Goal: Information Seeking & Learning: Learn about a topic

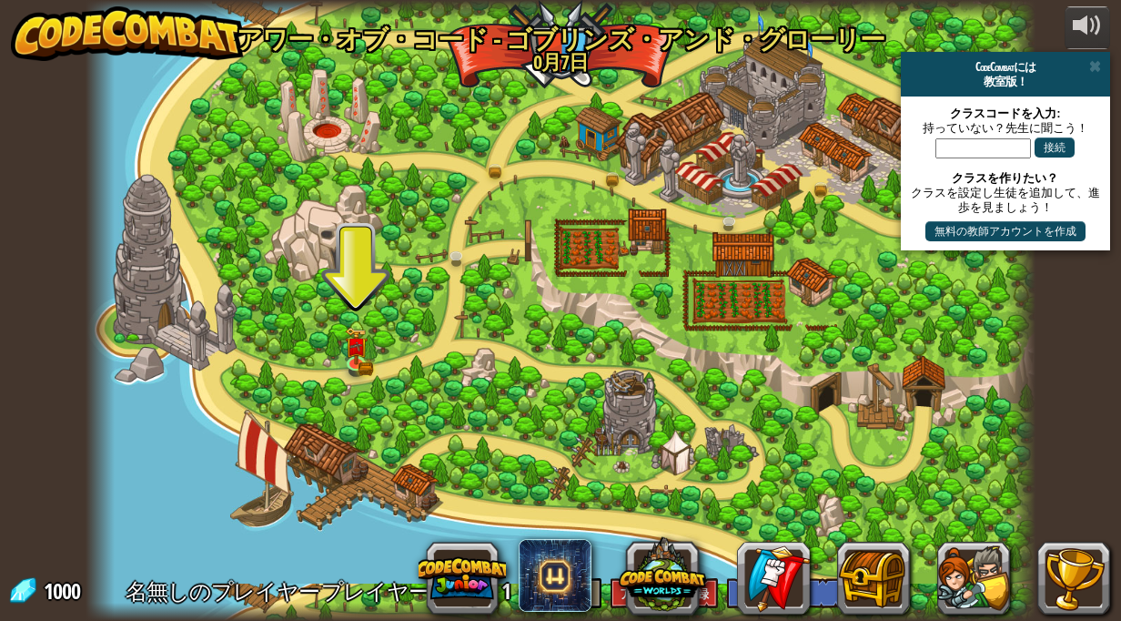
select select "ja"
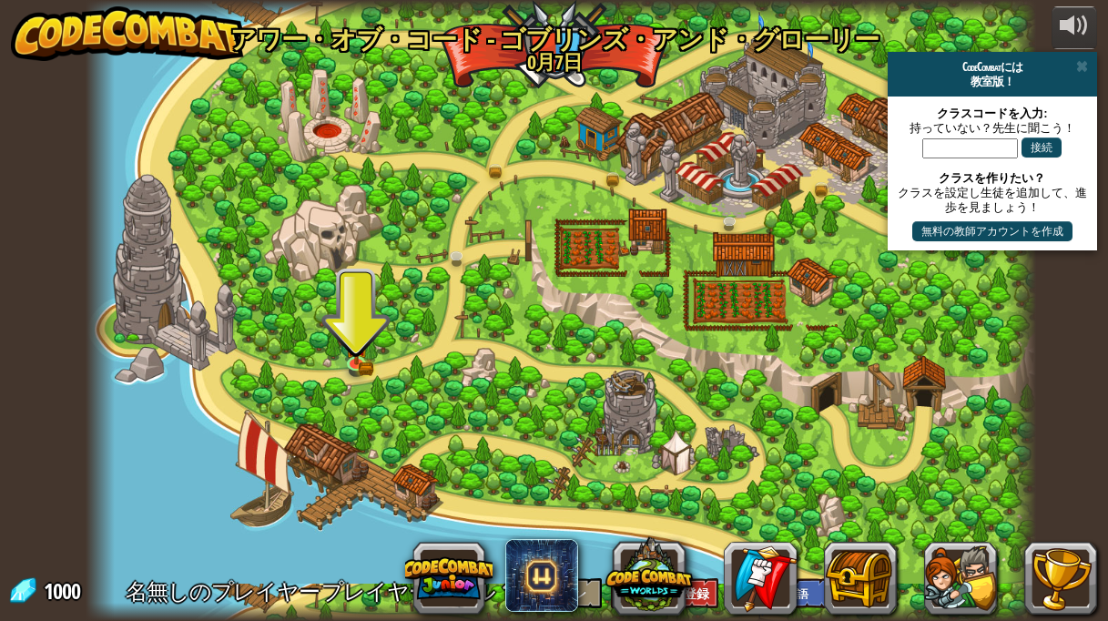
click at [1088, 67] on div "CodeCombatには" at bounding box center [992, 66] width 195 height 15
click at [1083, 62] on span at bounding box center [1082, 66] width 12 height 15
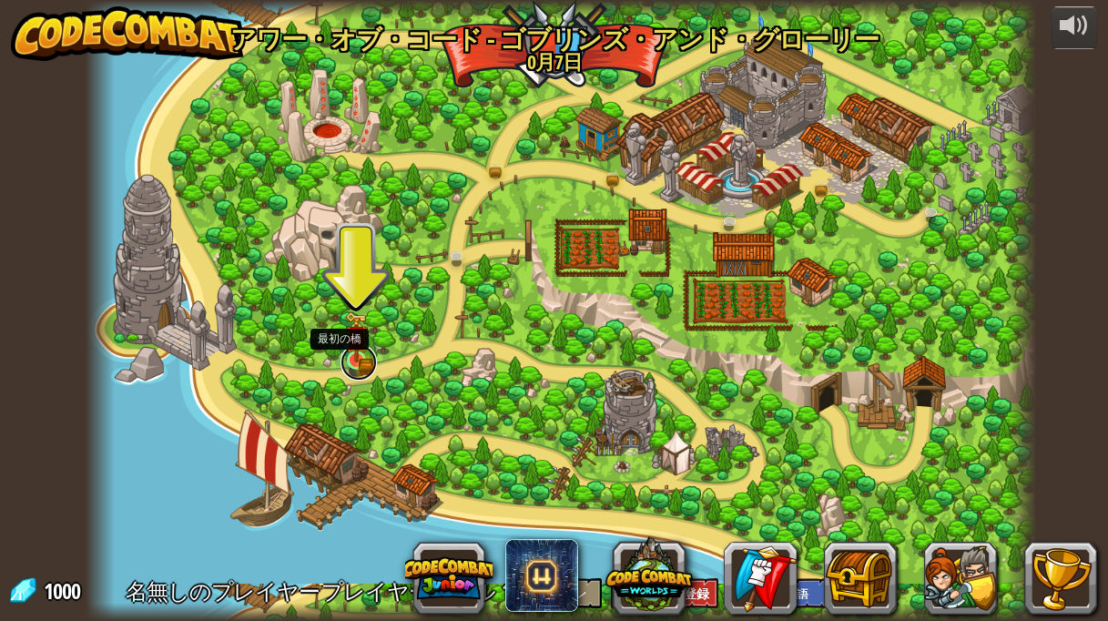
click at [350, 366] on link at bounding box center [358, 362] width 36 height 36
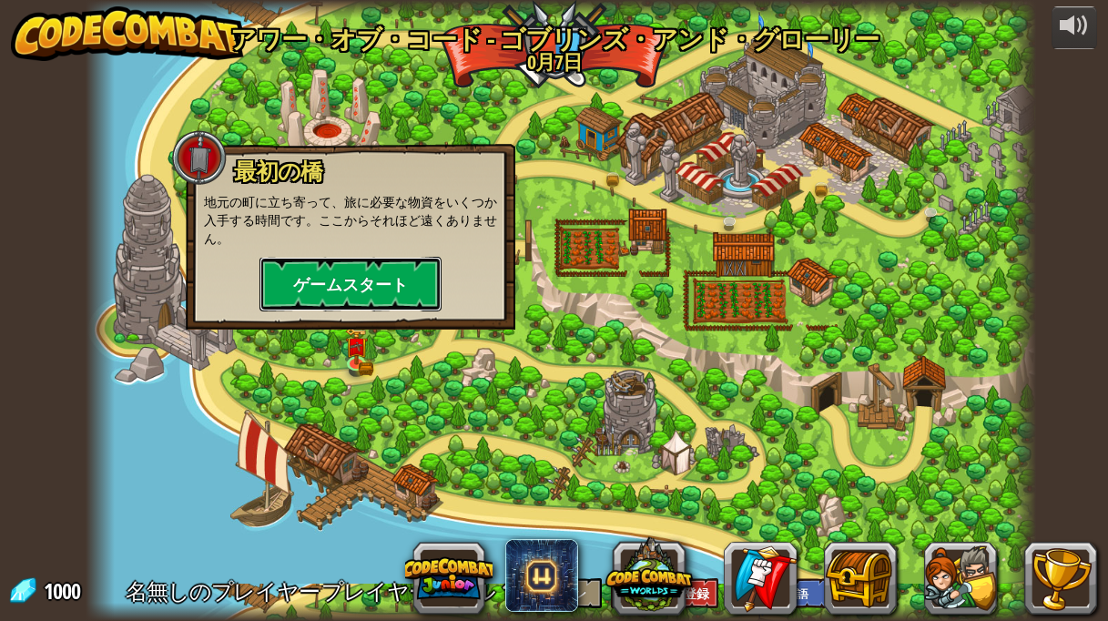
click at [384, 282] on button "ゲームスタート" at bounding box center [350, 284] width 182 height 55
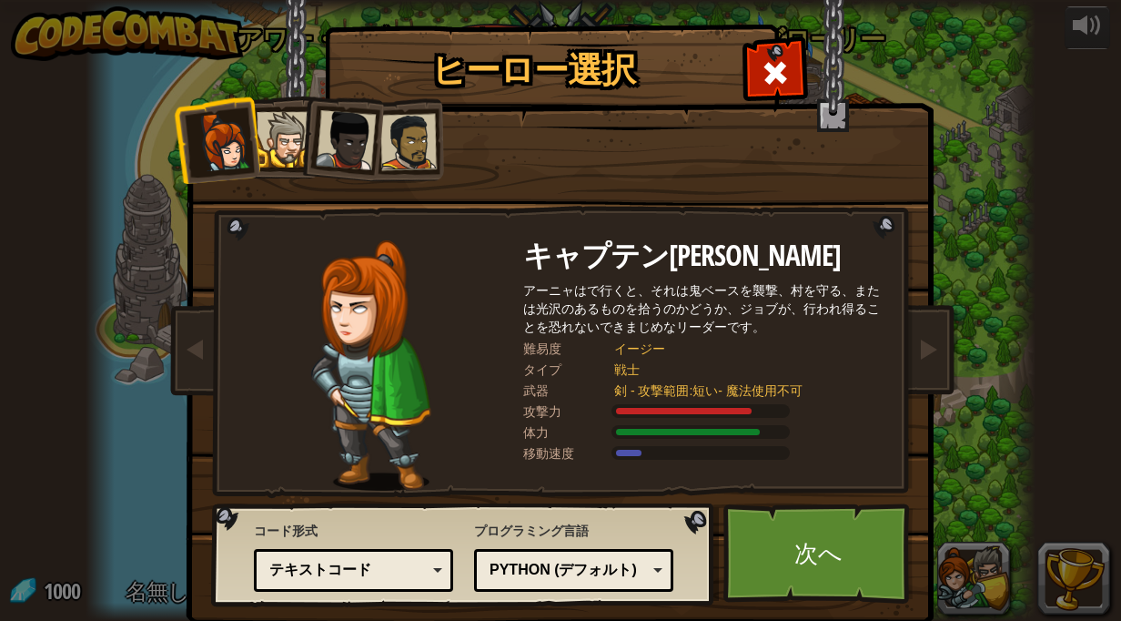
click at [278, 162] on div at bounding box center [285, 140] width 56 height 56
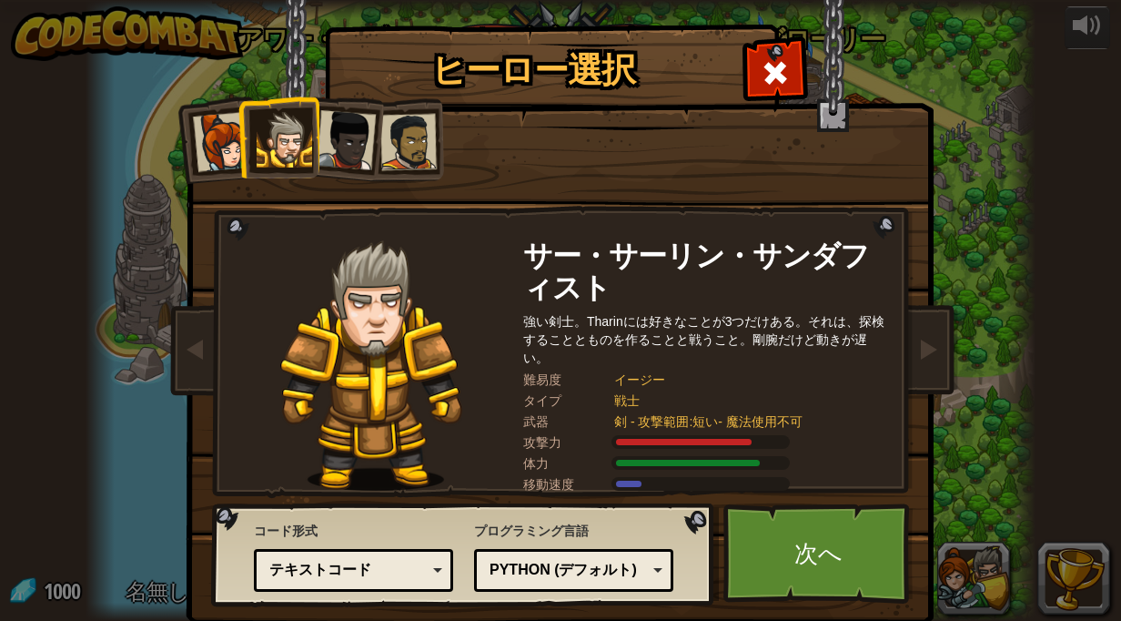
click at [334, 147] on div at bounding box center [346, 140] width 60 height 60
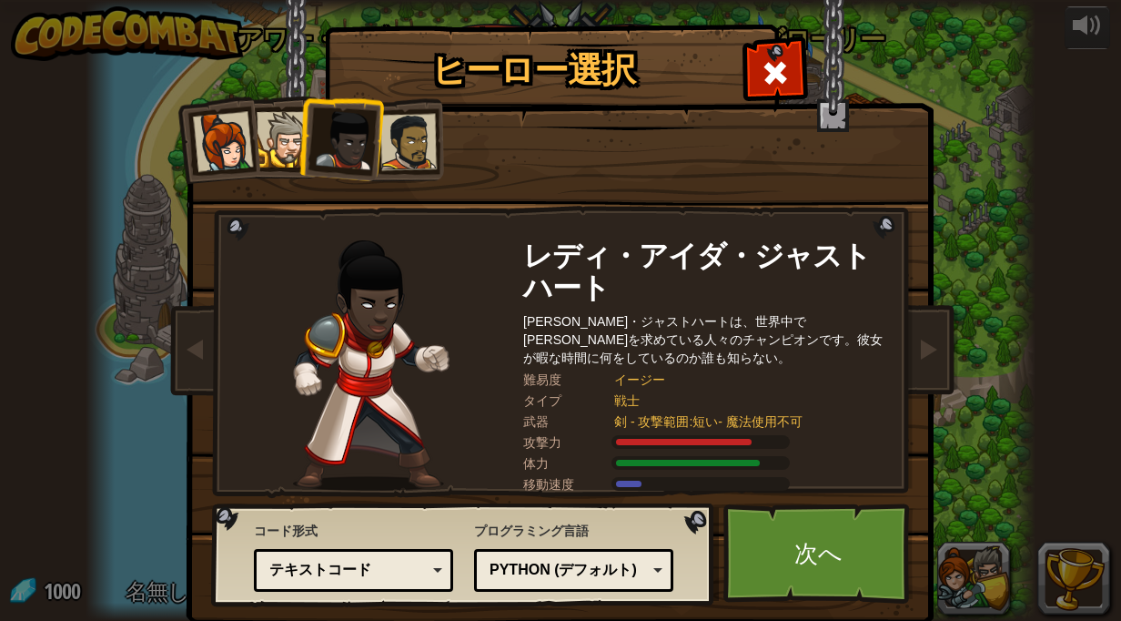
click at [391, 123] on div at bounding box center [408, 142] width 56 height 56
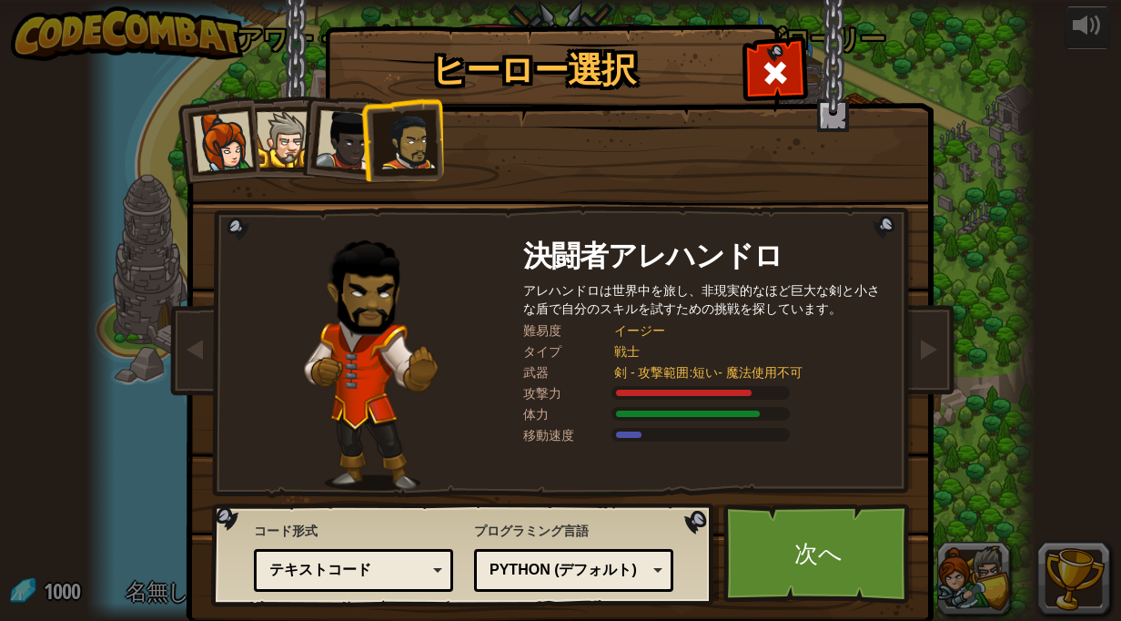
click at [257, 125] on div at bounding box center [285, 140] width 56 height 56
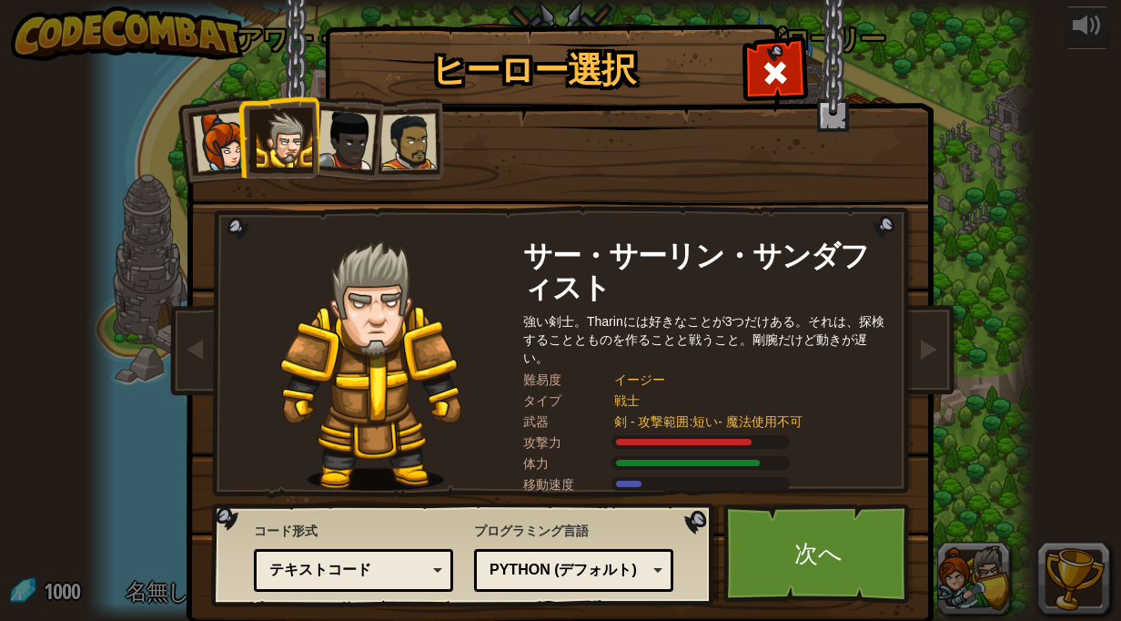
click at [420, 134] on div at bounding box center [408, 142] width 56 height 56
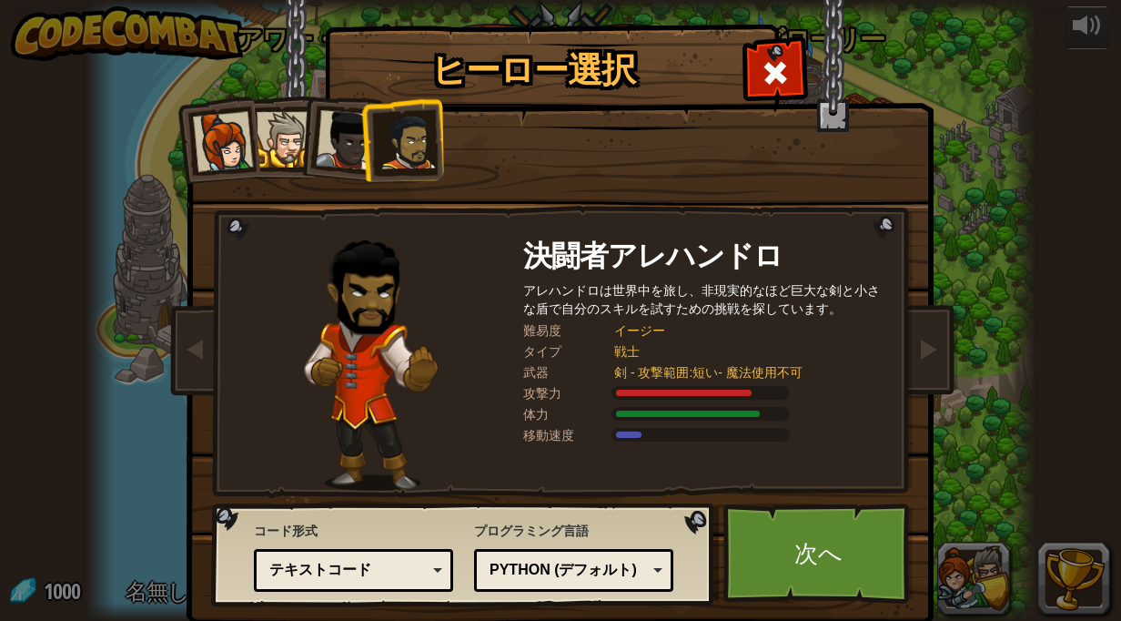
click at [285, 130] on div at bounding box center [285, 140] width 56 height 56
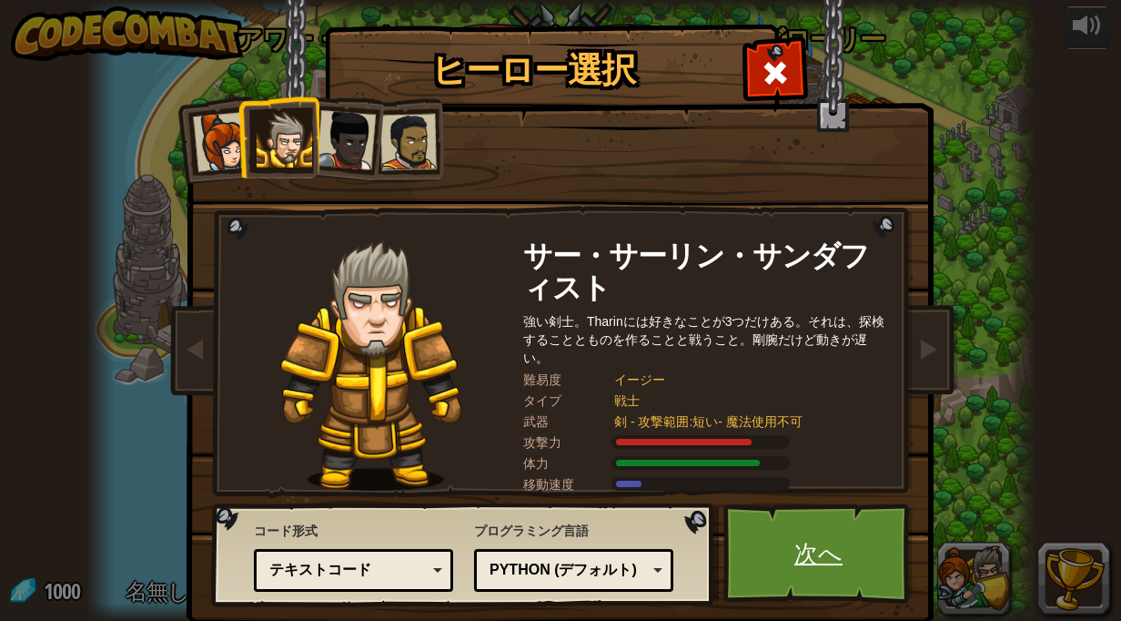
click at [770, 538] on link "次へ" at bounding box center [818, 553] width 190 height 100
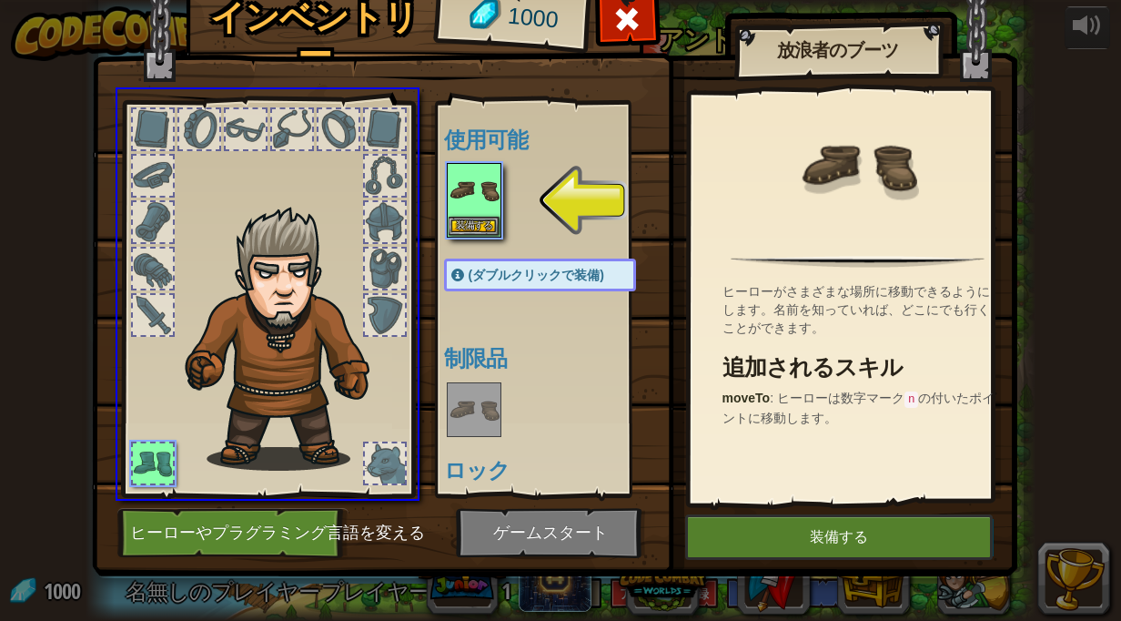
drag, startPoint x: 470, startPoint y: 188, endPoint x: 463, endPoint y: 227, distance: 38.7
click at [463, 227] on div "インベントリー [DATE] 使用可能 装備する (ダブルクリックで装備) 制限品 ロック 放浪者のブーツ ヒーローがさまざまな場所に移動できるようにします。…" at bounding box center [560, 310] width 1121 height 621
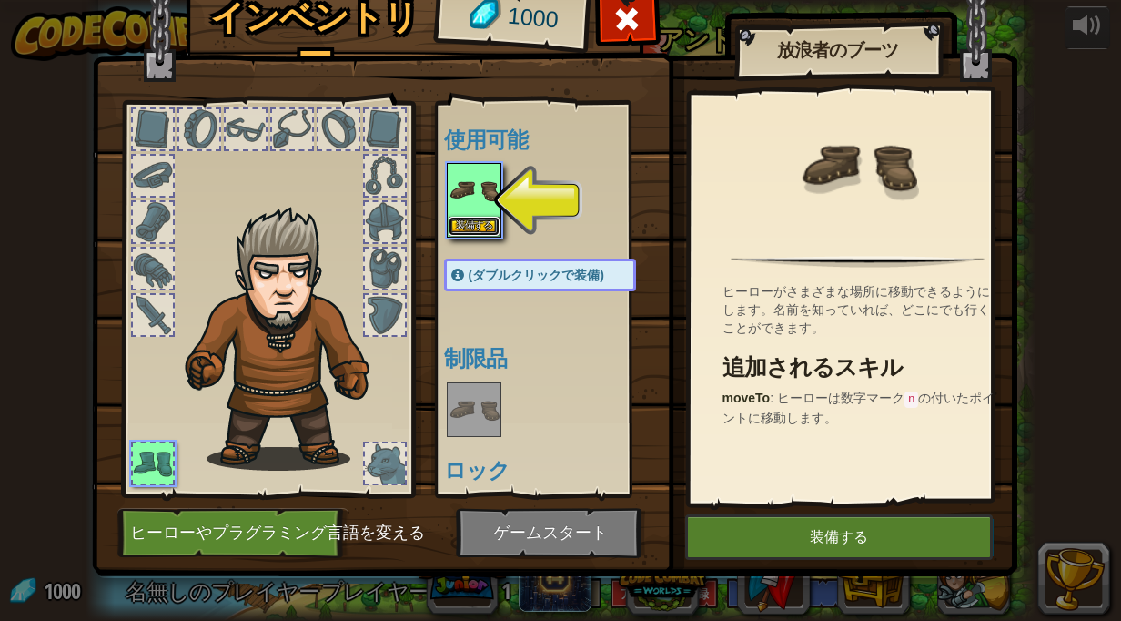
click at [463, 227] on button "装備する" at bounding box center [474, 226] width 51 height 19
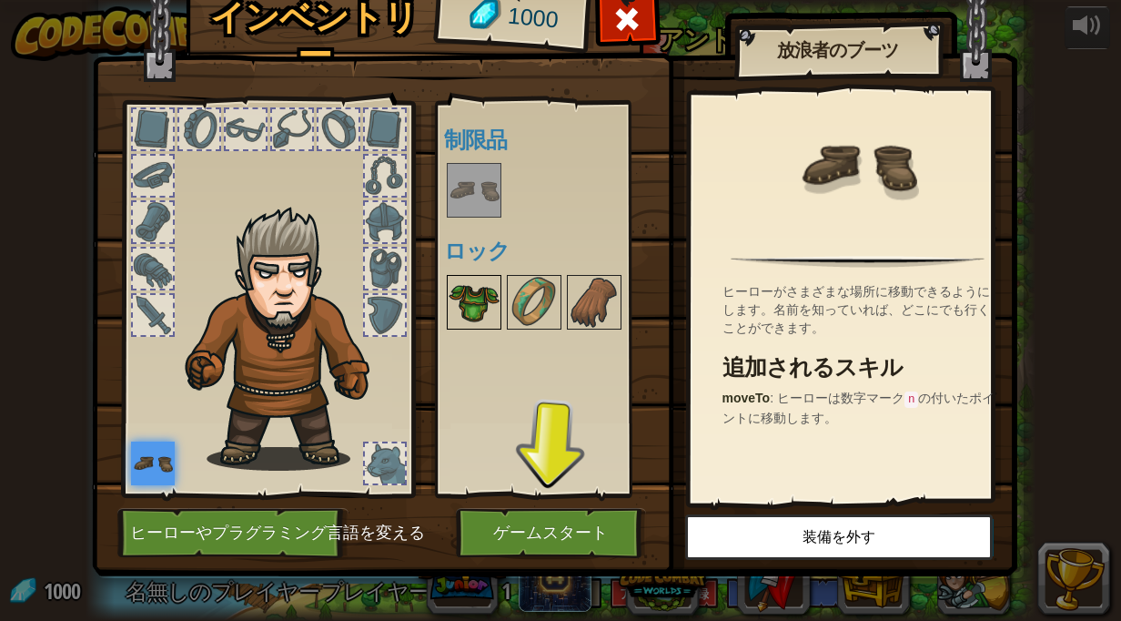
click at [464, 299] on img at bounding box center [474, 302] width 51 height 51
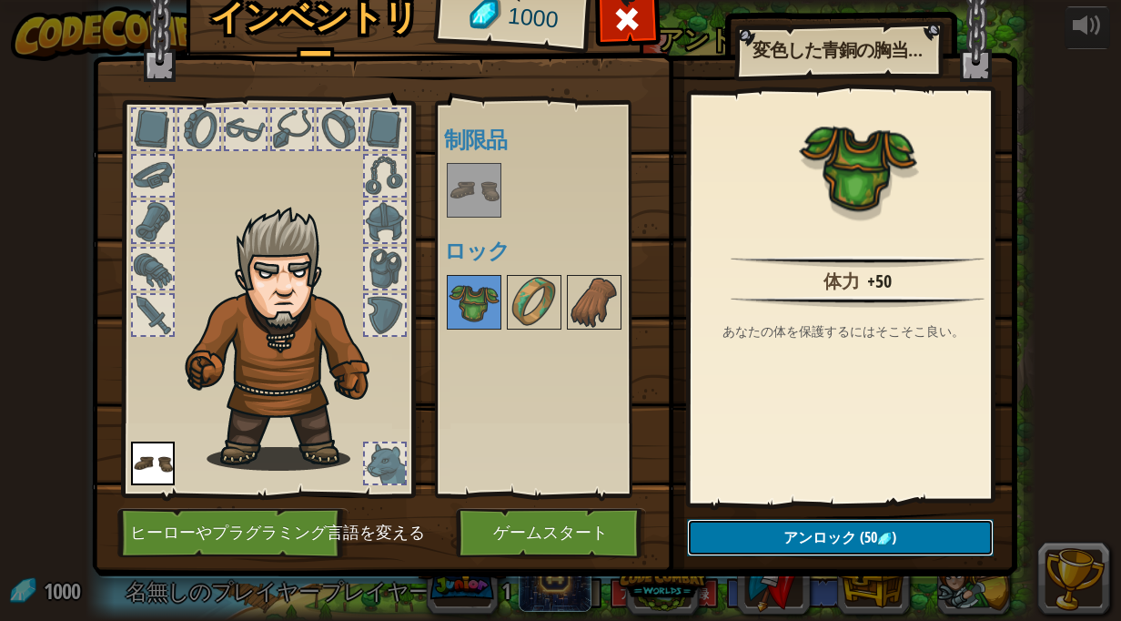
click at [784, 547] on span "アンロック" at bounding box center [820, 537] width 73 height 20
click at [778, 534] on button "ロックを解除？" at bounding box center [840, 537] width 307 height 37
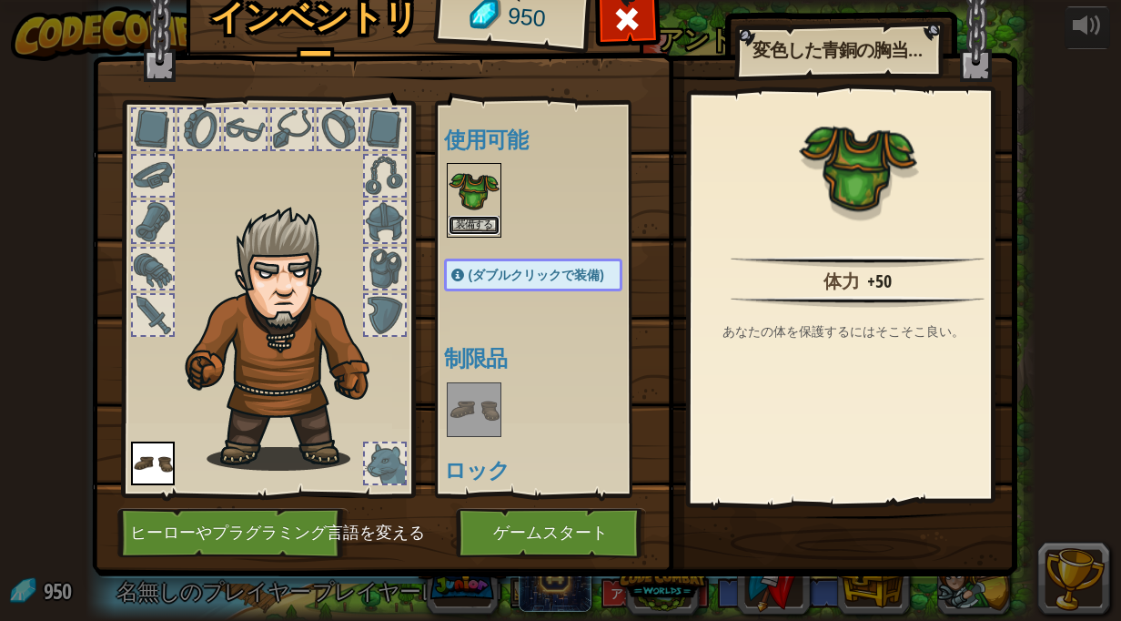
click at [458, 222] on button "装備する" at bounding box center [474, 225] width 51 height 19
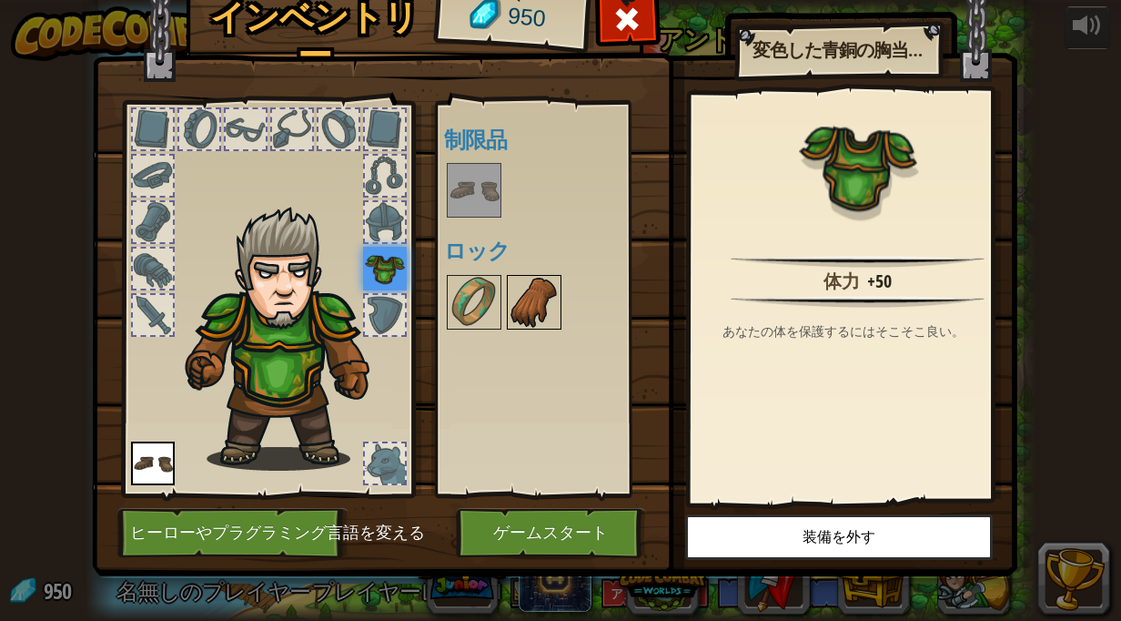
click at [518, 315] on img at bounding box center [534, 302] width 51 height 51
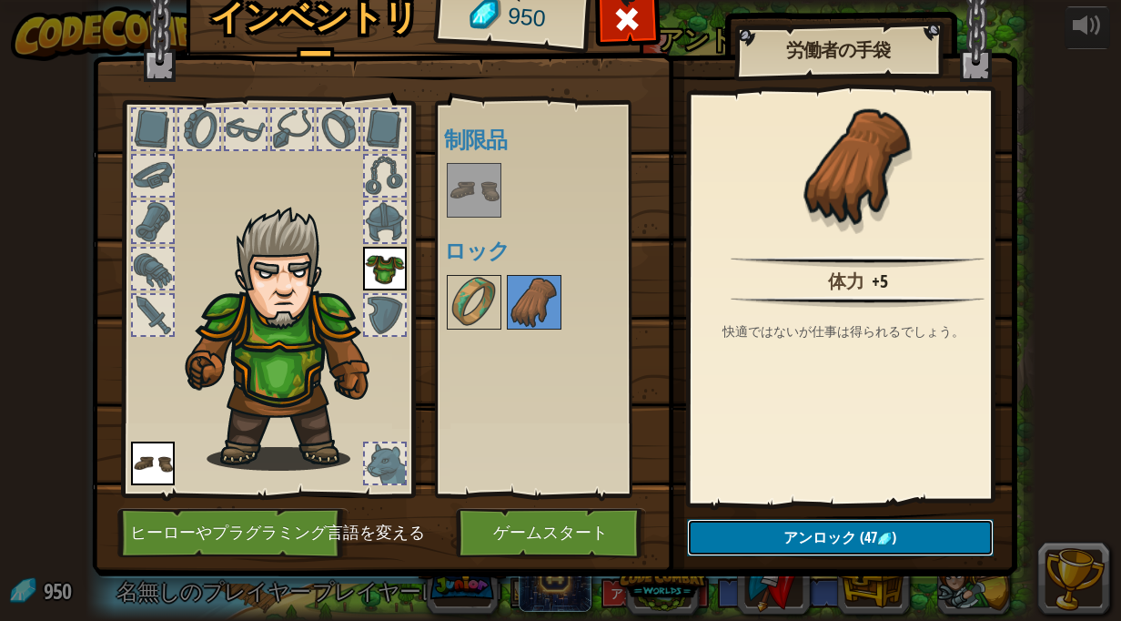
click at [736, 539] on button "アンロック (47 )" at bounding box center [840, 537] width 307 height 37
click at [754, 545] on button "ロックを解除？" at bounding box center [840, 537] width 307 height 37
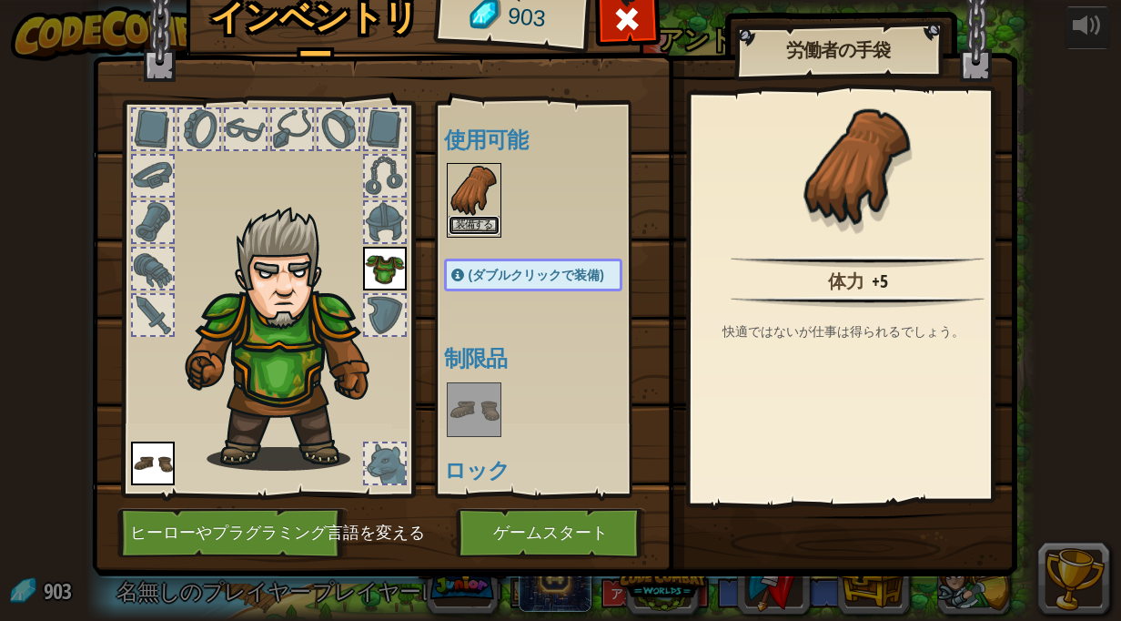
click at [470, 219] on button "装備する" at bounding box center [474, 225] width 51 height 19
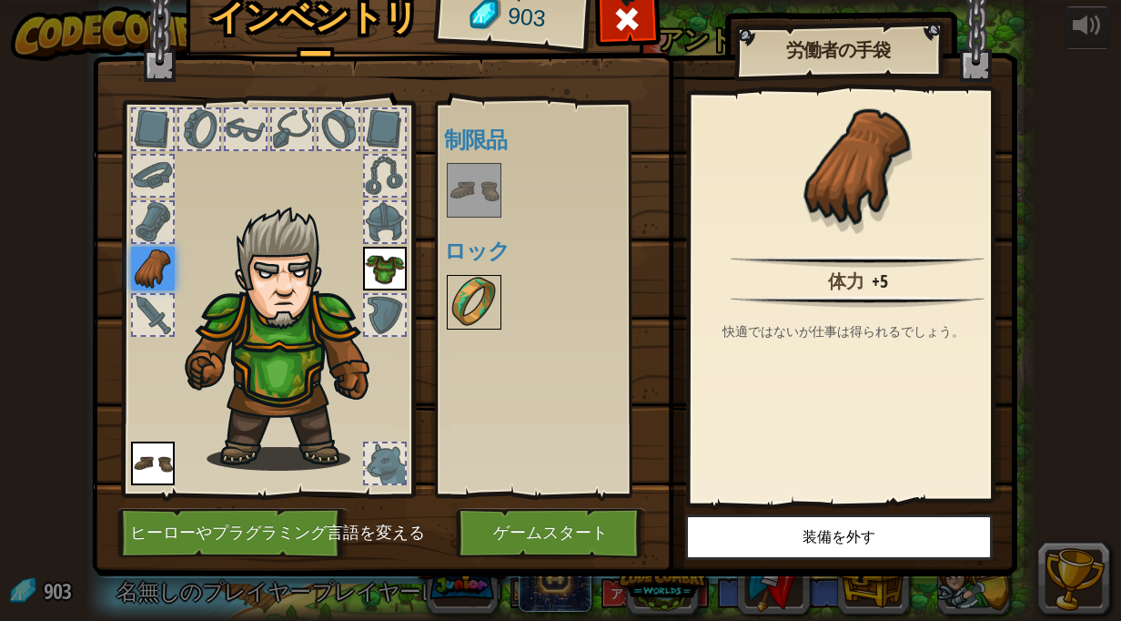
click at [449, 279] on img at bounding box center [474, 302] width 51 height 51
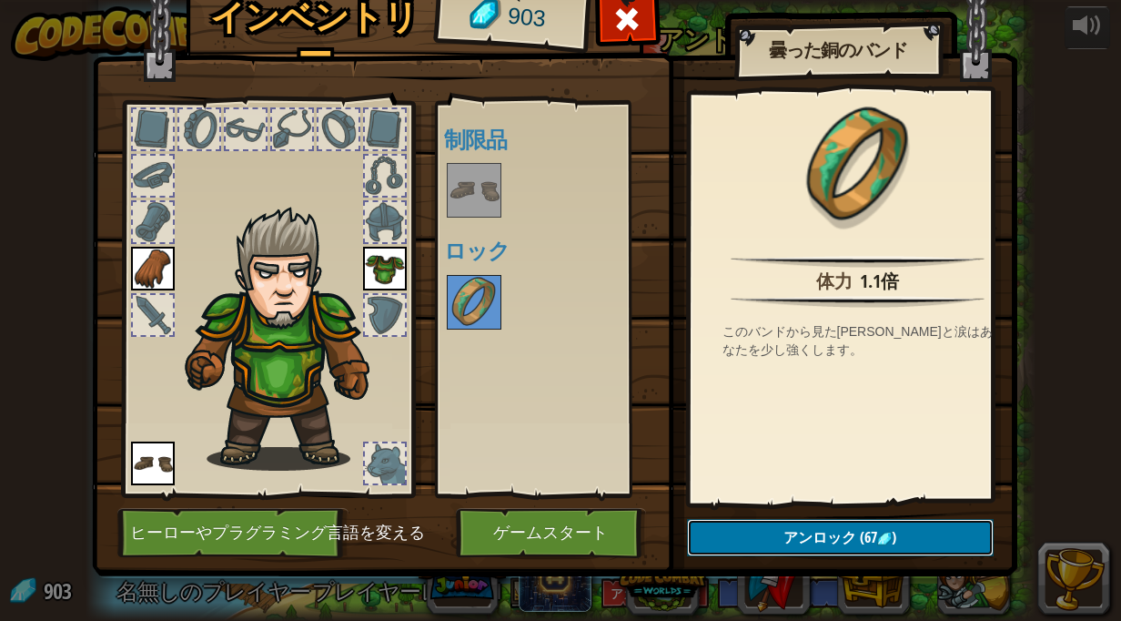
click at [721, 530] on button "アンロック (67 )" at bounding box center [840, 537] width 307 height 37
click at [721, 530] on button "ロックを解除？" at bounding box center [840, 537] width 307 height 37
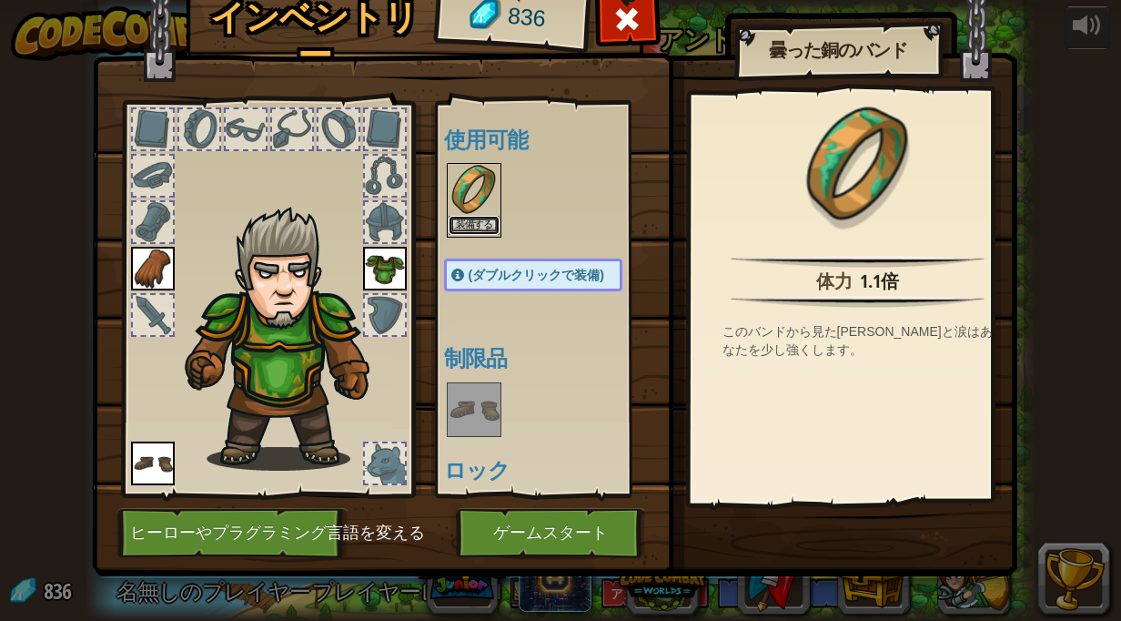
click at [472, 225] on button "装備する" at bounding box center [474, 225] width 51 height 19
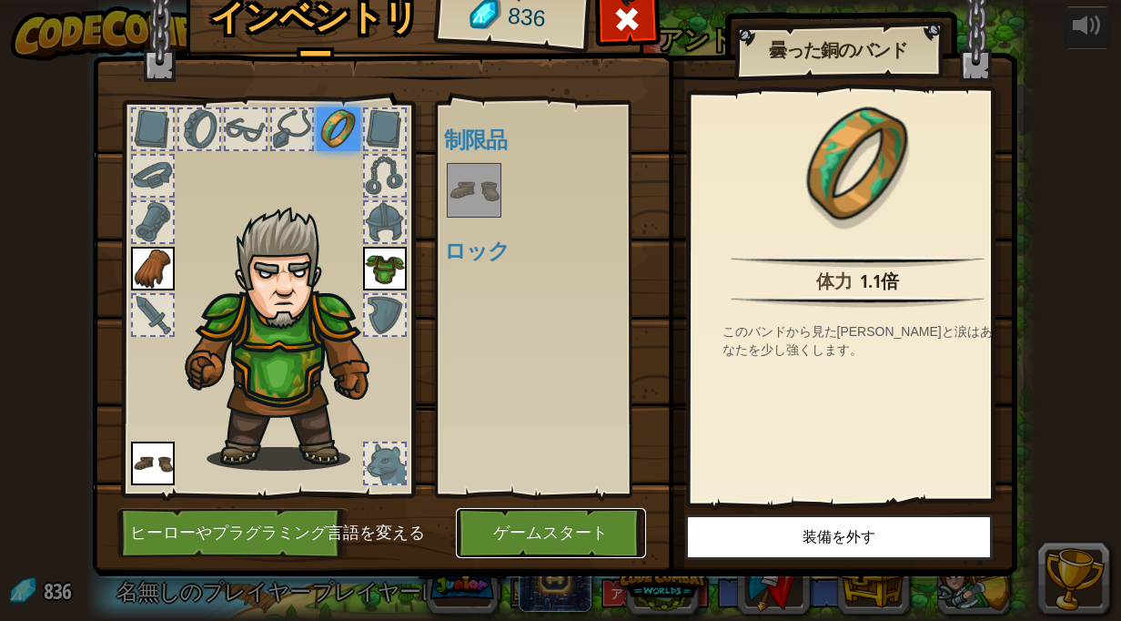
click at [542, 515] on button "ゲームスタート" at bounding box center [551, 533] width 190 height 50
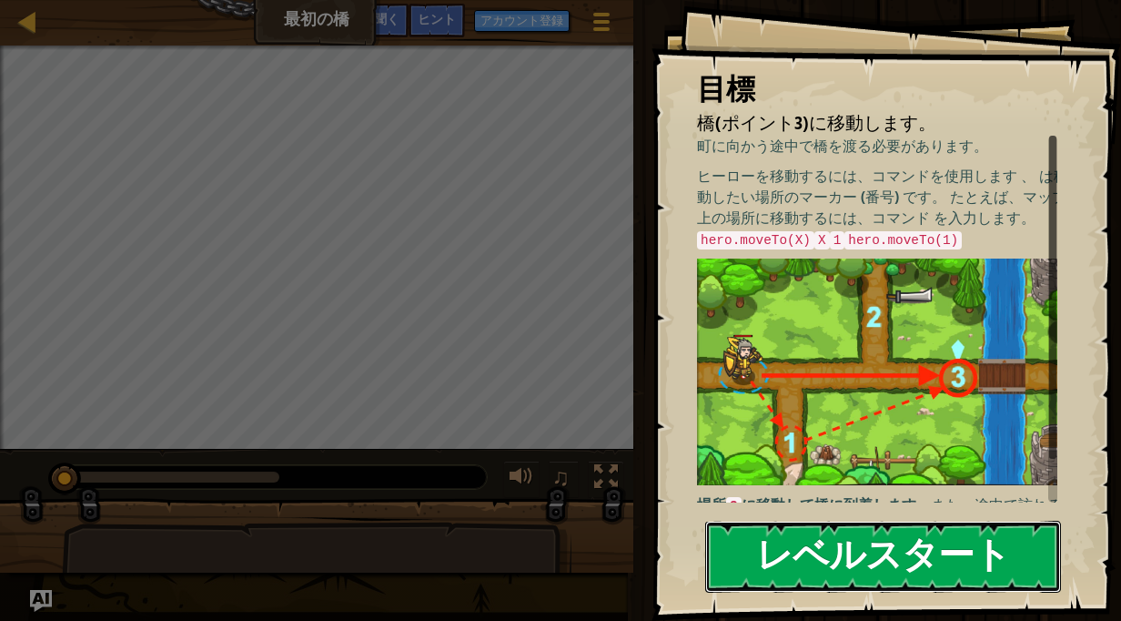
click at [866, 588] on button "レベルスタート" at bounding box center [883, 557] width 356 height 72
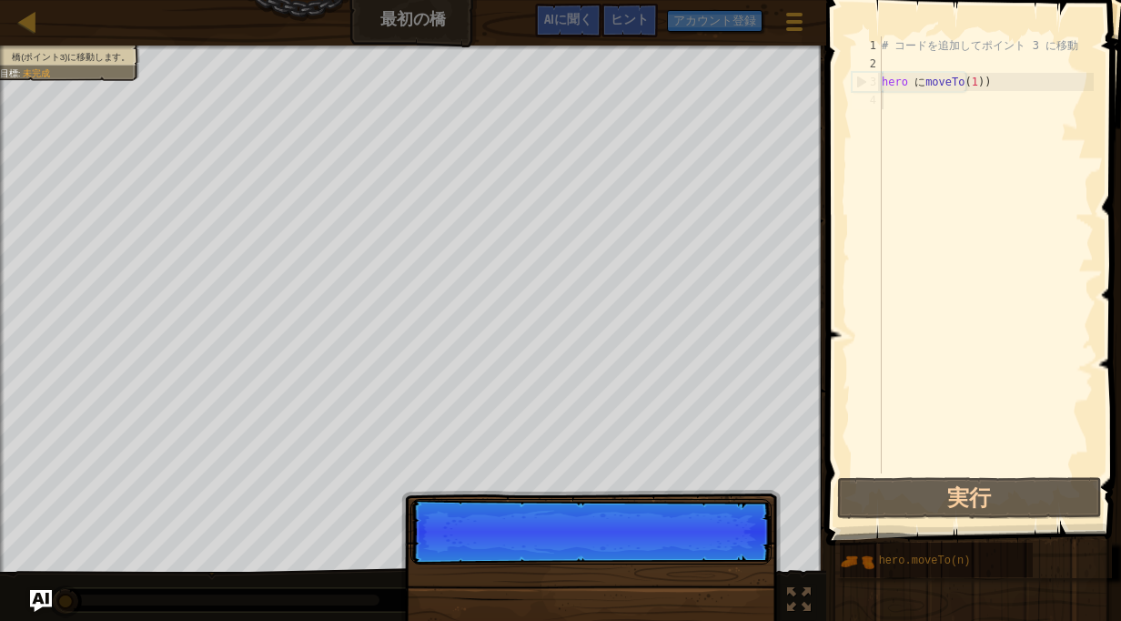
scroll to position [8, 0]
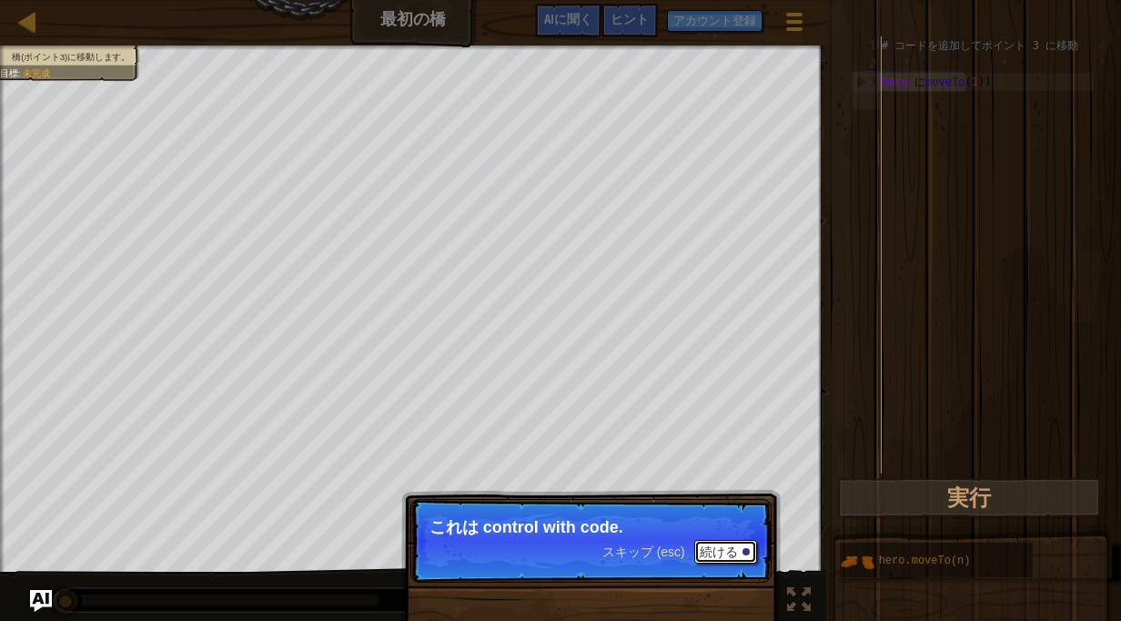
click at [698, 562] on button "続ける" at bounding box center [725, 552] width 63 height 24
click at [688, 552] on div "スキップ (esc) 続ける" at bounding box center [679, 552] width 155 height 24
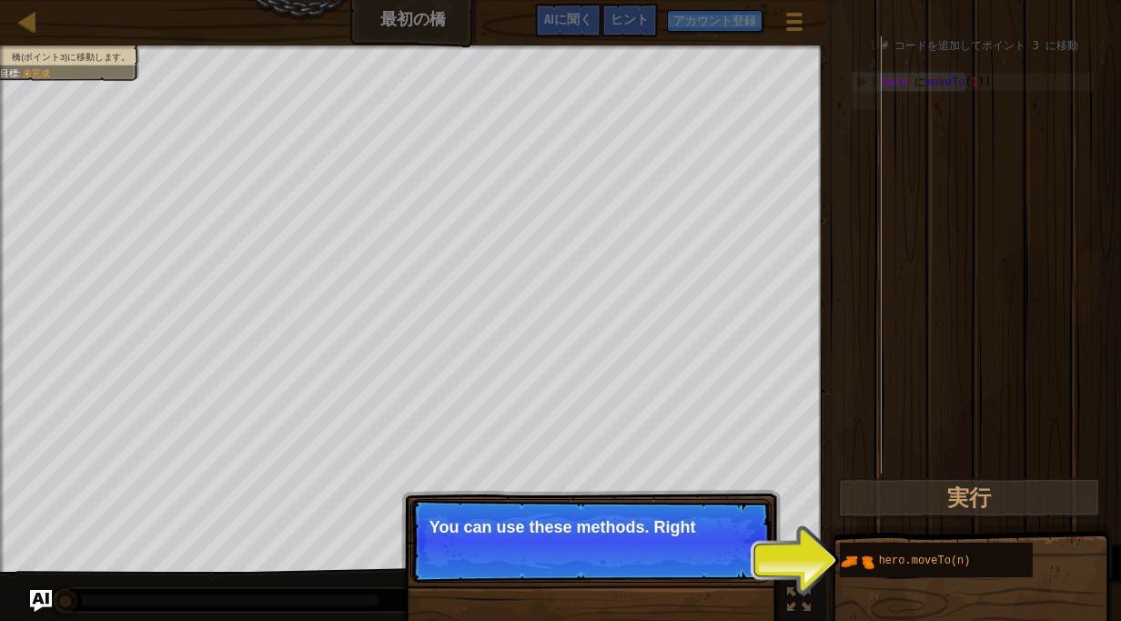
click at [688, 552] on p "スキップ (esc) 続ける You can use these methods. Right" at bounding box center [590, 541] width 361 height 84
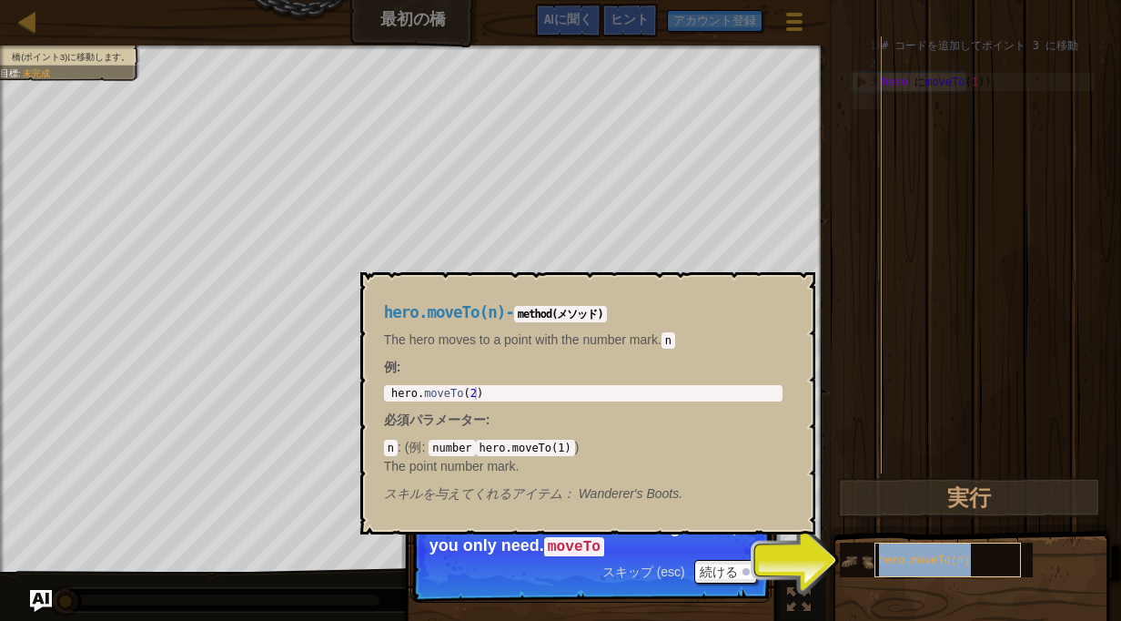
click at [916, 555] on span "hero.moveTo(n)" at bounding box center [925, 560] width 92 height 13
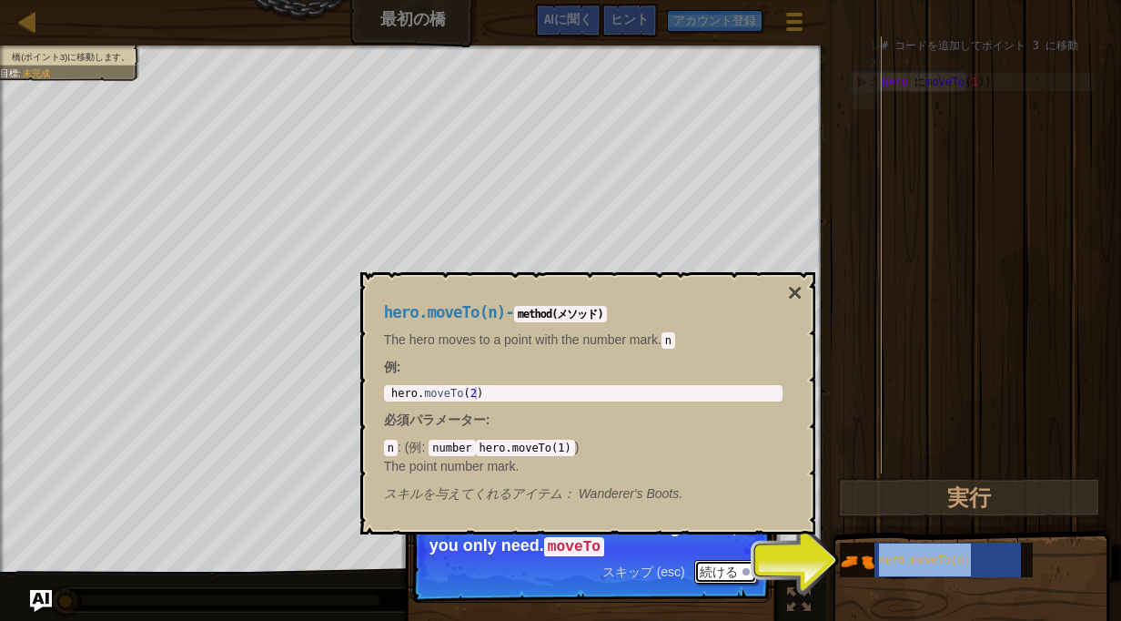
click at [716, 580] on button "続ける" at bounding box center [725, 572] width 63 height 24
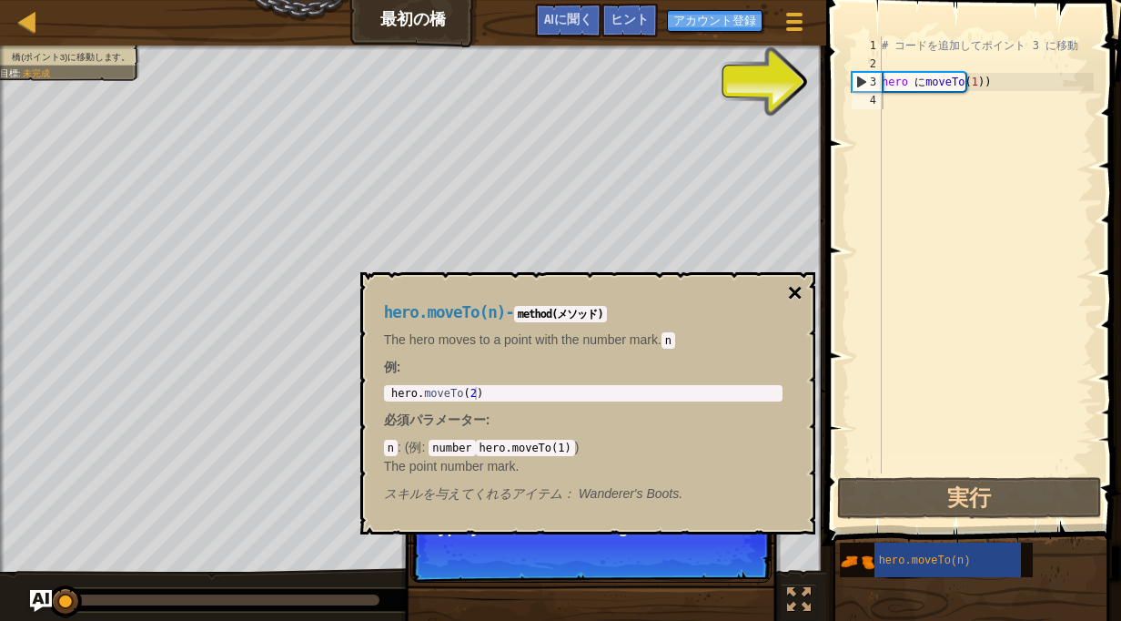
click at [793, 285] on button "×" at bounding box center [794, 292] width 15 height 25
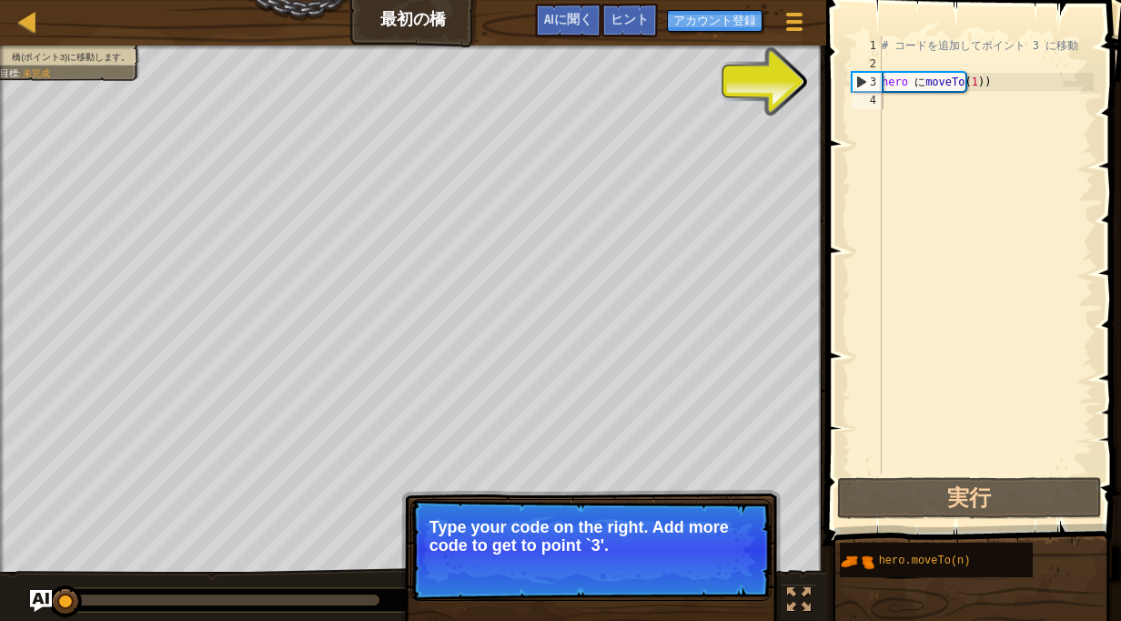
type textarea "hero.moveTo(1)"
click at [976, 81] on div "# コードを追加してポイント 3 に移動 hero に moveTo ( 1 ) )" at bounding box center [986, 272] width 216 height 473
click at [975, 86] on div "# コードを追加してポイント 3 に移動 hero に moveTo ( 1 ) )" at bounding box center [986, 272] width 216 height 473
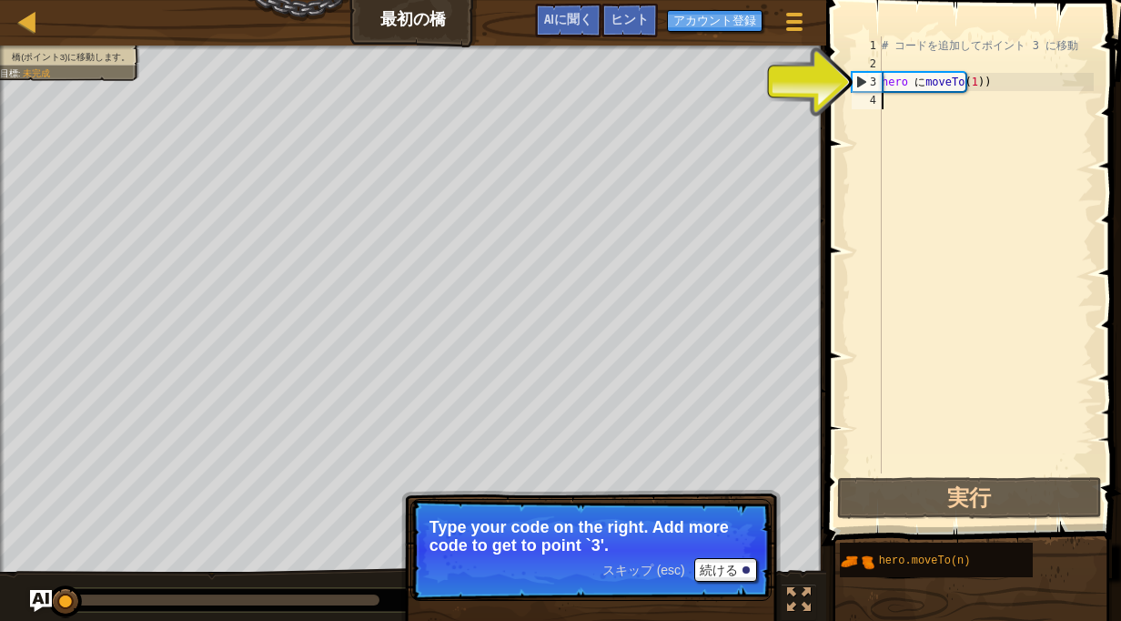
click at [973, 94] on div "# コードを追加してポイント 3 に移動 hero に moveTo ( 1 ) )" at bounding box center [986, 272] width 216 height 473
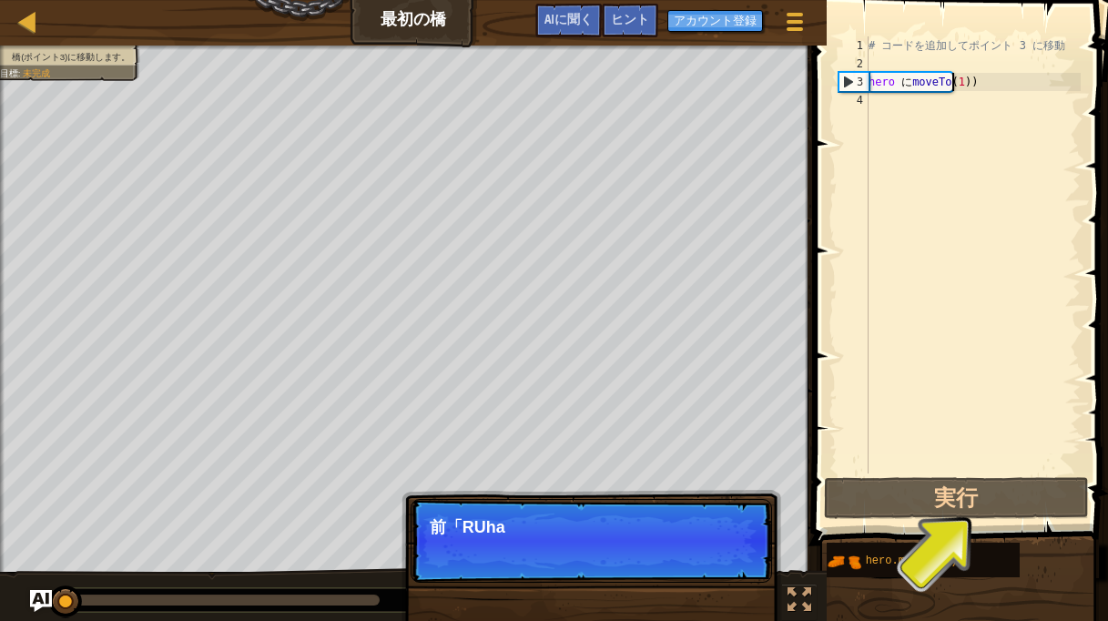
click at [962, 88] on div "# コードを追加してポイント 3 に移動 hero に moveTo ( 1 ) )" at bounding box center [973, 272] width 216 height 473
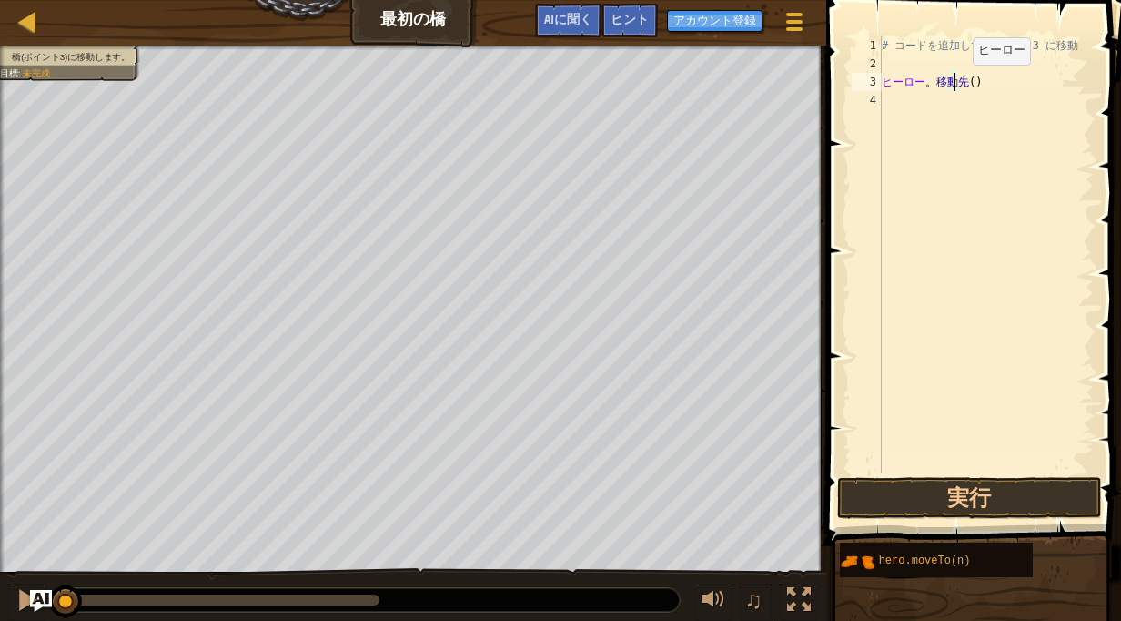
type textarea "３"
type textarea "hero.moveTo()"
type textarea "３"
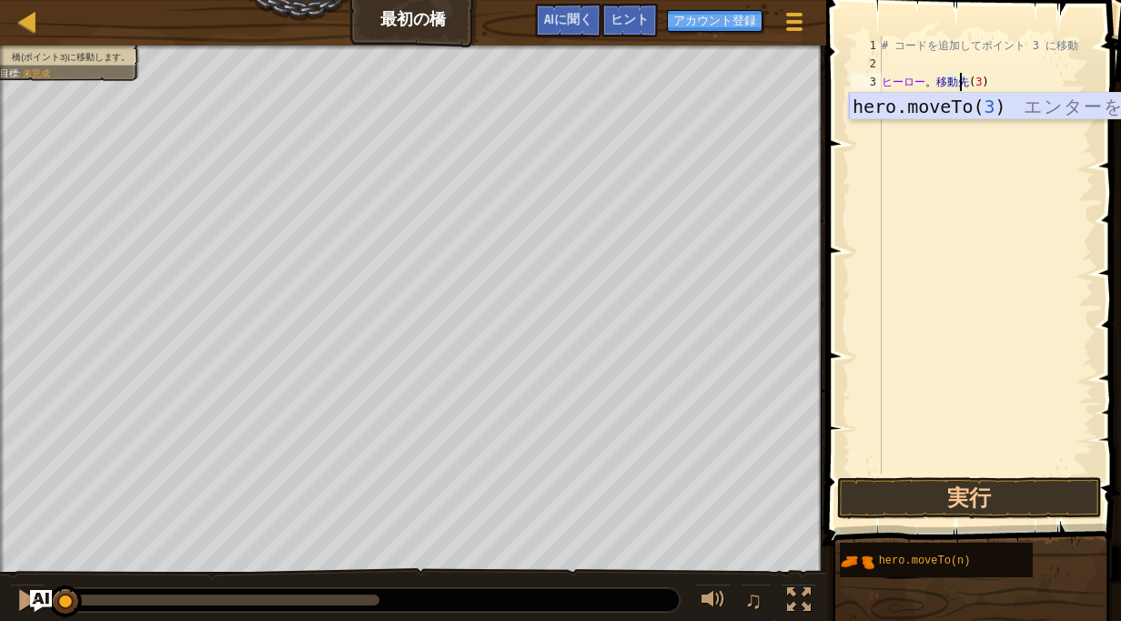
click at [1020, 101] on div "hero.moveTo( 3 ) エ ン タ ー を 押 す" at bounding box center [1021, 134] width 344 height 82
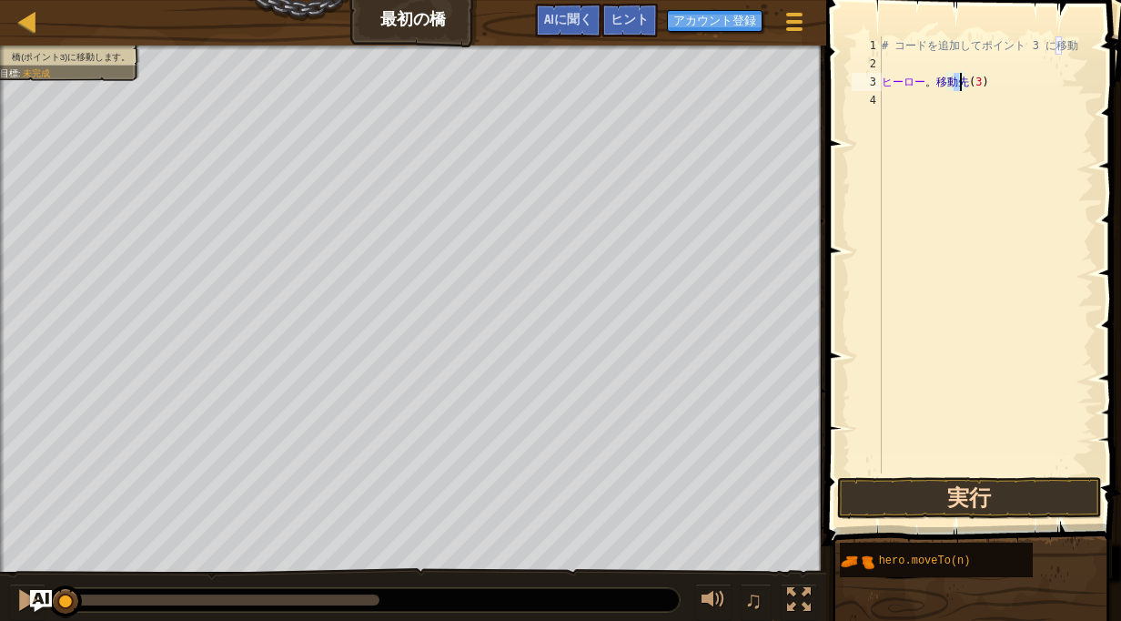
type textarea "hero.moveTo(3)"
click at [929, 490] on button "実行" at bounding box center [969, 498] width 265 height 42
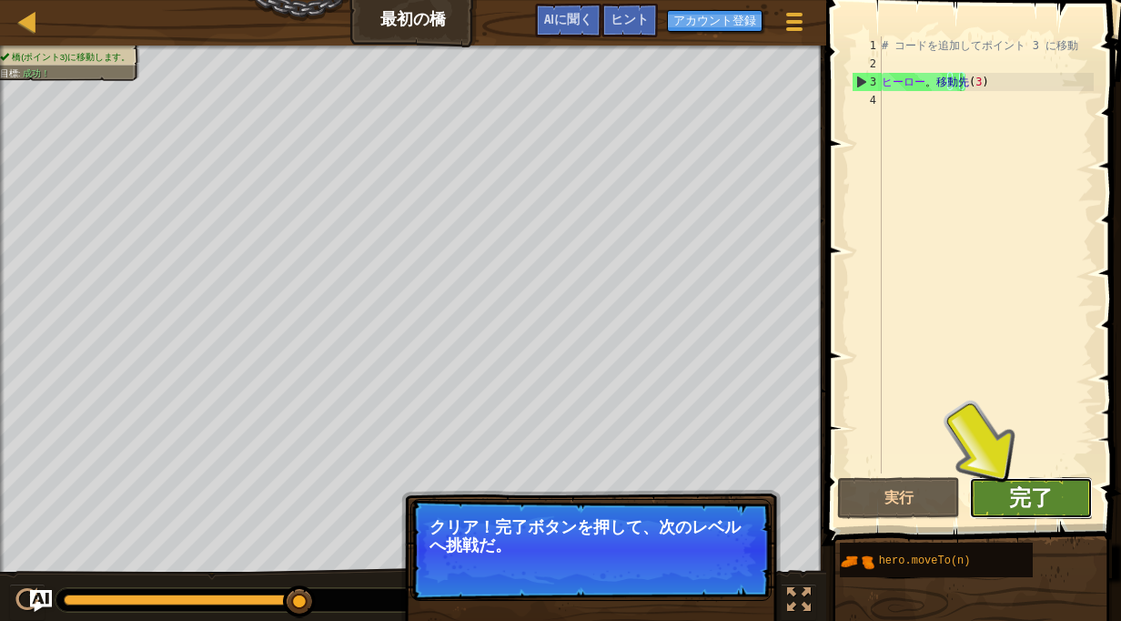
click at [1009, 484] on button "完了" at bounding box center [1031, 498] width 124 height 42
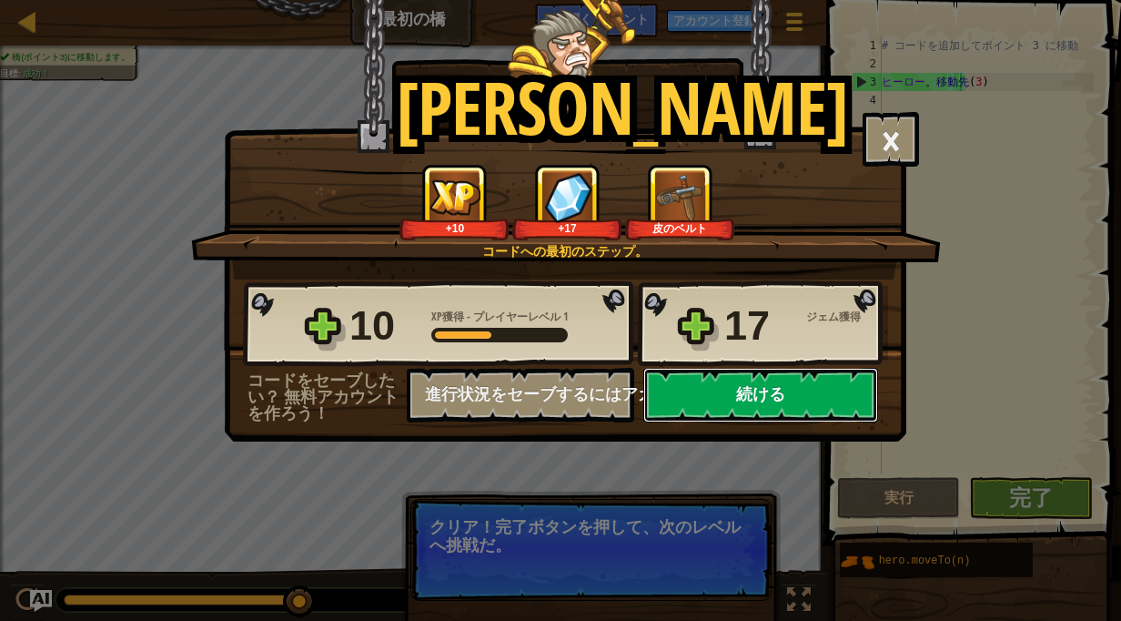
click at [725, 404] on button "続ける" at bounding box center [760, 395] width 235 height 55
select select "ja"
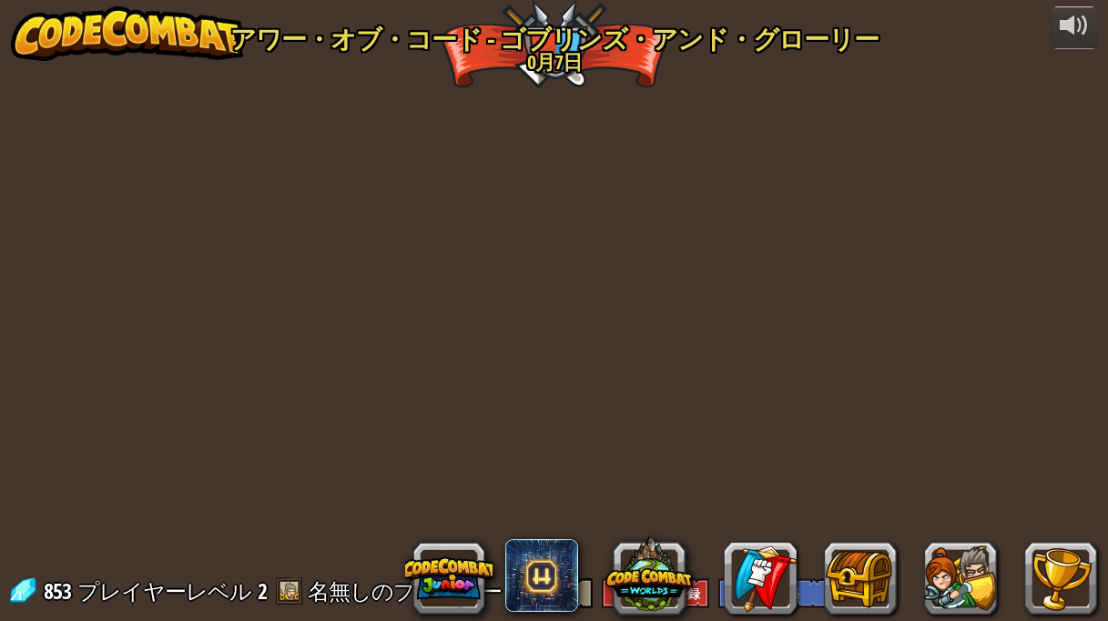
select select "ja"
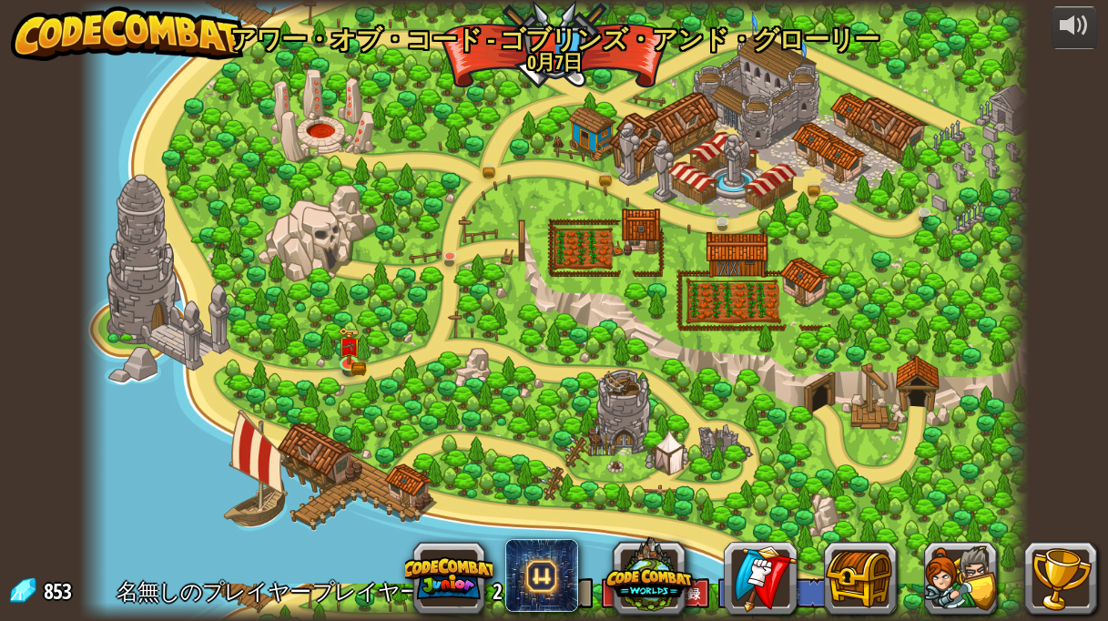
select select "ja"
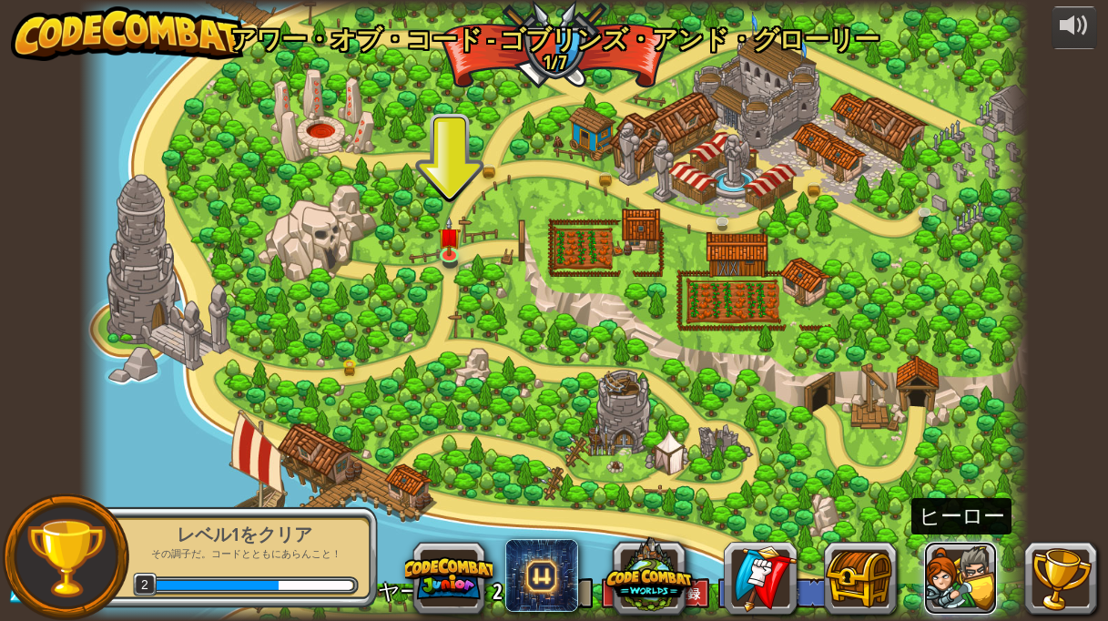
click at [955, 583] on button at bounding box center [960, 577] width 73 height 73
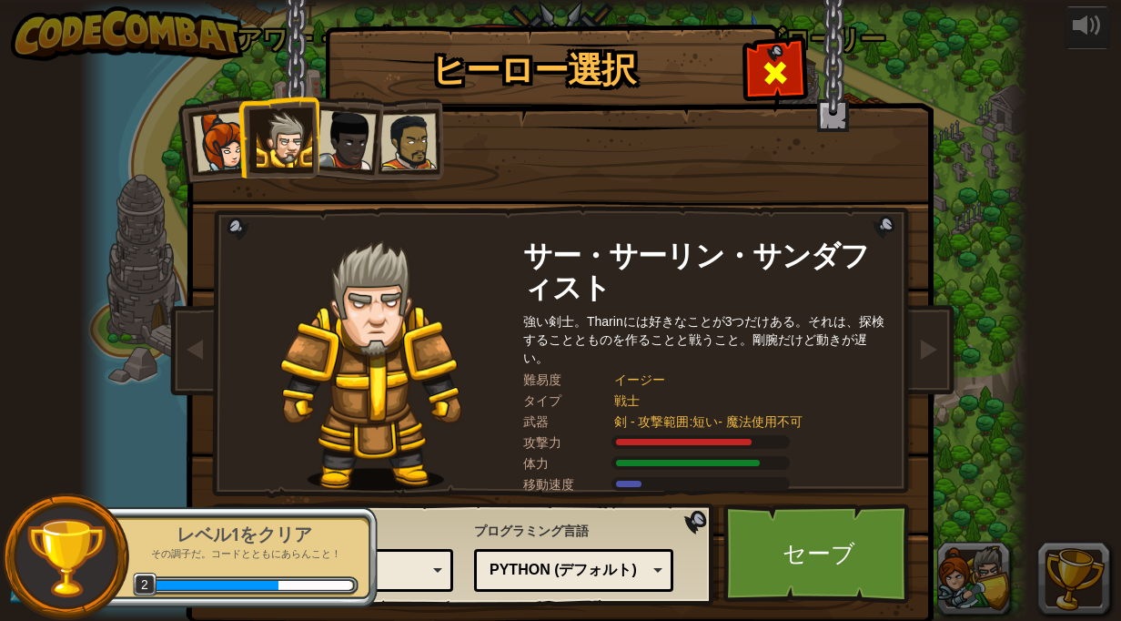
click at [762, 54] on div at bounding box center [774, 70] width 57 height 57
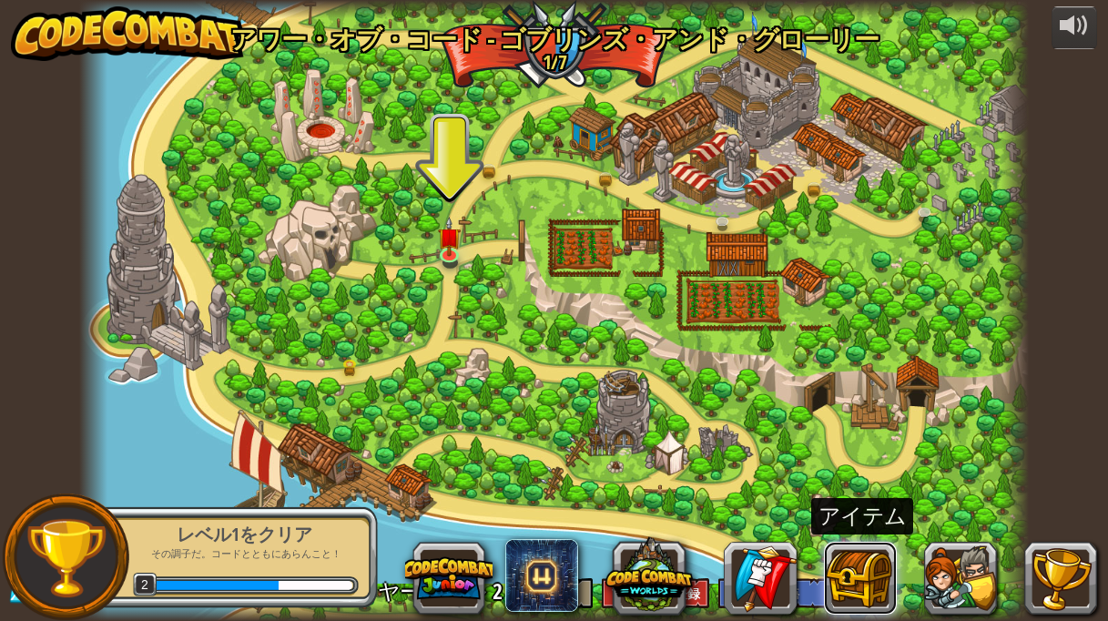
click at [842, 585] on button at bounding box center [860, 577] width 73 height 73
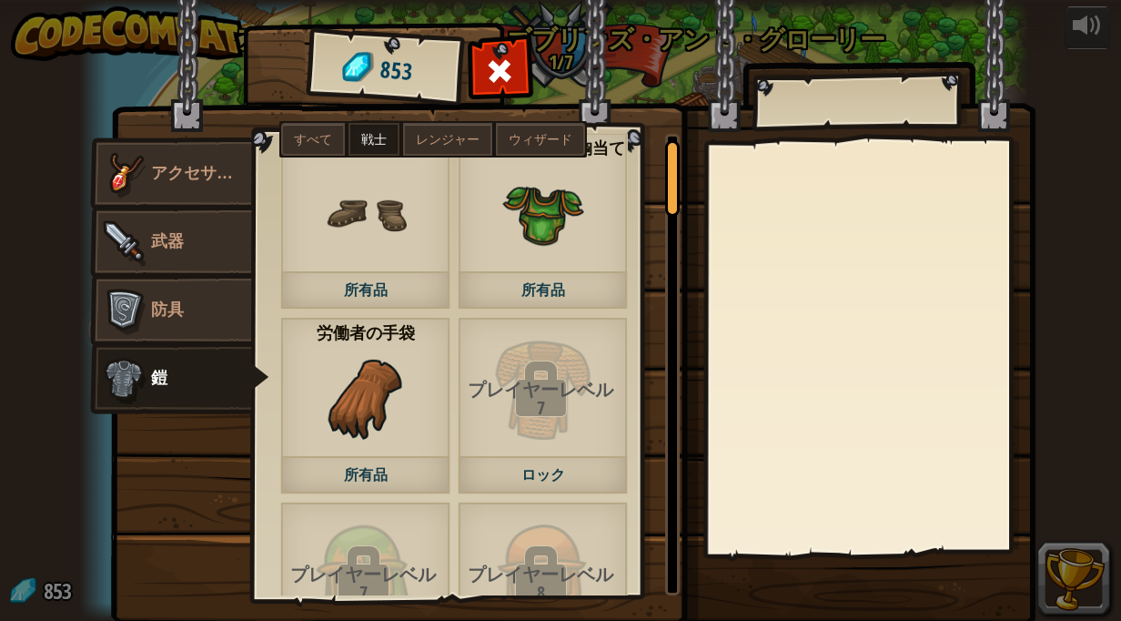
scroll to position [18, 0]
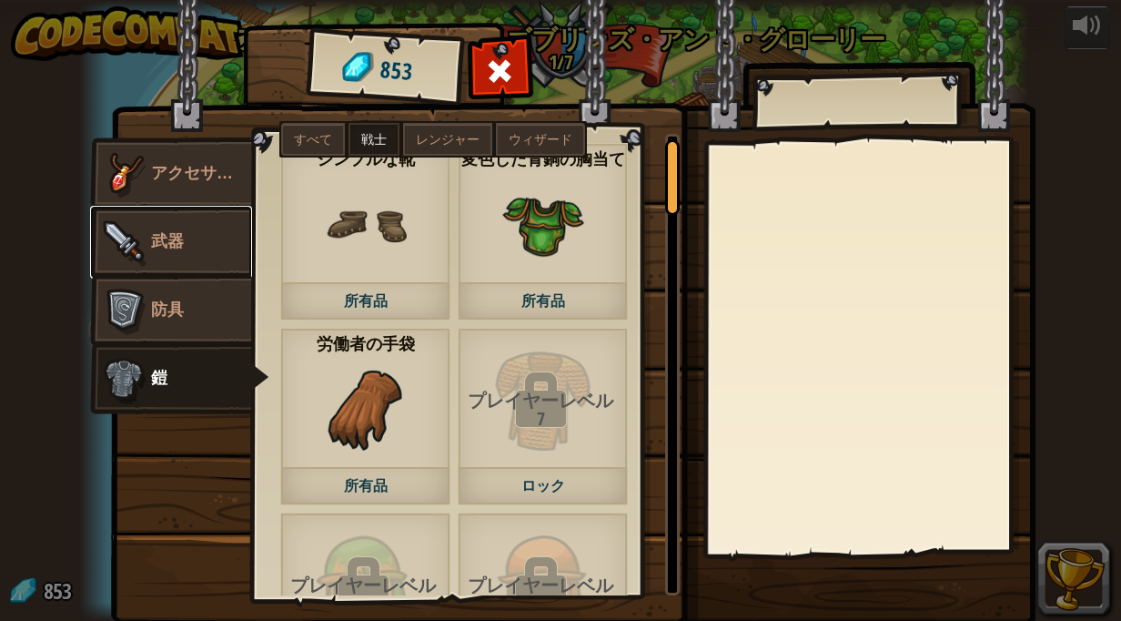
click at [167, 225] on link "武器" at bounding box center [171, 242] width 162 height 73
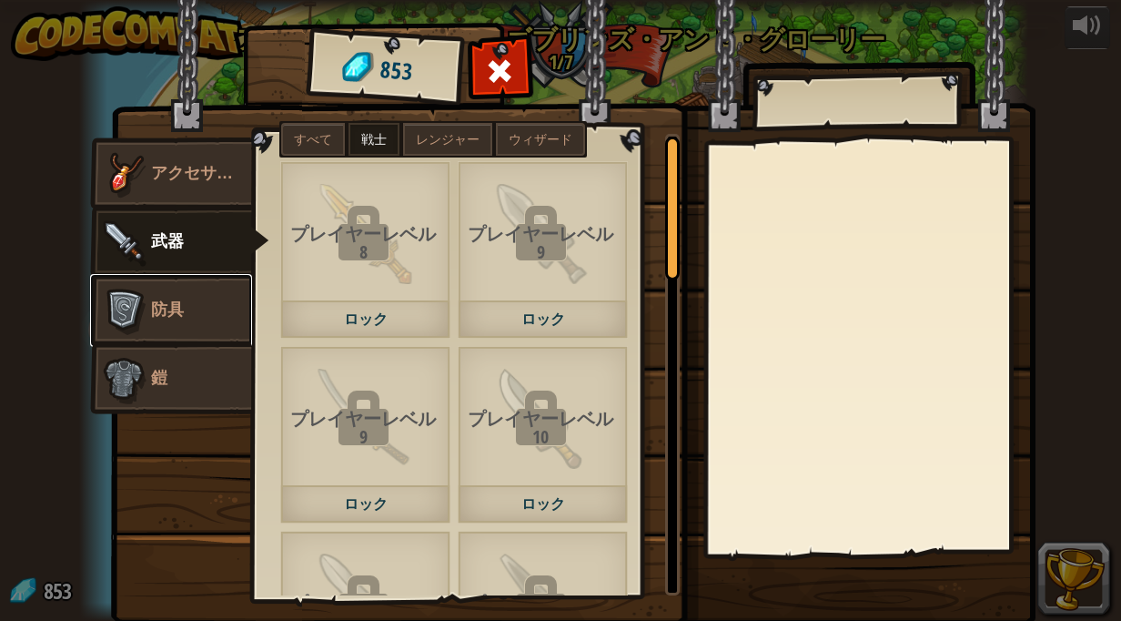
click at [120, 309] on img at bounding box center [123, 310] width 55 height 55
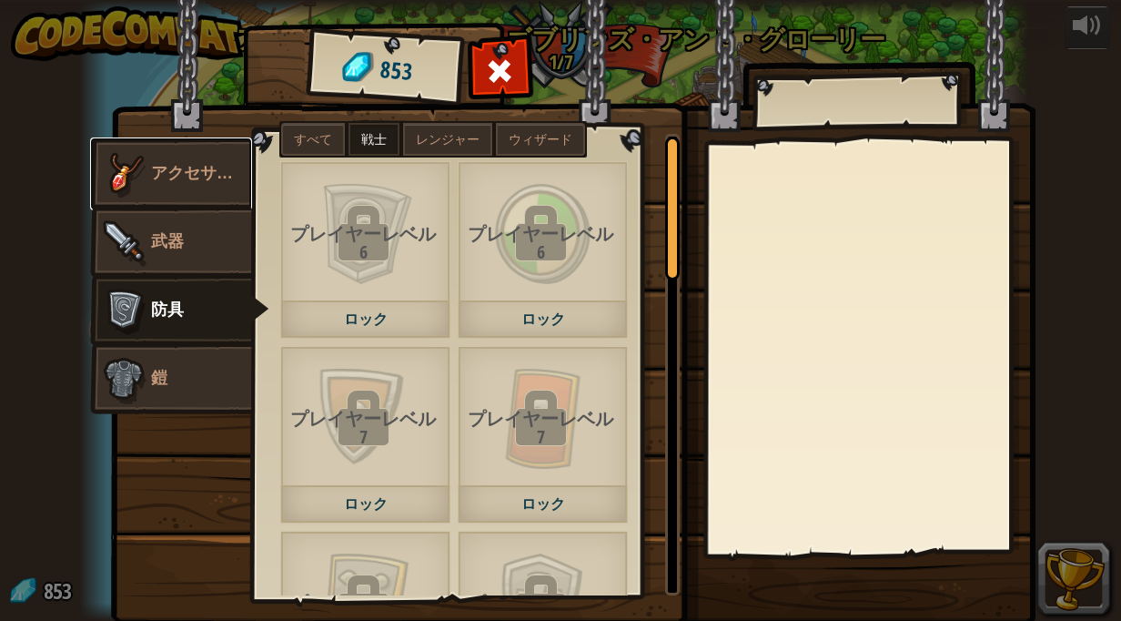
click at [172, 152] on link "アクセサリー" at bounding box center [171, 173] width 162 height 73
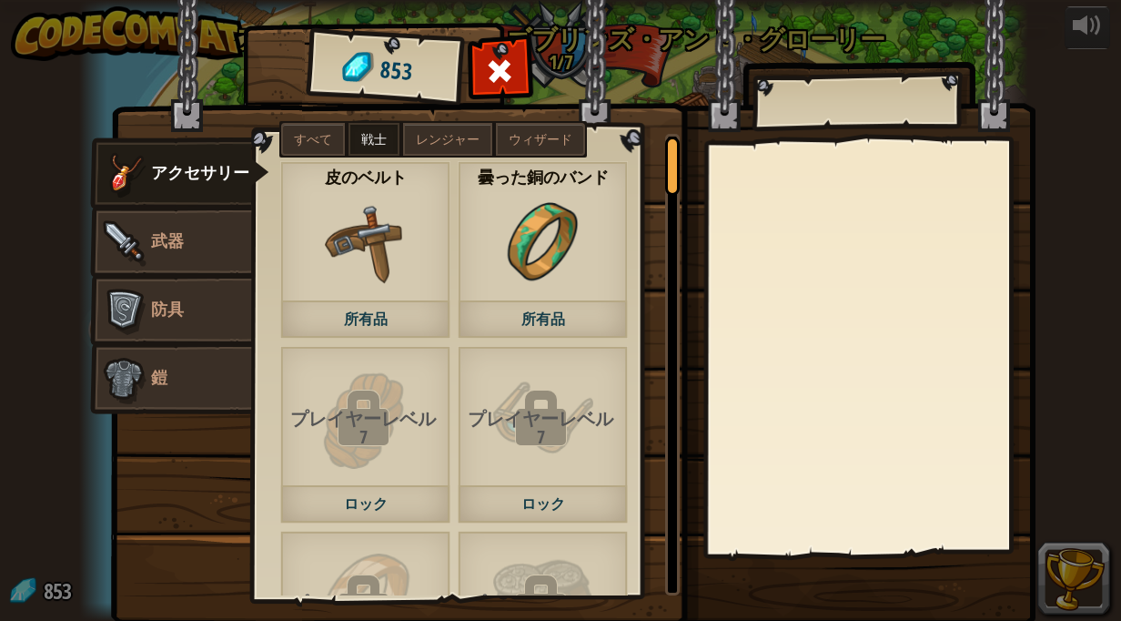
click at [365, 278] on img at bounding box center [366, 243] width 82 height 82
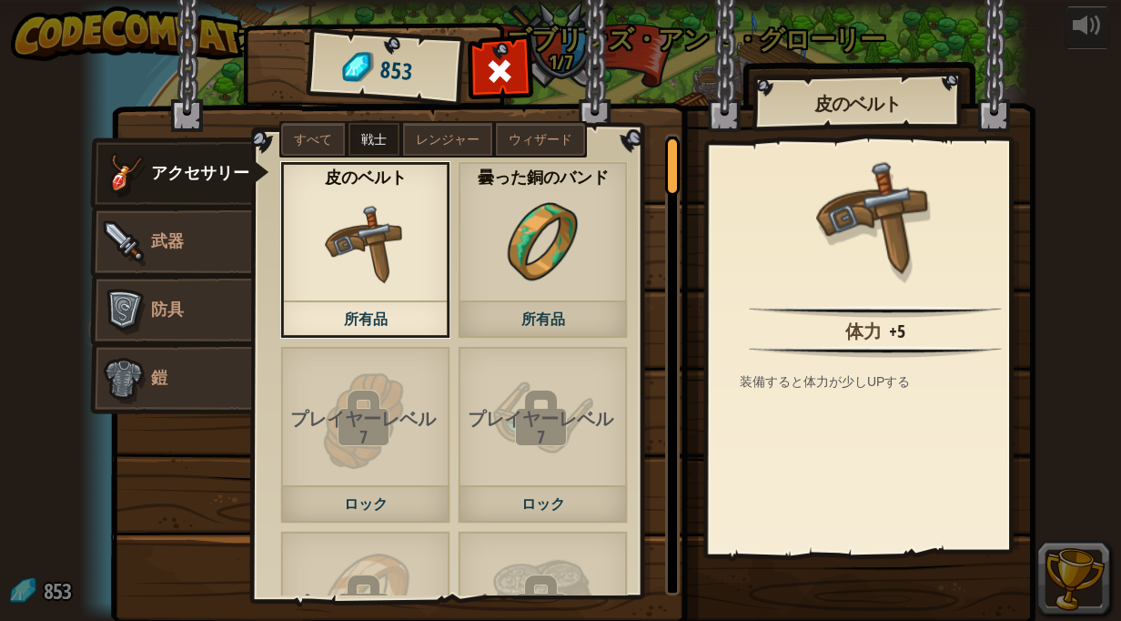
click at [511, 141] on span "ウィザード" at bounding box center [541, 139] width 64 height 15
click at [425, 126] on label "レンジャー" at bounding box center [447, 139] width 89 height 33
click at [494, 76] on span at bounding box center [500, 70] width 29 height 29
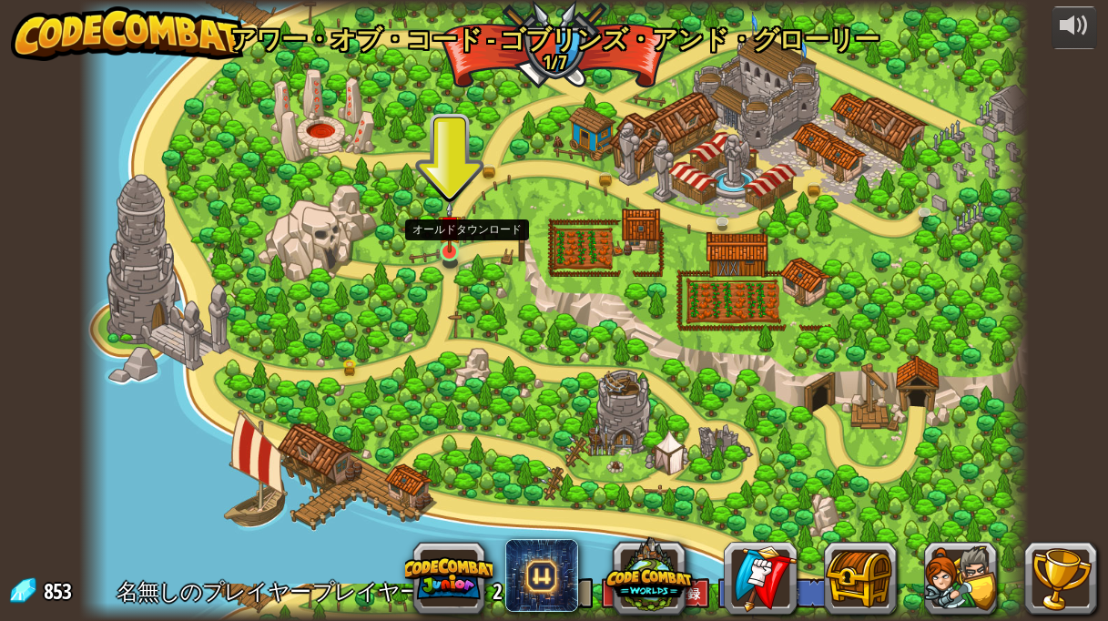
click at [451, 250] on img at bounding box center [449, 226] width 23 height 53
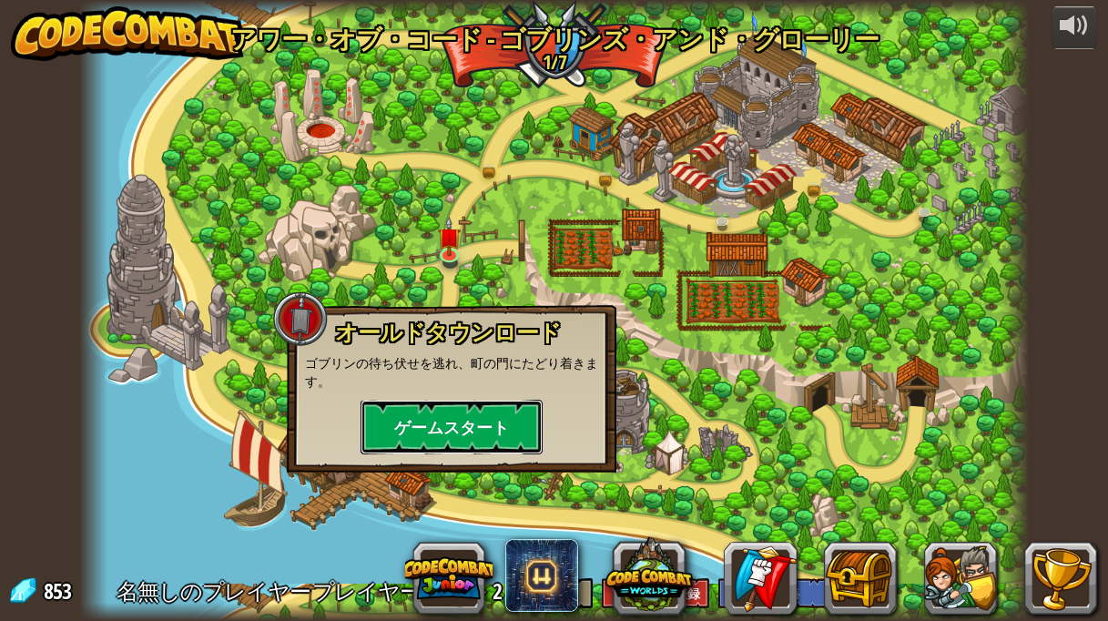
click at [463, 426] on button "ゲームスタート" at bounding box center [451, 427] width 182 height 55
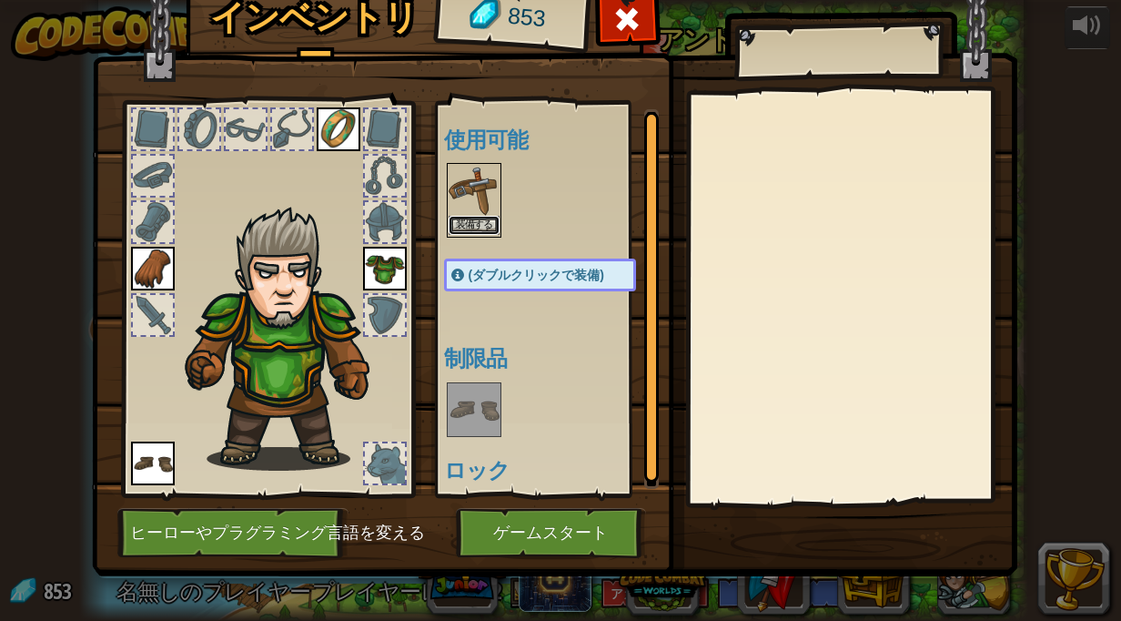
click at [466, 222] on button "装備する" at bounding box center [474, 225] width 51 height 19
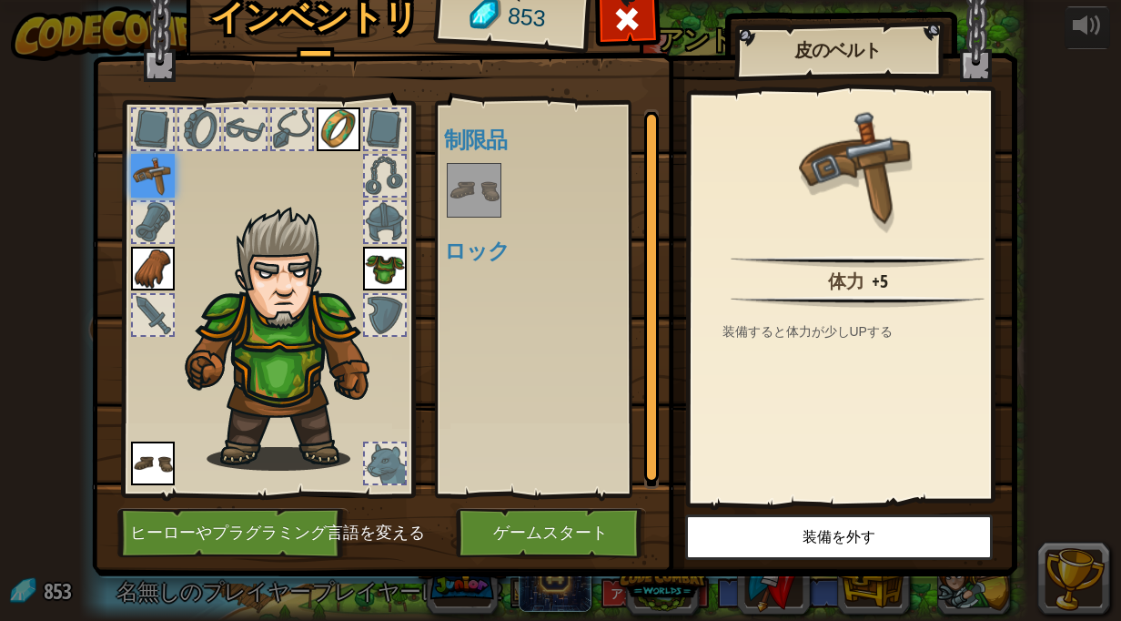
click at [449, 182] on img at bounding box center [474, 190] width 51 height 51
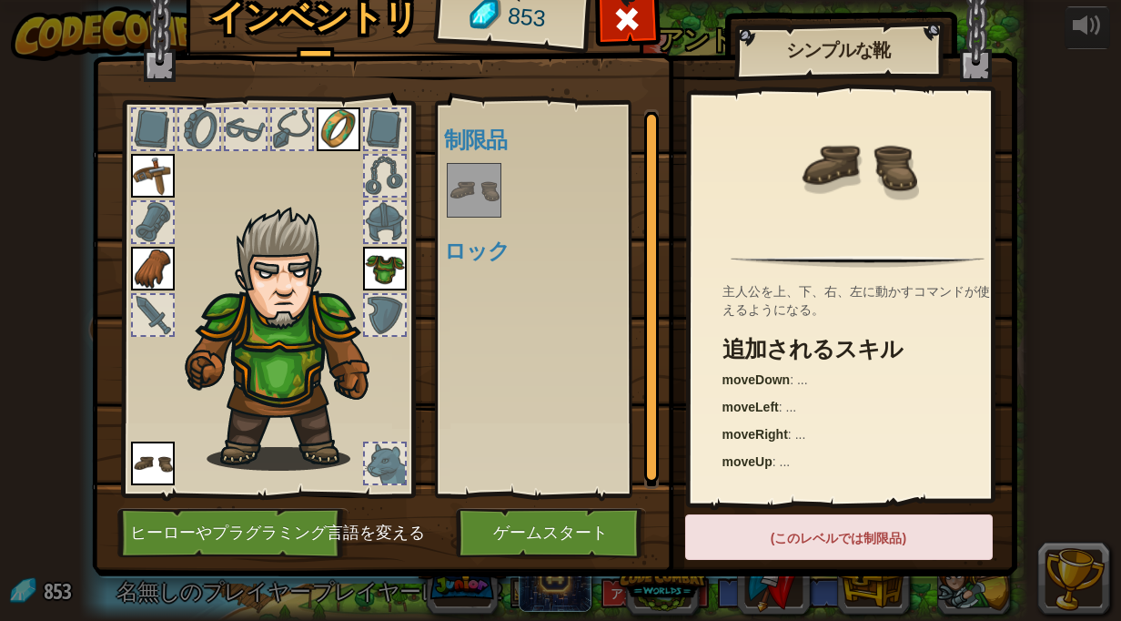
click at [471, 211] on img at bounding box center [474, 190] width 51 height 51
click at [146, 465] on img at bounding box center [153, 463] width 44 height 44
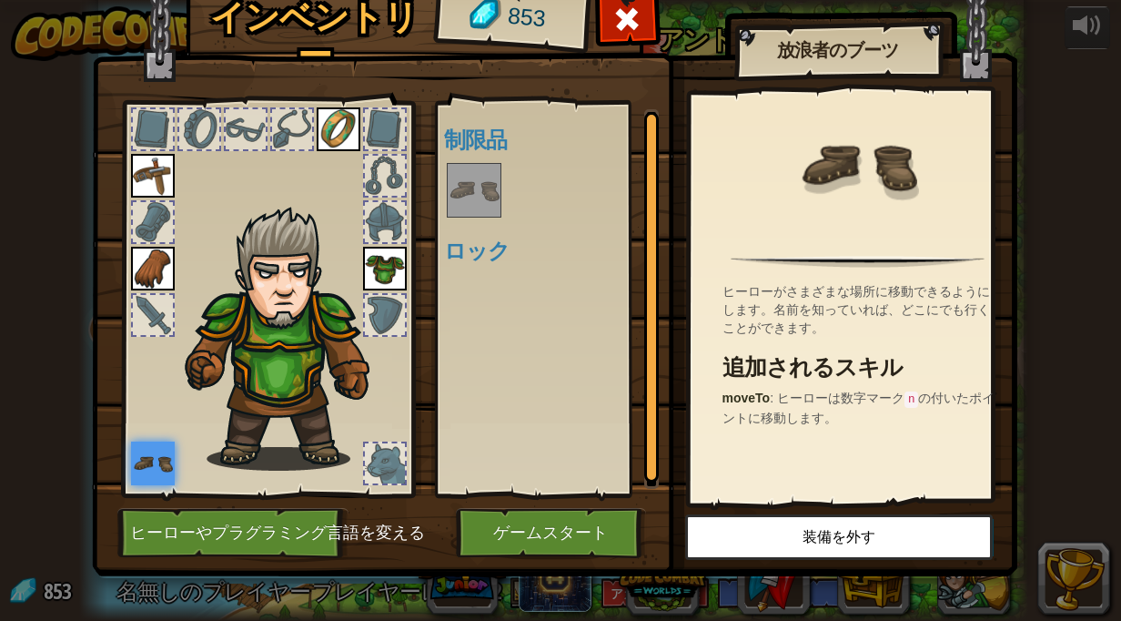
click at [473, 188] on img at bounding box center [474, 190] width 51 height 51
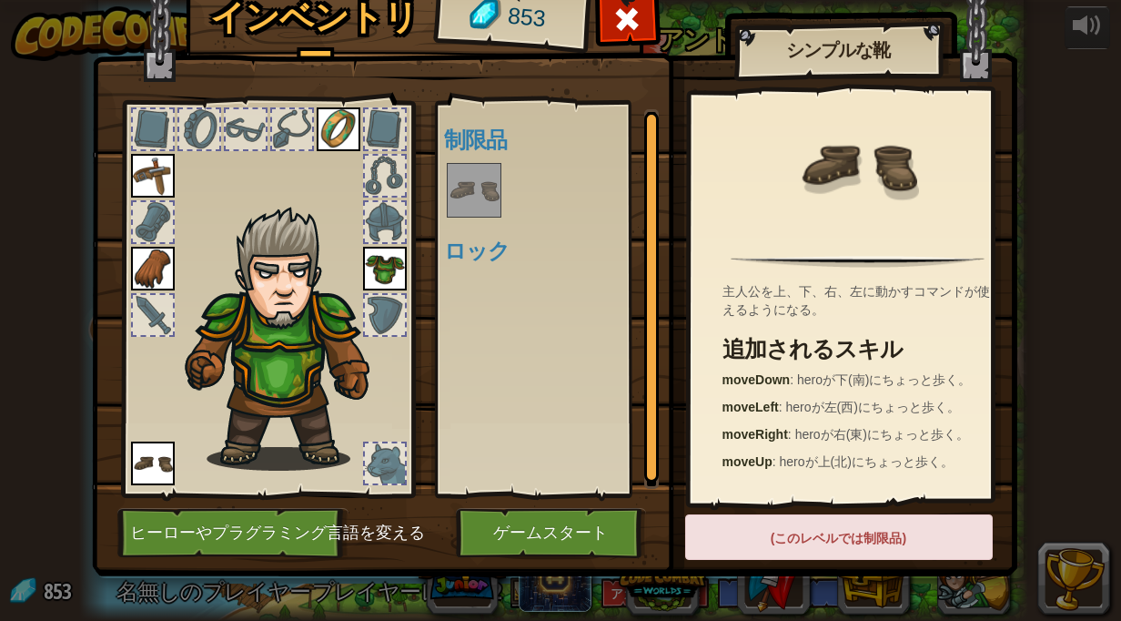
click at [156, 454] on img at bounding box center [153, 463] width 44 height 44
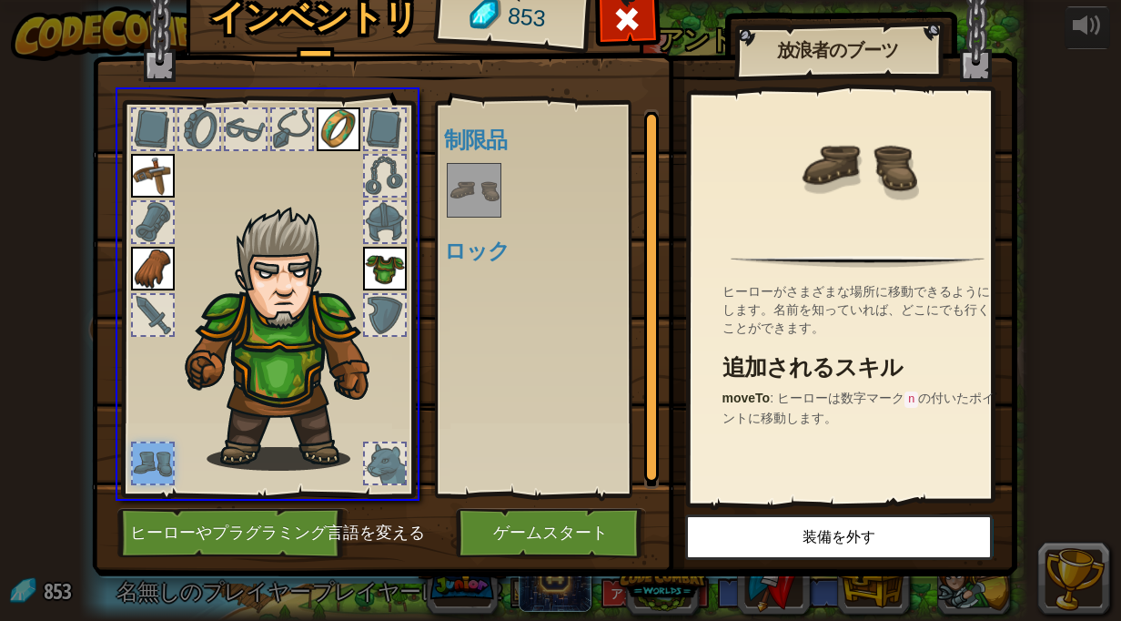
drag, startPoint x: 150, startPoint y: 460, endPoint x: 489, endPoint y: 196, distance: 429.2
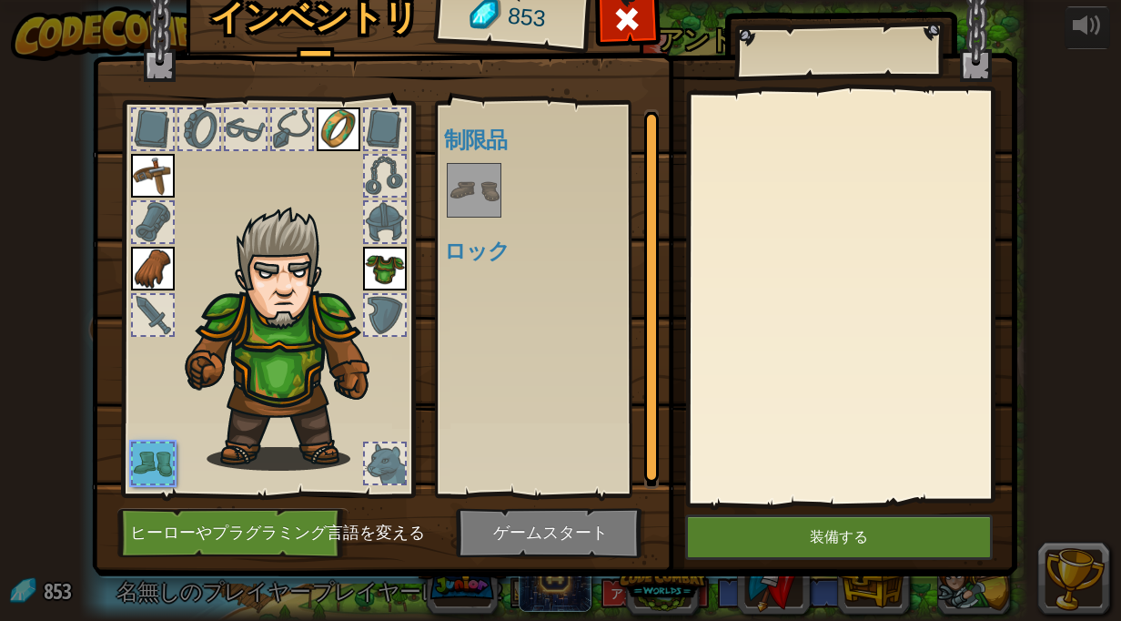
click at [156, 459] on div at bounding box center [153, 463] width 40 height 40
click at [137, 378] on div at bounding box center [267, 294] width 300 height 410
click at [269, 486] on div at bounding box center [267, 294] width 300 height 410
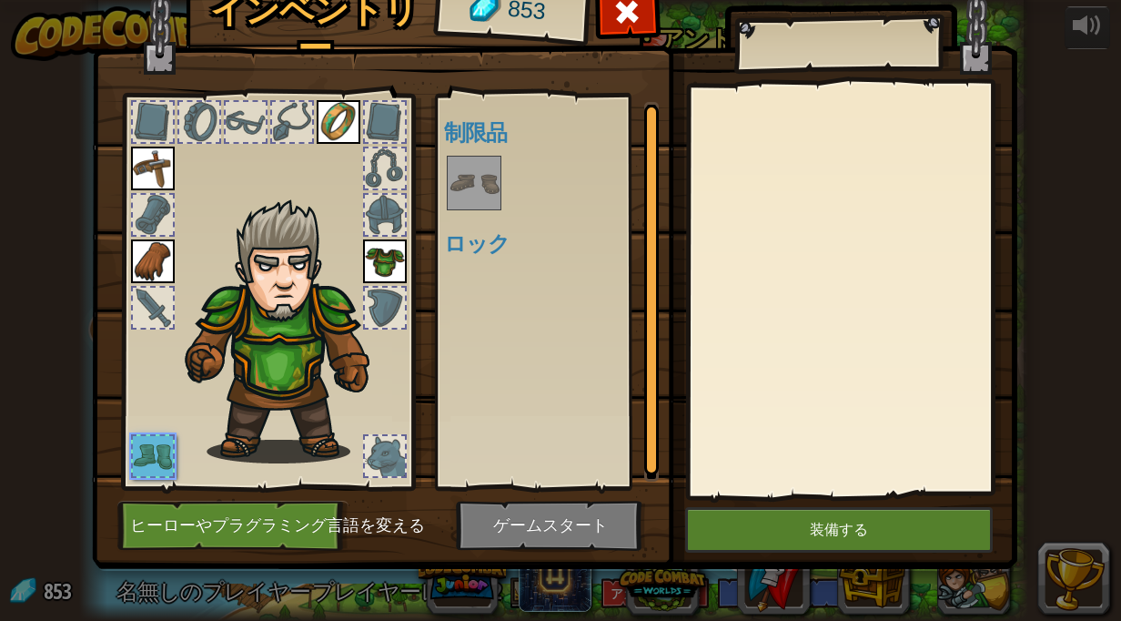
scroll to position [0, 0]
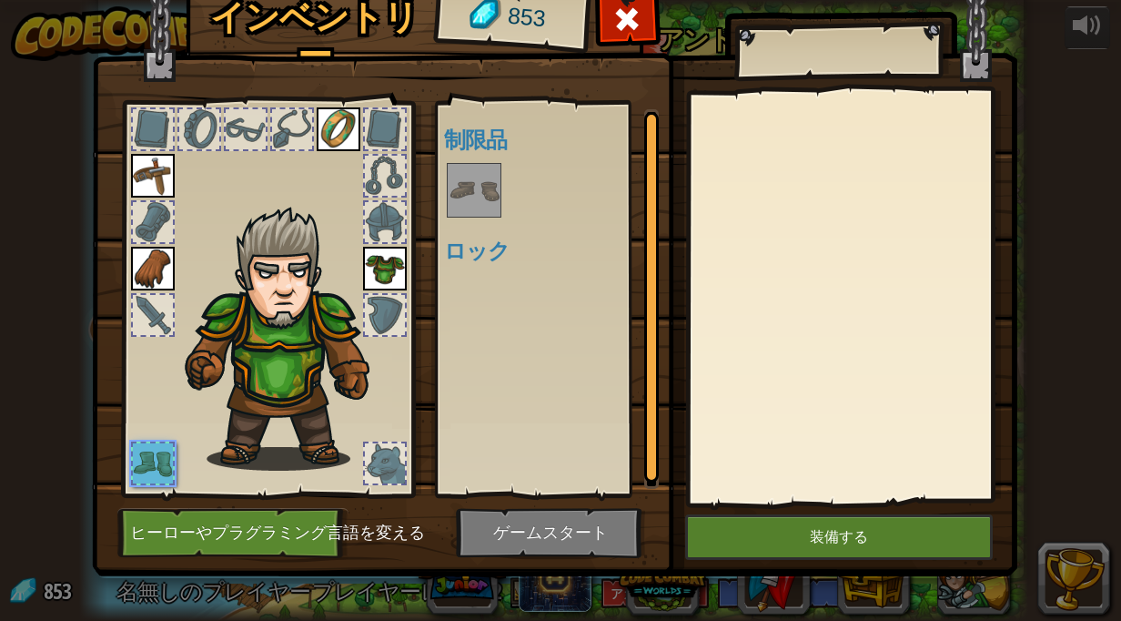
click at [143, 461] on div at bounding box center [153, 463] width 40 height 40
drag, startPoint x: 498, startPoint y: 517, endPoint x: 519, endPoint y: 214, distance: 303.8
click at [519, 214] on div "インベントリー 853 使用可能 装備する 装備する 装備する 装備する (ダブルクリックで装備) 制限品 ロック 装備する 装備を外す サブスクリプションで…" at bounding box center [561, 277] width 926 height 601
click at [854, 530] on button "装備する" at bounding box center [839, 537] width 308 height 46
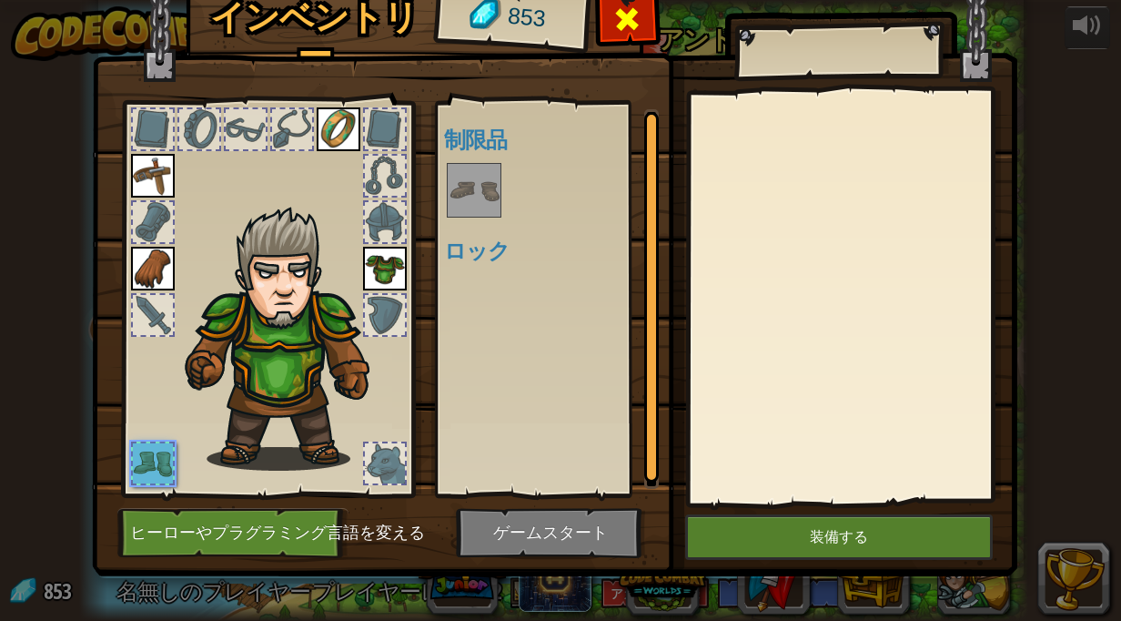
click at [618, 20] on span at bounding box center [626, 19] width 29 height 29
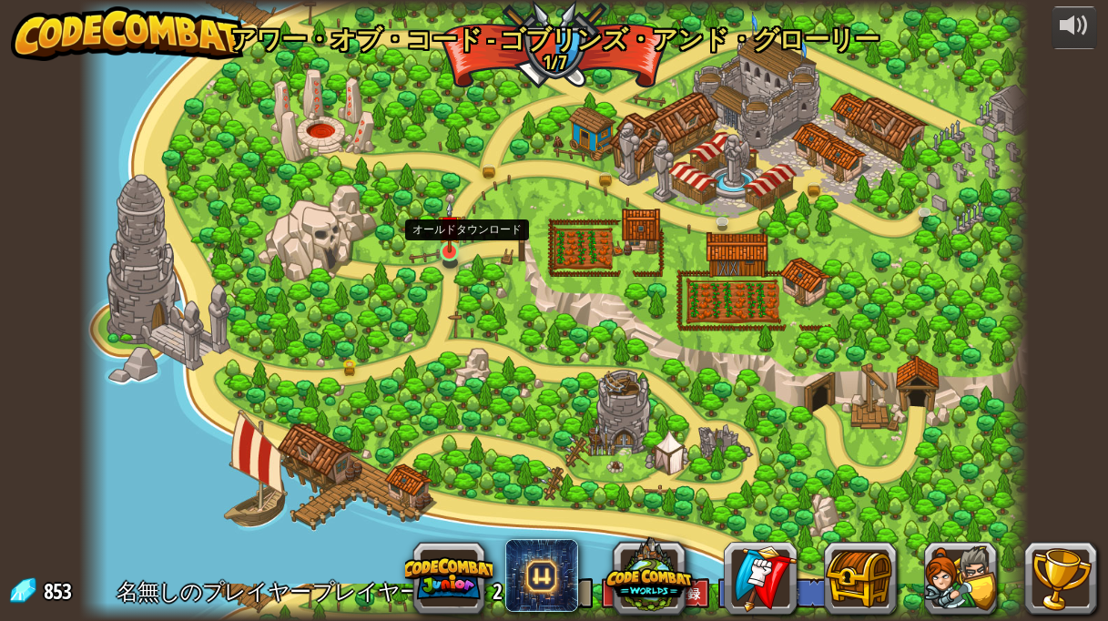
click at [455, 243] on img at bounding box center [449, 226] width 23 height 53
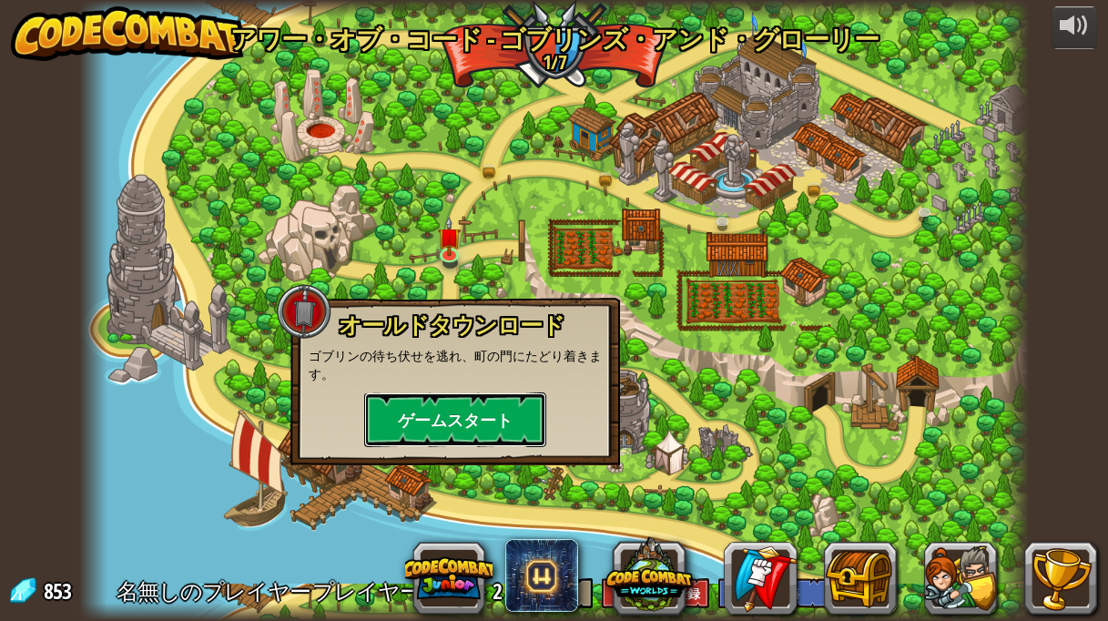
click at [471, 412] on button "ゲームスタート" at bounding box center [455, 419] width 182 height 55
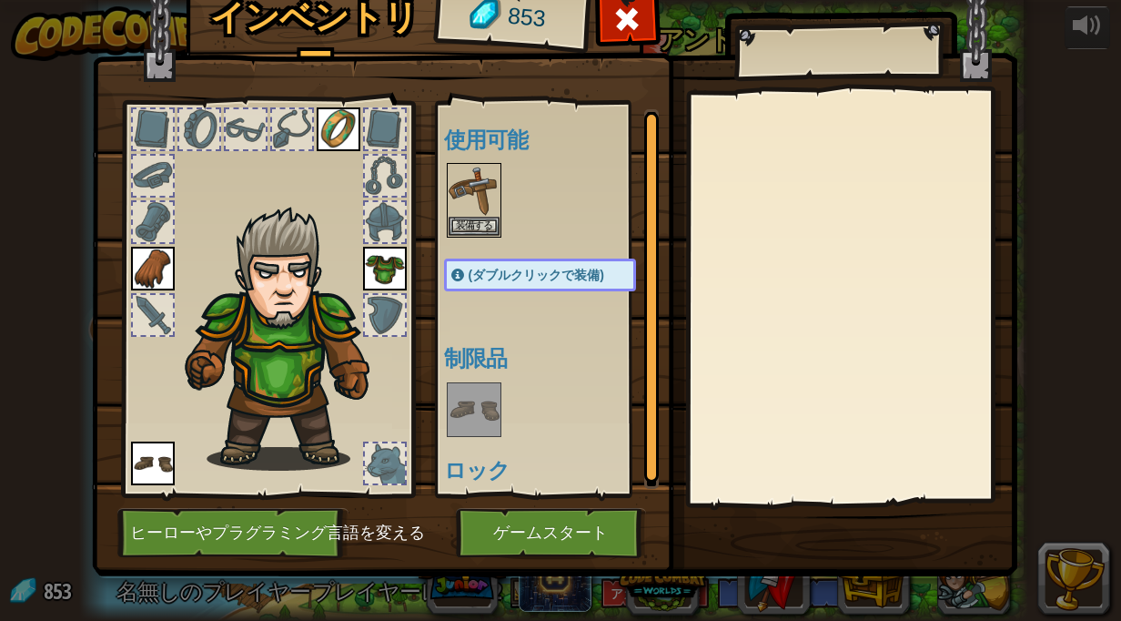
click at [496, 458] on h4 "ロック" at bounding box center [558, 470] width 228 height 24
click at [451, 224] on button "装備する" at bounding box center [474, 223] width 51 height 19
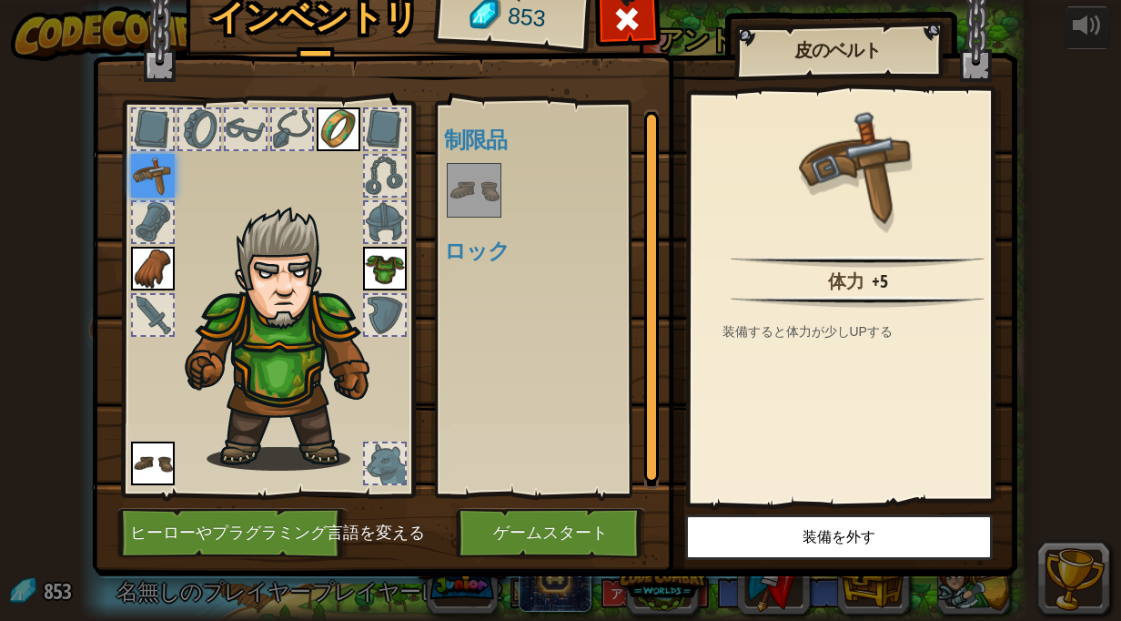
scroll to position [7, 0]
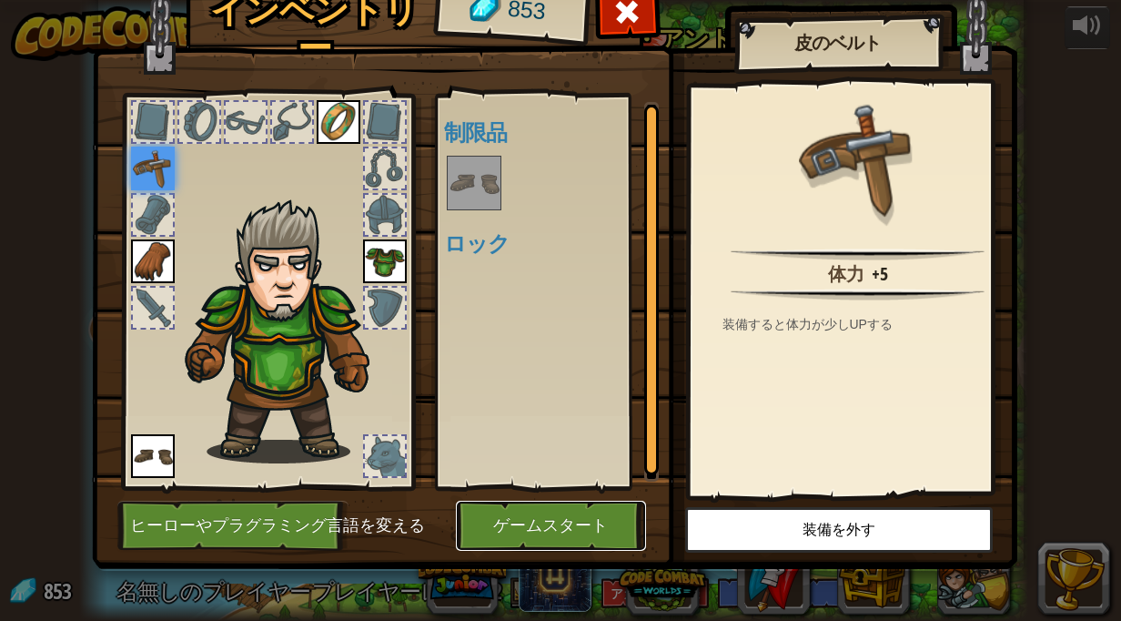
click at [522, 536] on button "ゲームスタート" at bounding box center [551, 526] width 190 height 50
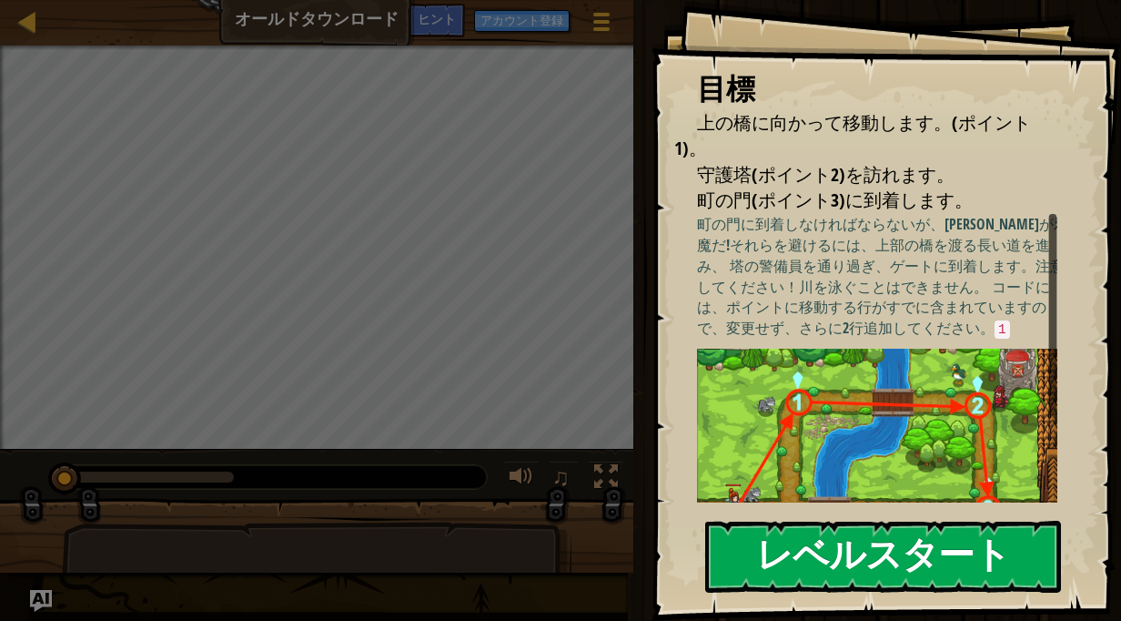
click at [816, 555] on button "レベルスタート" at bounding box center [883, 557] width 356 height 72
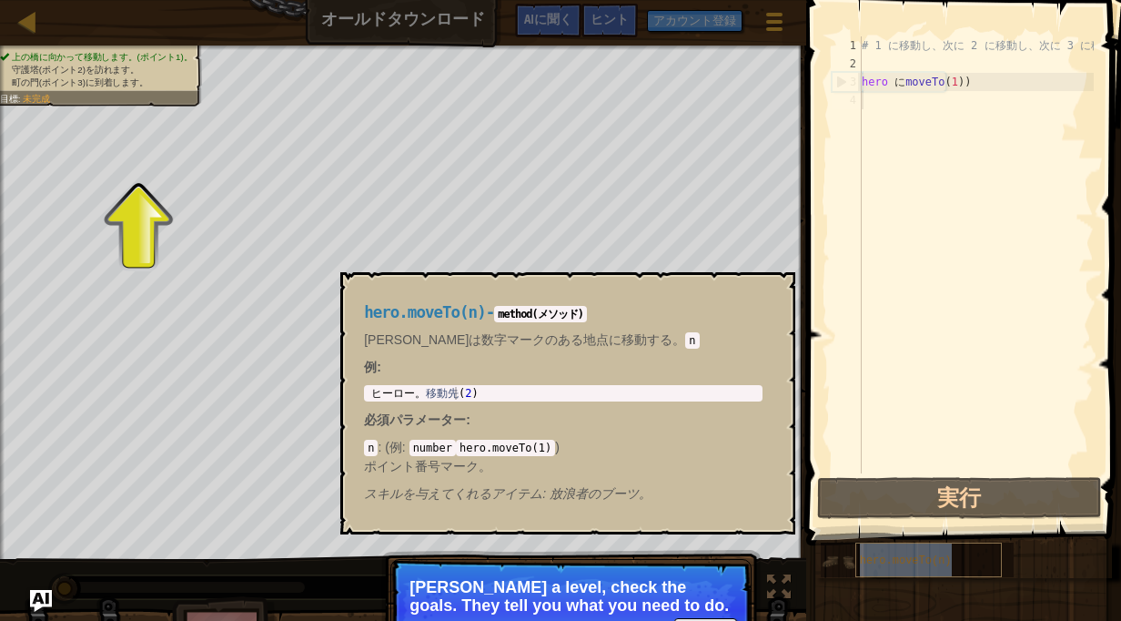
click at [857, 575] on div "hero.moveTo(n)" at bounding box center [928, 559] width 147 height 35
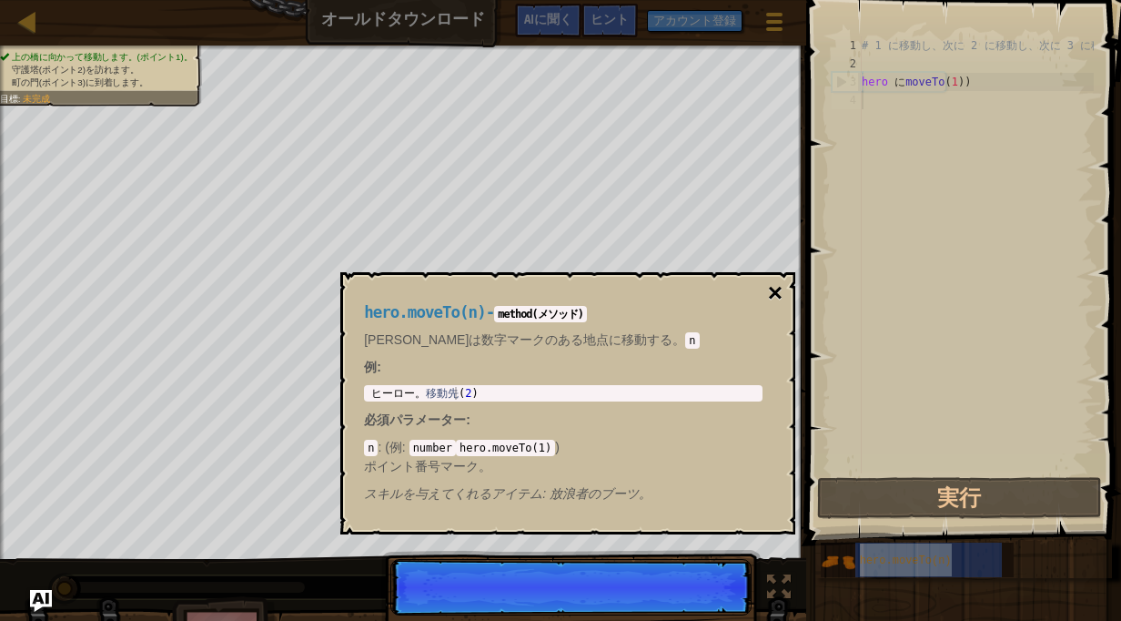
scroll to position [8, 0]
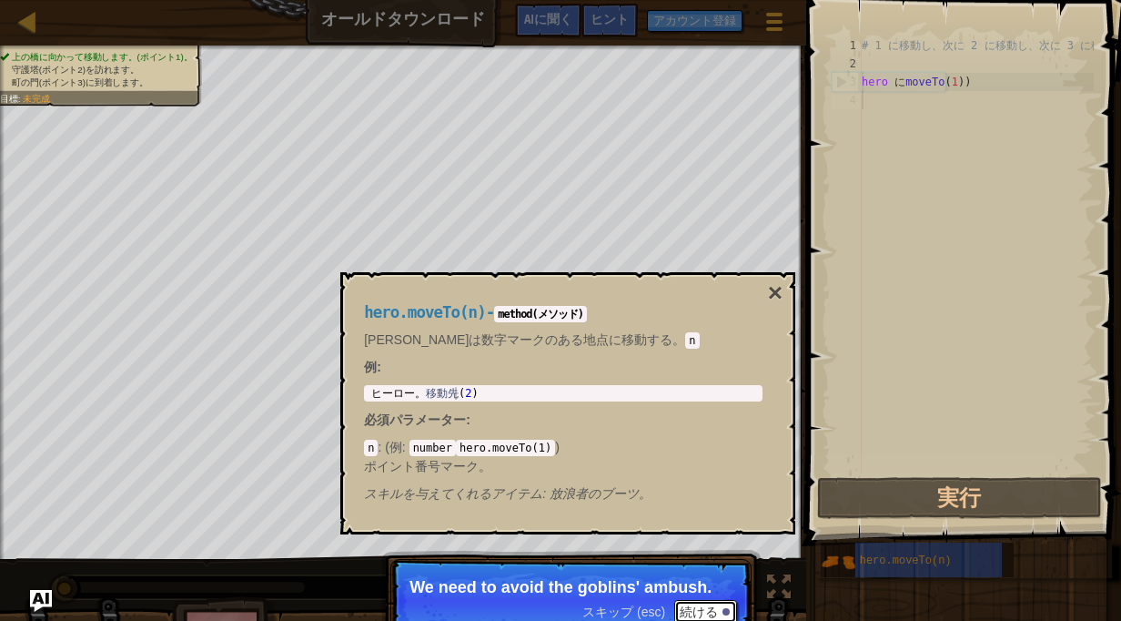
click at [696, 605] on font "続ける" at bounding box center [699, 611] width 38 height 15
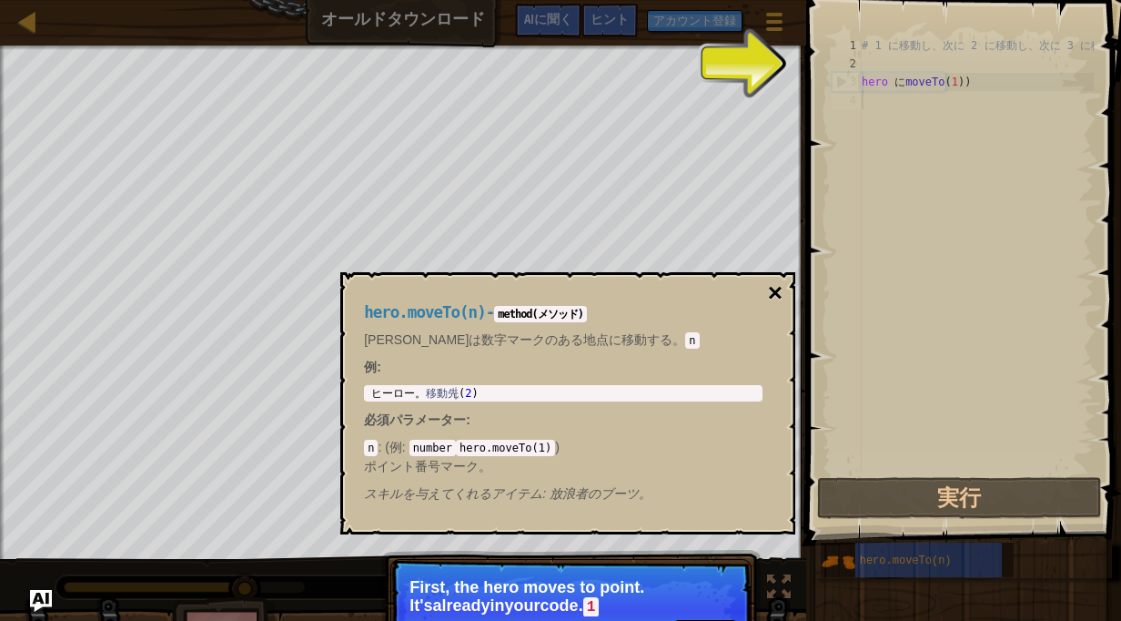
click at [775, 290] on button "×" at bounding box center [775, 292] width 15 height 25
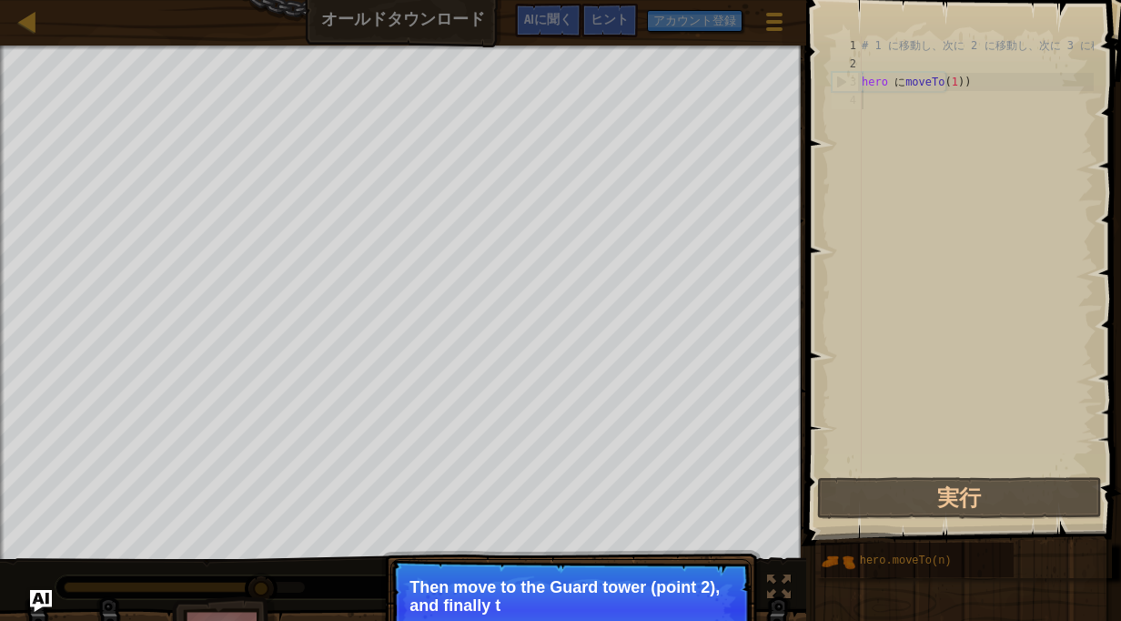
click at [978, 88] on div "# 1 に移動し、次に 2 に移動し、次に 3 に移動します hero に moveTo ( 1 ) )" at bounding box center [976, 272] width 236 height 473
type textarea "hero.moveTo(1)"
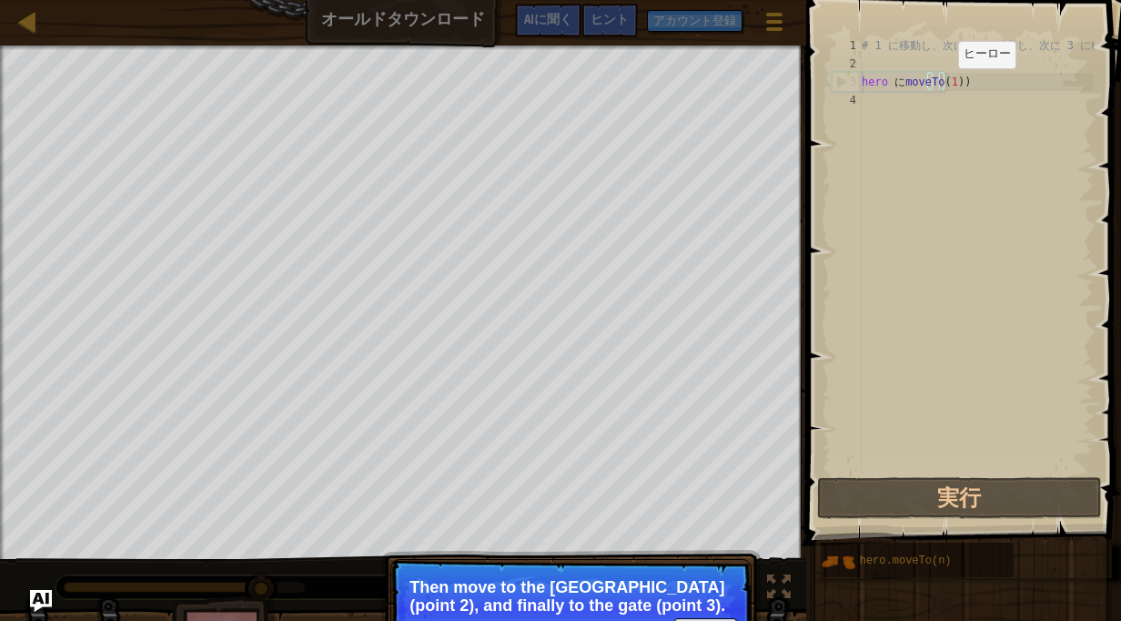
click at [943, 86] on div "# 1 に移動し、次に 2 に移動し、次に 3 に移動します hero に moveTo ( 1 ) )" at bounding box center [976, 272] width 236 height 473
click at [904, 116] on div "# 1 に移動し、次に 2 に移動し、次に 3 に移動します hero に moveTo ( 1 ) )" at bounding box center [976, 272] width 236 height 473
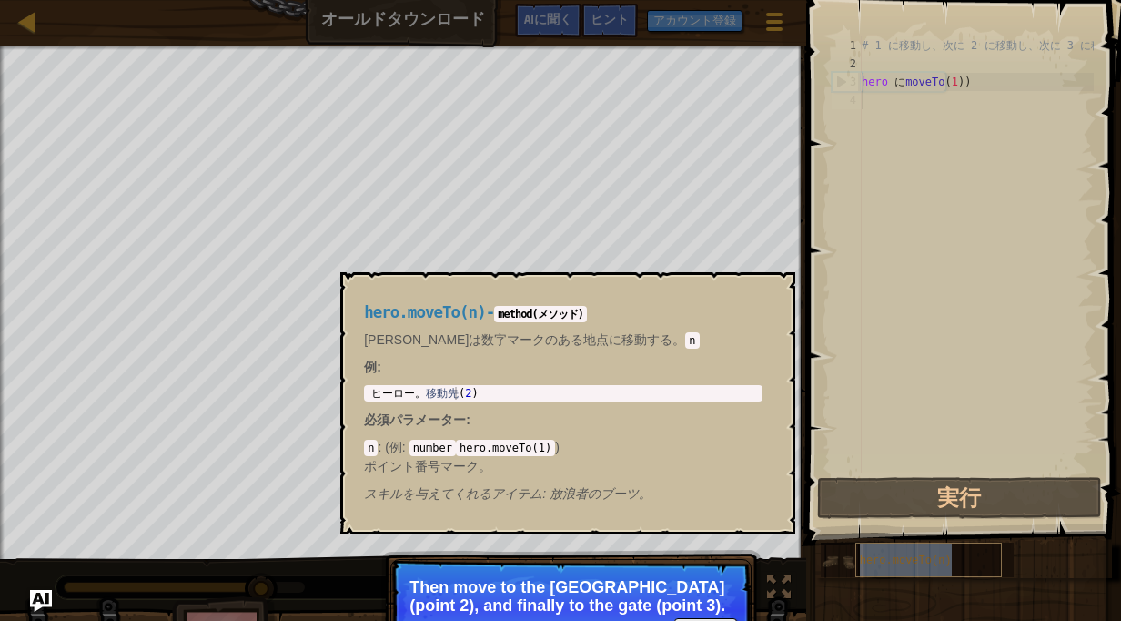
click at [895, 552] on div "hero.moveTo(n)" at bounding box center [928, 559] width 147 height 35
drag, startPoint x: 895, startPoint y: 552, endPoint x: 871, endPoint y: 555, distance: 24.7
click at [871, 555] on span "hero.moveTo(n)" at bounding box center [906, 560] width 92 height 13
click at [931, 558] on span "hero.moveTo(n)" at bounding box center [906, 560] width 92 height 13
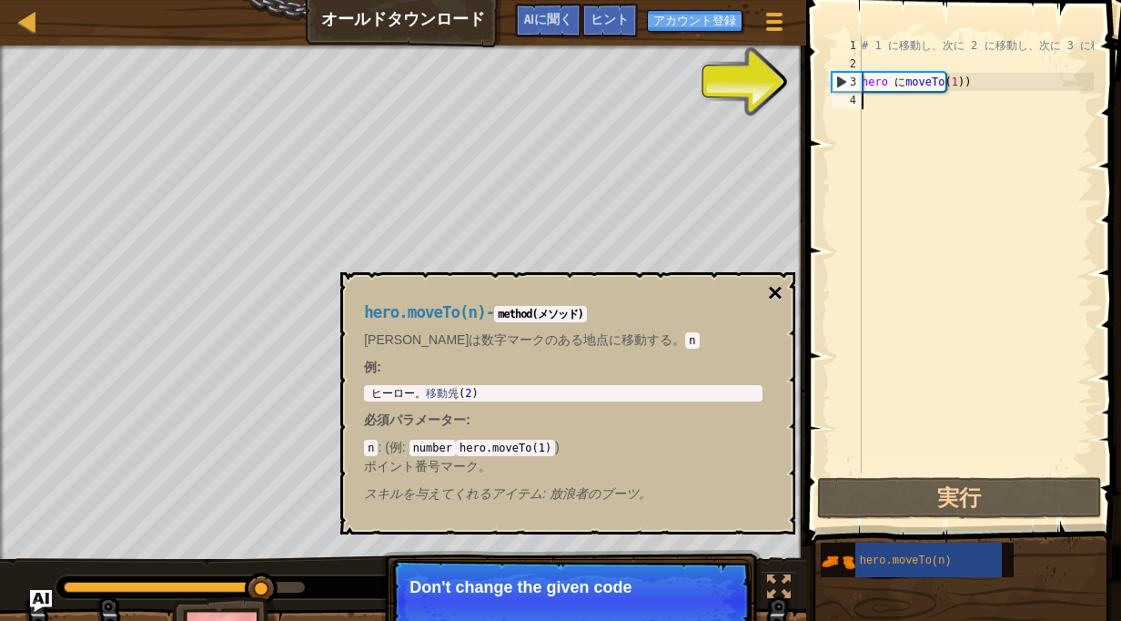
click at [780, 288] on button "×" at bounding box center [775, 292] width 15 height 25
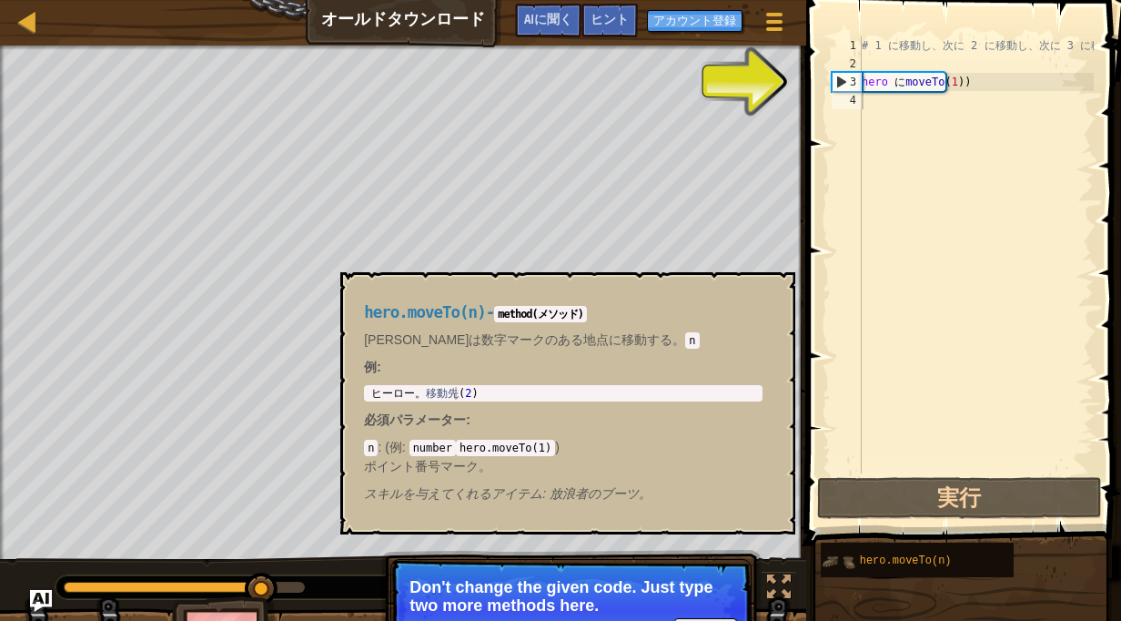
click at [833, 557] on img at bounding box center [838, 561] width 35 height 35
click at [882, 569] on div "hero.moveTo(n)" at bounding box center [928, 559] width 147 height 35
click at [982, 553] on div "hero.moveTo(n)" at bounding box center [928, 559] width 147 height 35
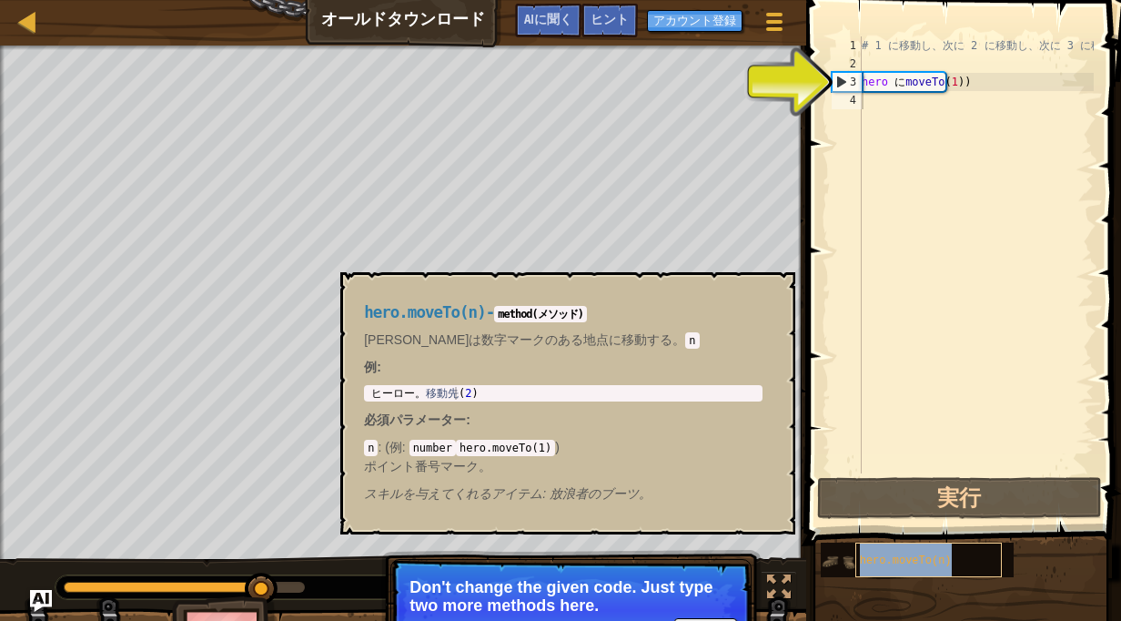
click at [932, 569] on div "hero.moveTo(n)" at bounding box center [928, 559] width 147 height 35
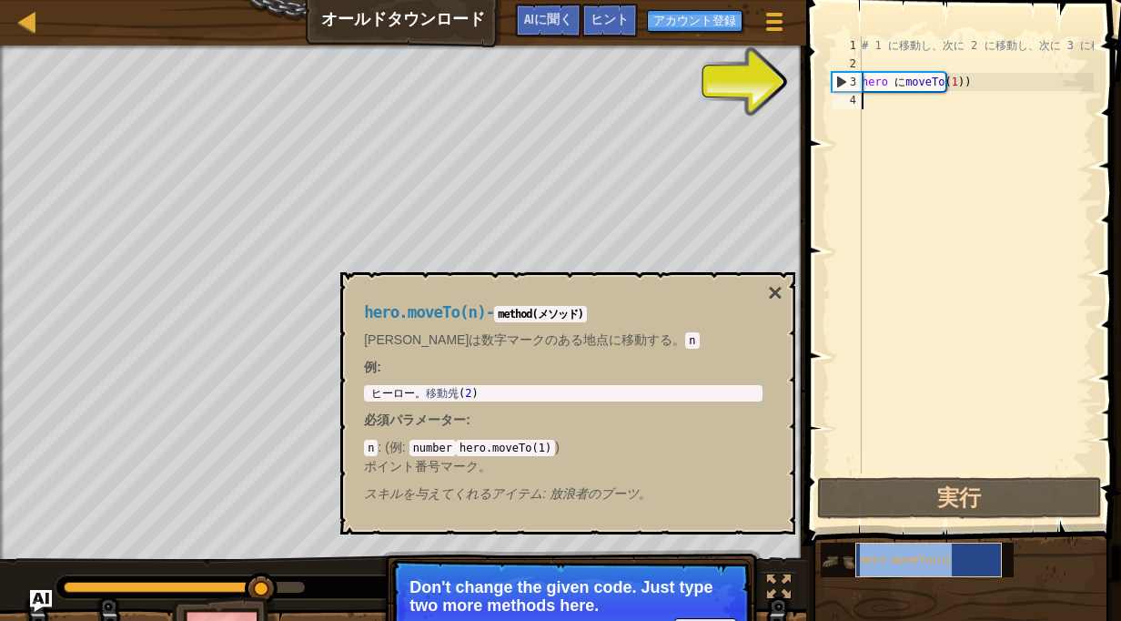
click at [976, 557] on div "hero.moveTo(n)" at bounding box center [928, 559] width 147 height 35
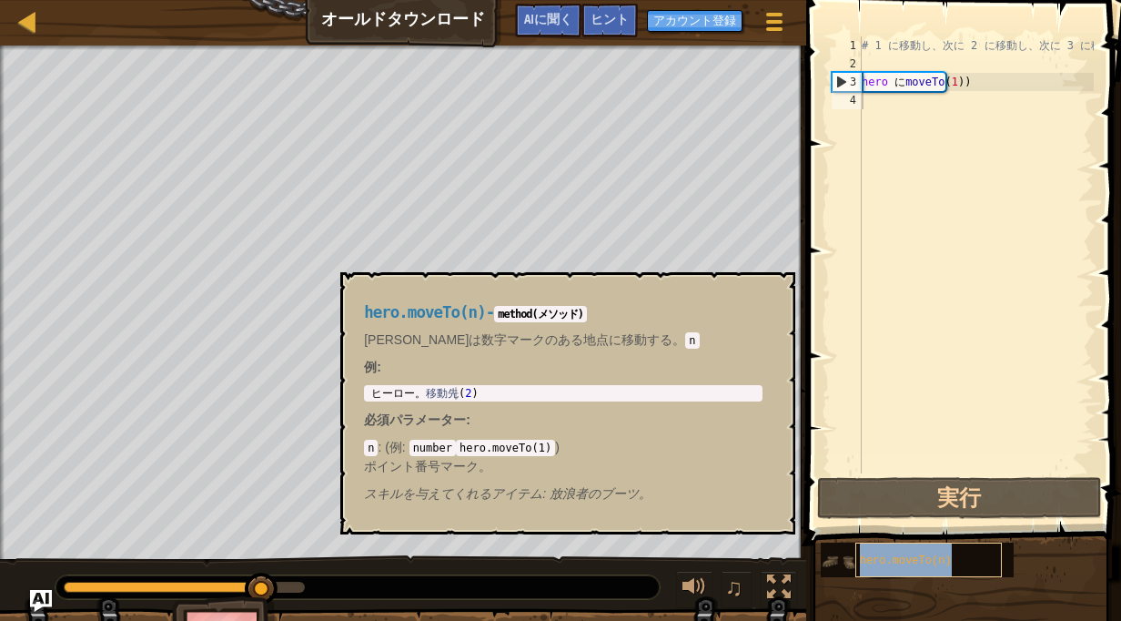
click at [868, 553] on div "hero.moveTo(n)" at bounding box center [928, 559] width 147 height 35
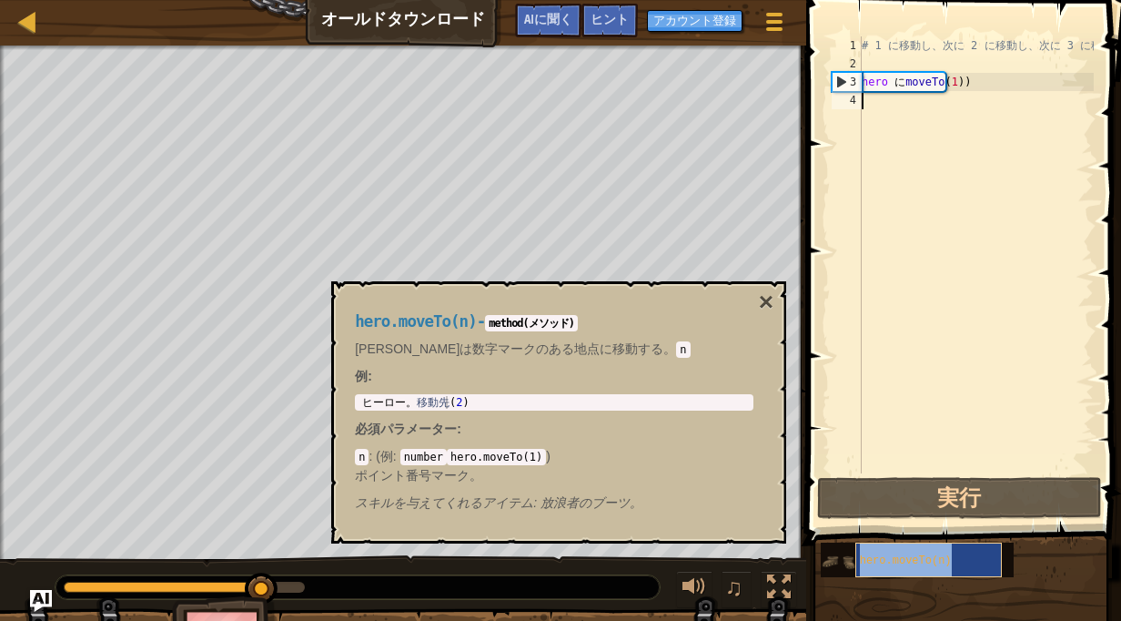
click at [951, 558] on div "hero.moveTo(n)" at bounding box center [928, 559] width 147 height 35
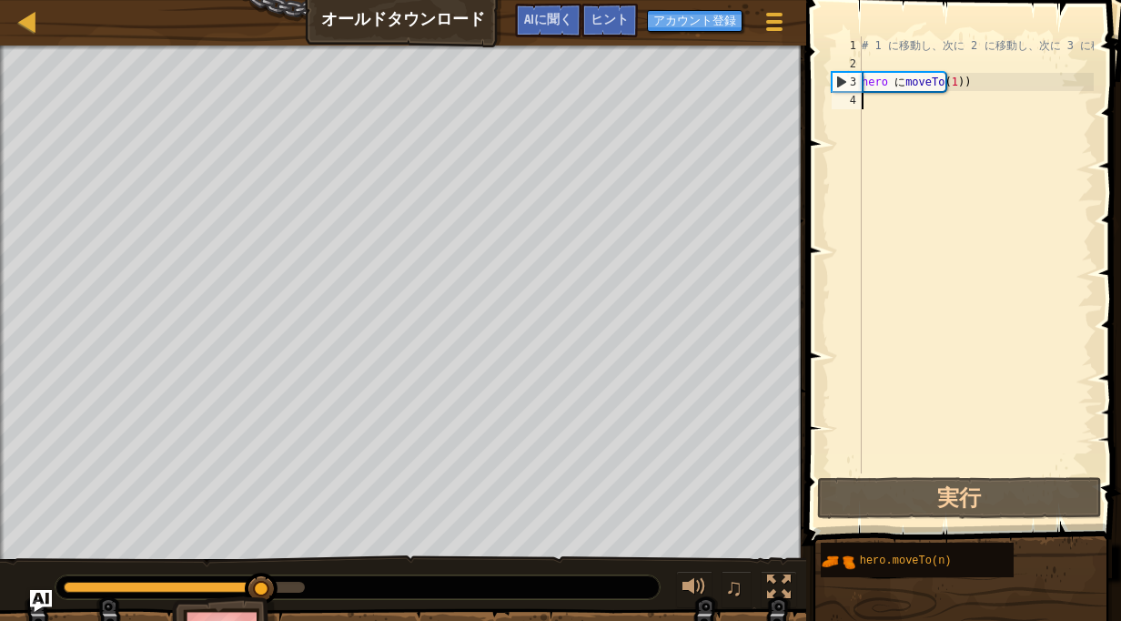
click at [872, 104] on div "# 1 に移動し、次に 2 に移動し、次に 3 に移動します hero に moveTo ( 1 ) )" at bounding box center [976, 272] width 236 height 473
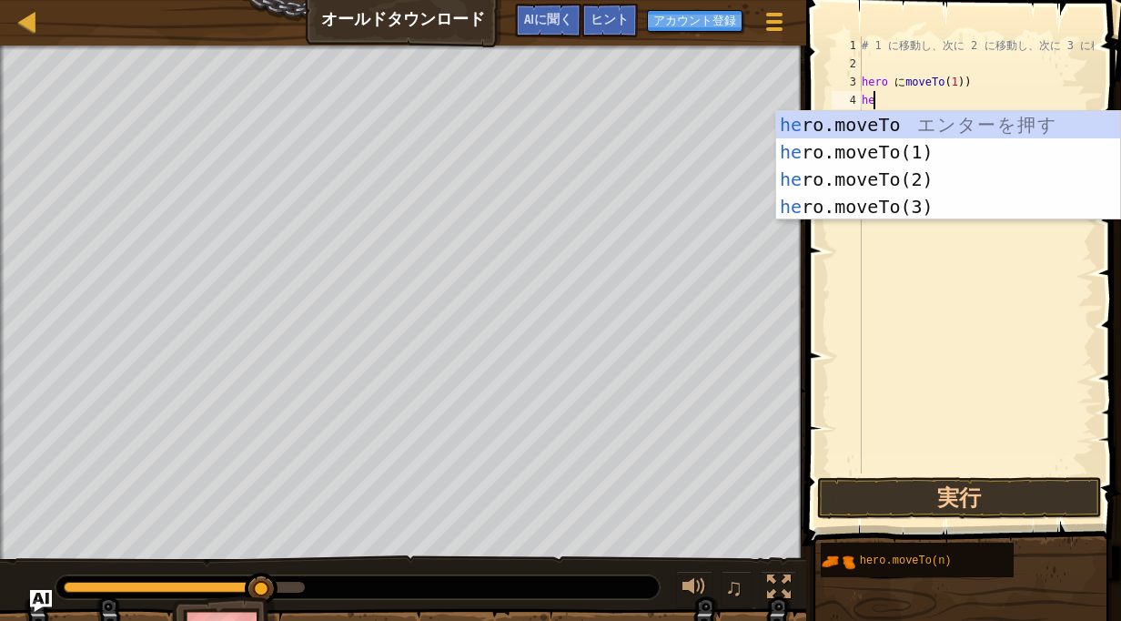
click at [900, 126] on div "he ro.moveTo エ ン タ ー を 押 す he ro.moveTo(1) エ ン タ ー を 押 す he ro.moveTo(2) エ ン タ …" at bounding box center [948, 193] width 344 height 164
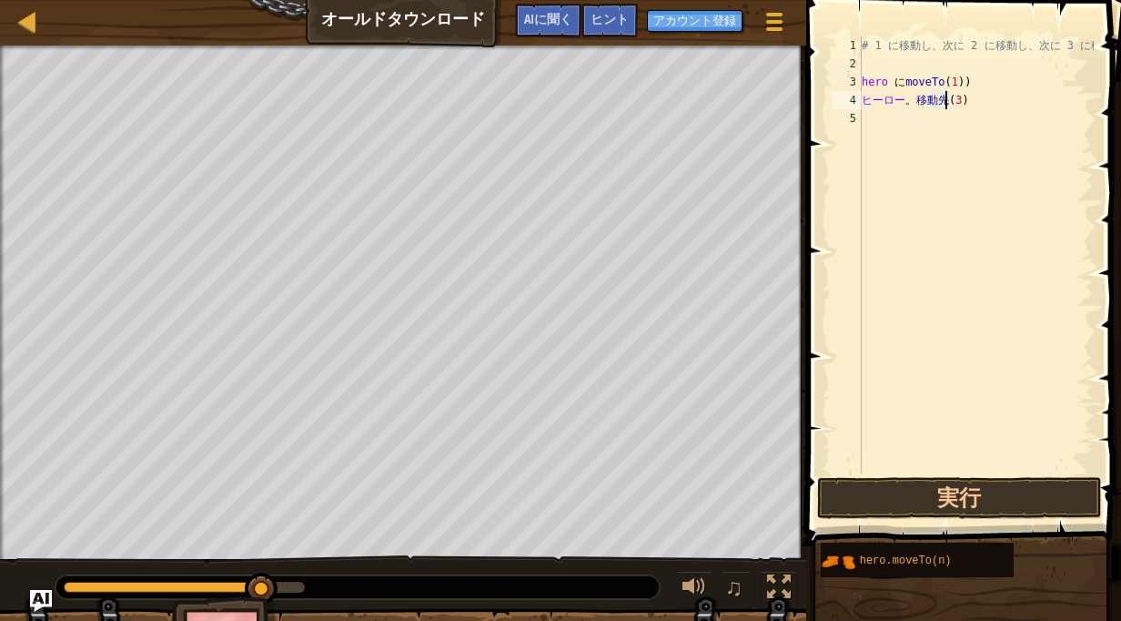
click at [962, 105] on div "# 1 に移動し、次に 2 に移動し、次に 3 に移動します hero に moveTo ( 1 ) ) ヒーロー 。 移動先 ( 3 )" at bounding box center [976, 272] width 236 height 473
type textarea "hero.moveTo(2)"
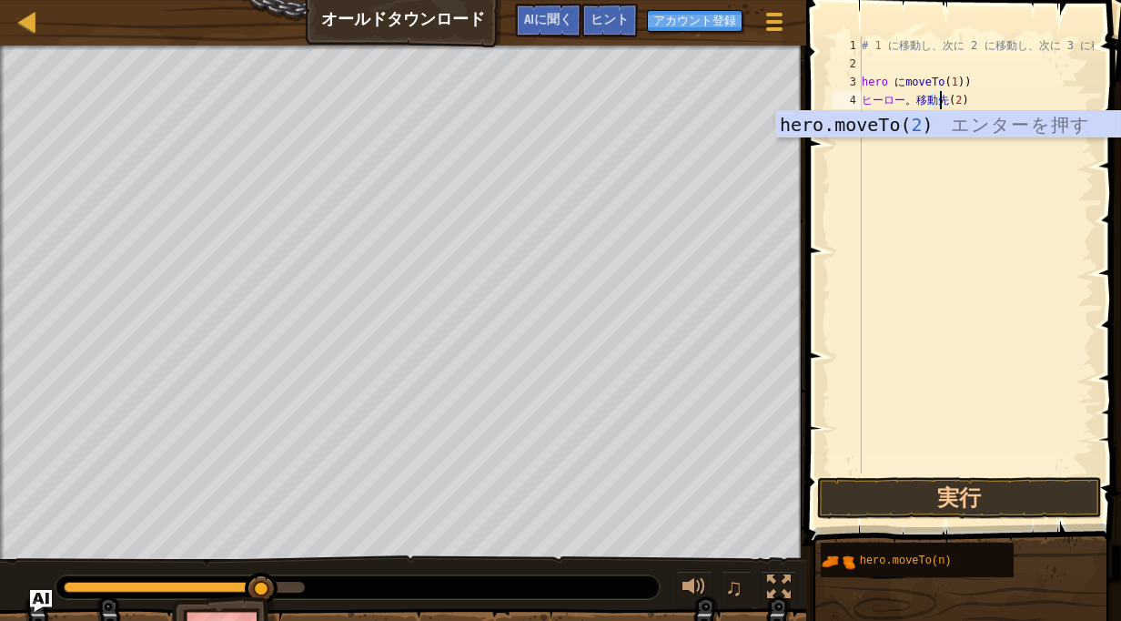
click at [992, 97] on div "# 1 に移動し、次に 2 に移動し、次に 3 に移動します hero に moveTo ( 1 ) ) ヒーロー 。 移動先 ( 2 )" at bounding box center [976, 272] width 236 height 473
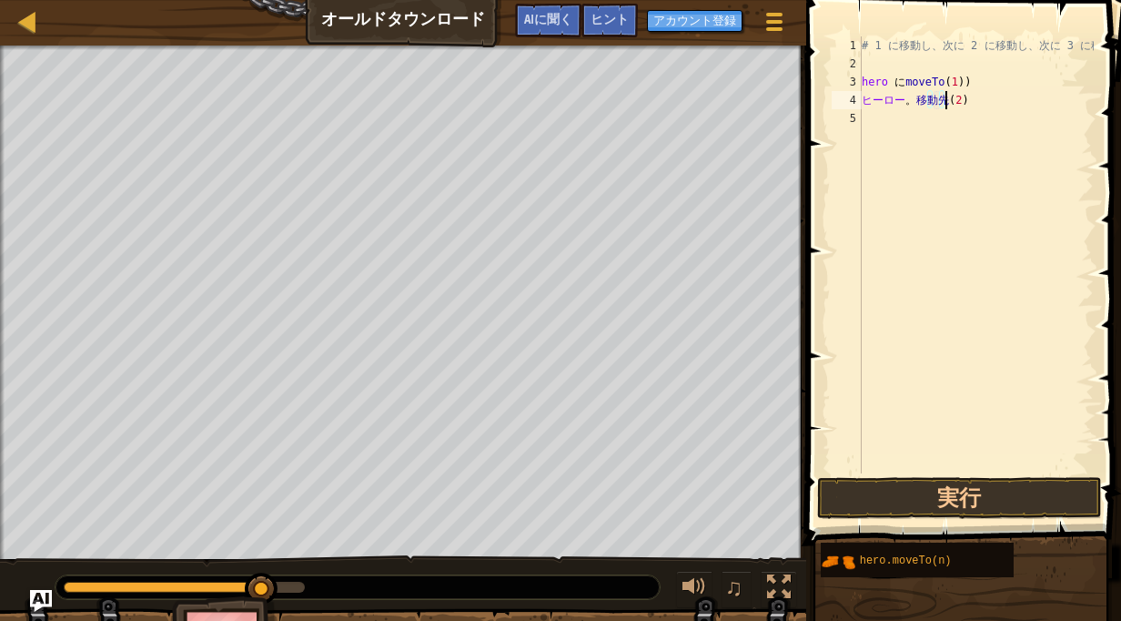
click at [885, 118] on div "# 1 に移動し、次に 2 に移動し、次に 3 に移動します hero に moveTo ( 1 ) ) ヒーロー 。 移動先 ( 2 )" at bounding box center [976, 272] width 236 height 473
type textarea "h"
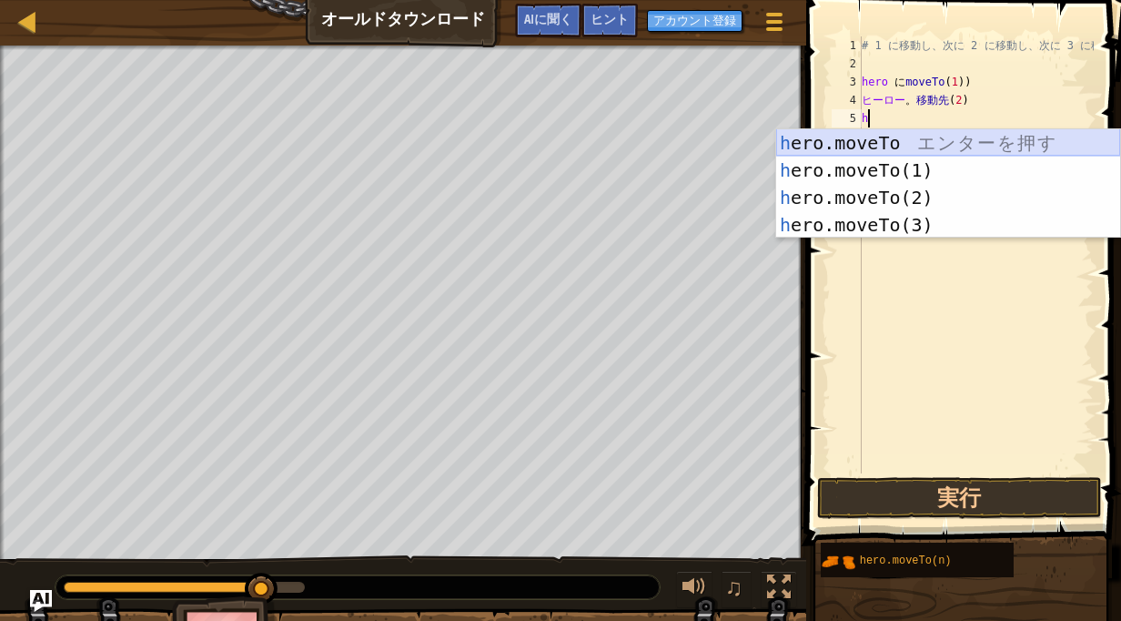
click at [855, 147] on div "h ero.moveTo エ ン タ ー を 押 す h ero.moveTo(1) エ ン タ ー を 押 す h ero.moveTo(2) エ ン タ …" at bounding box center [948, 211] width 344 height 164
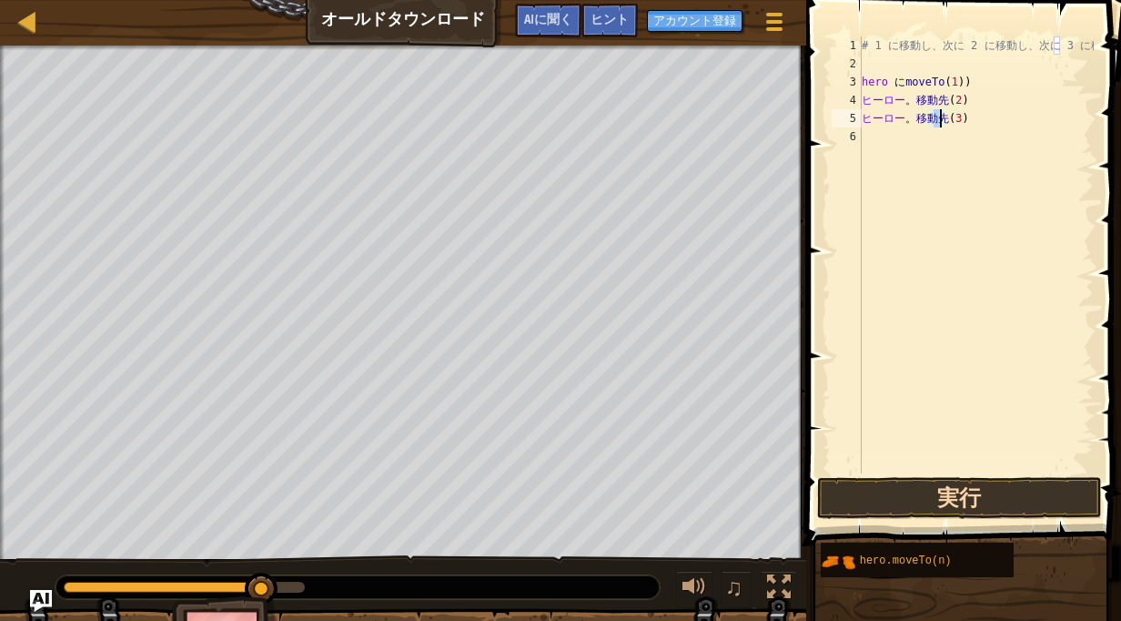
type textarea "hero.moveTo(3)"
click at [903, 482] on button "実行" at bounding box center [959, 498] width 284 height 42
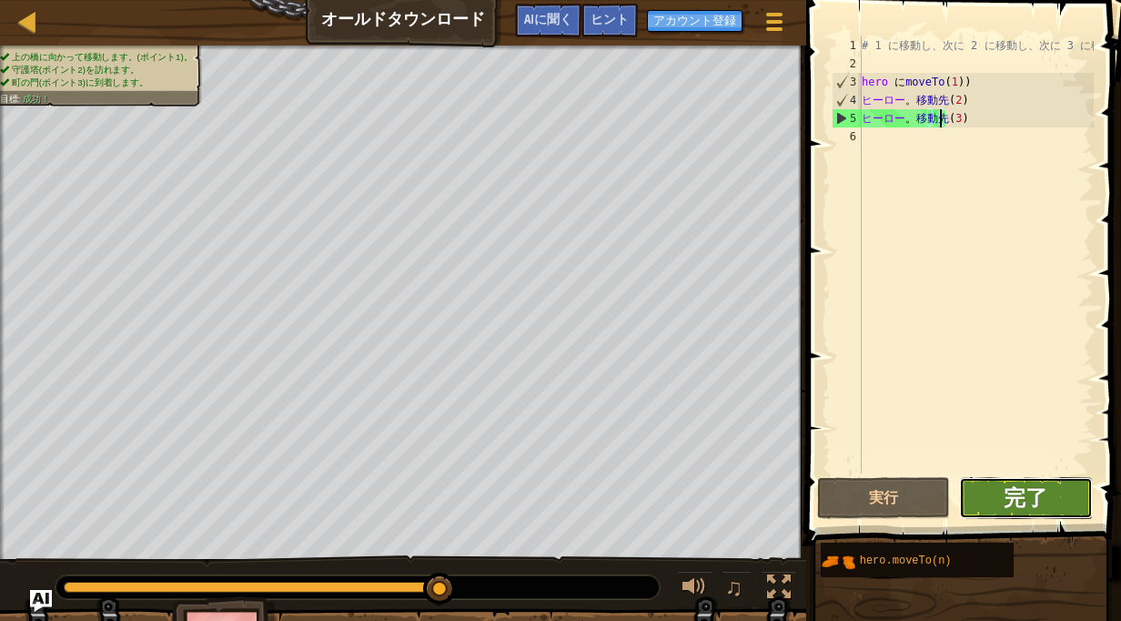
click at [1047, 488] on span "完了" at bounding box center [1026, 496] width 44 height 29
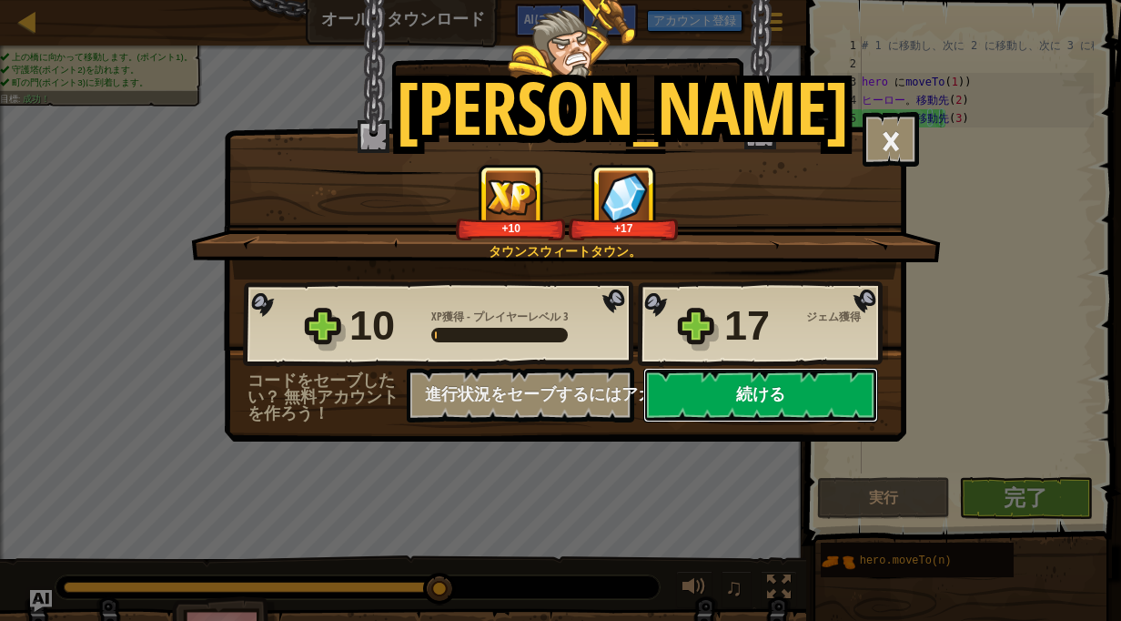
click at [665, 389] on button "続ける" at bounding box center [760, 395] width 235 height 55
select select "ja"
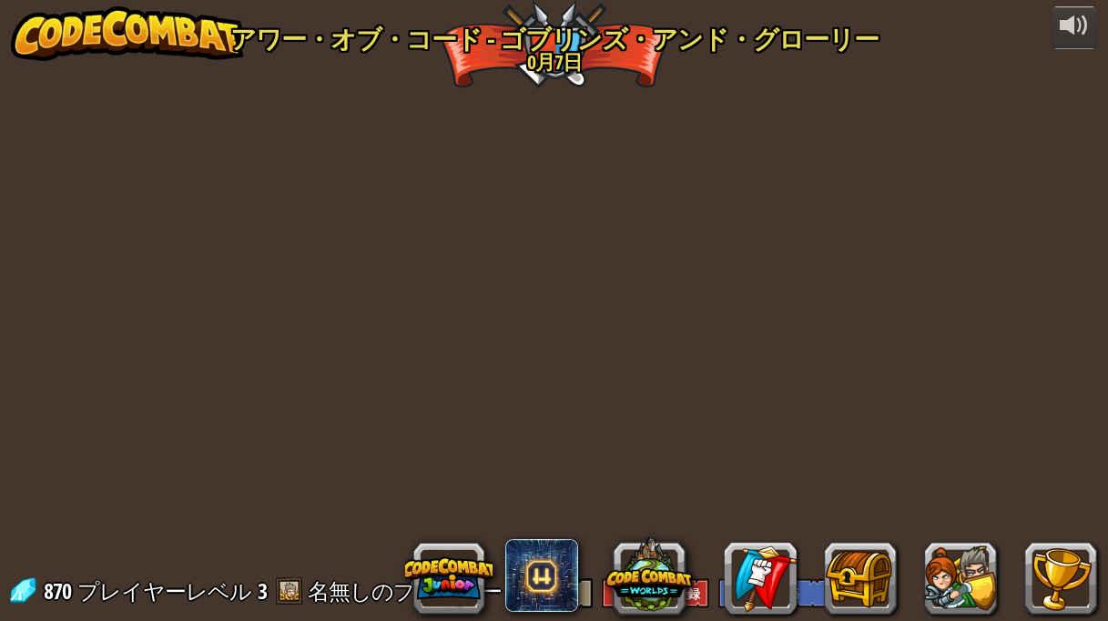
select select "ja"
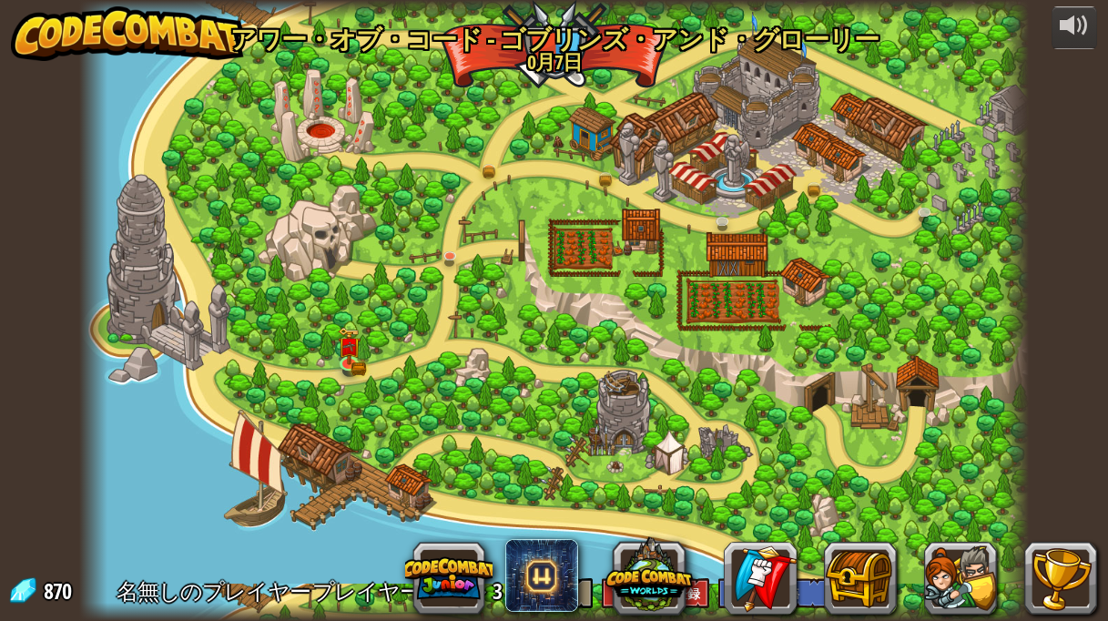
select select "ja"
click at [491, 161] on img at bounding box center [488, 141] width 23 height 50
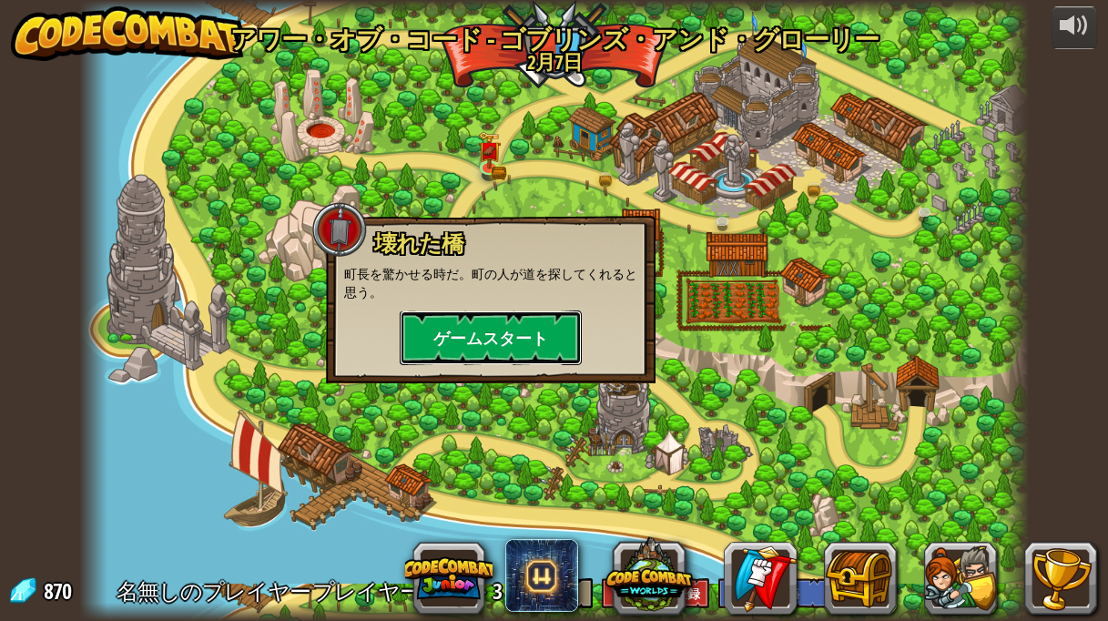
click at [512, 339] on button "ゲームスタート" at bounding box center [491, 337] width 182 height 55
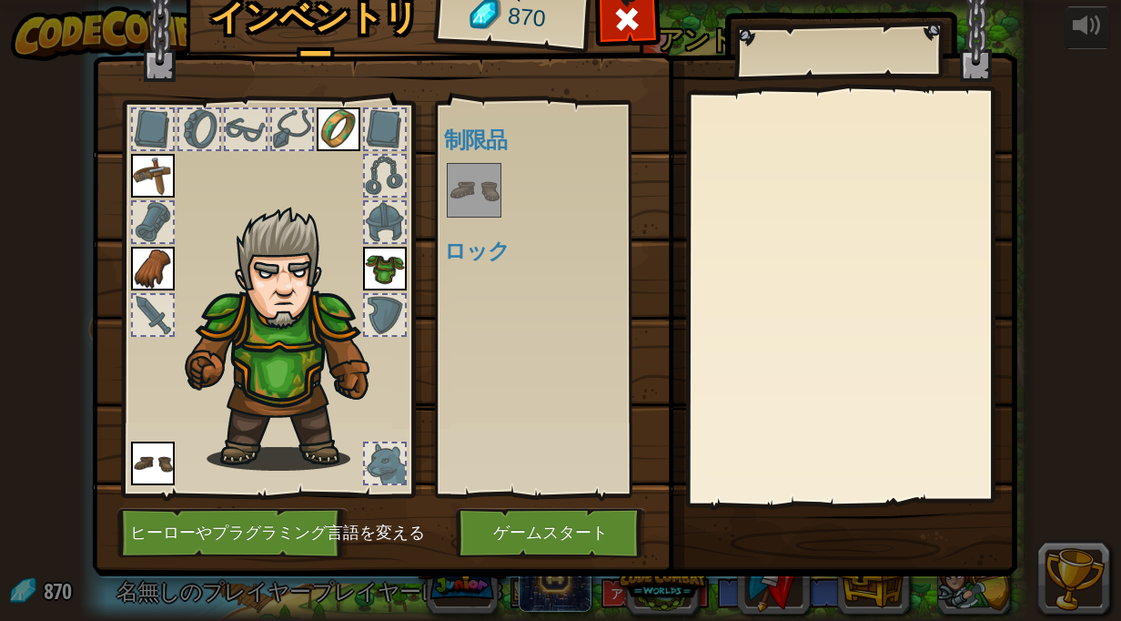
scroll to position [7, 0]
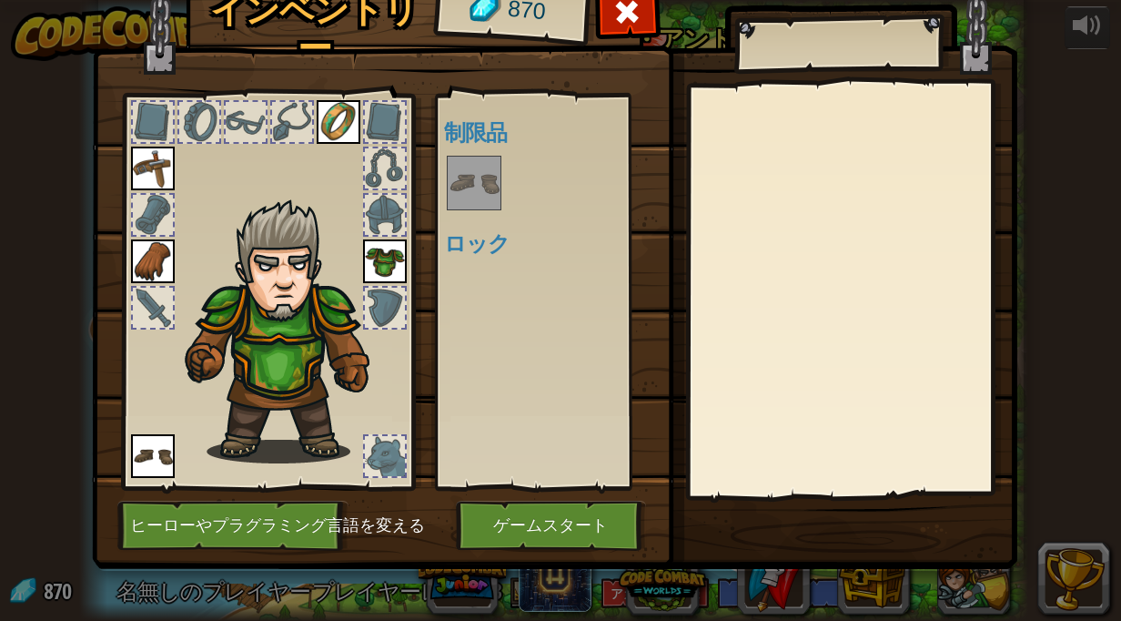
click at [369, 457] on div at bounding box center [385, 456] width 40 height 40
click at [520, 413] on div "使用可能 装備する 装備する 装備する 装備する (ダブルクリックで装備) 制限品 ロック" at bounding box center [558, 291] width 228 height 379
click at [369, 454] on div at bounding box center [385, 456] width 40 height 40
click at [491, 515] on button "ゲームスタート" at bounding box center [551, 526] width 190 height 50
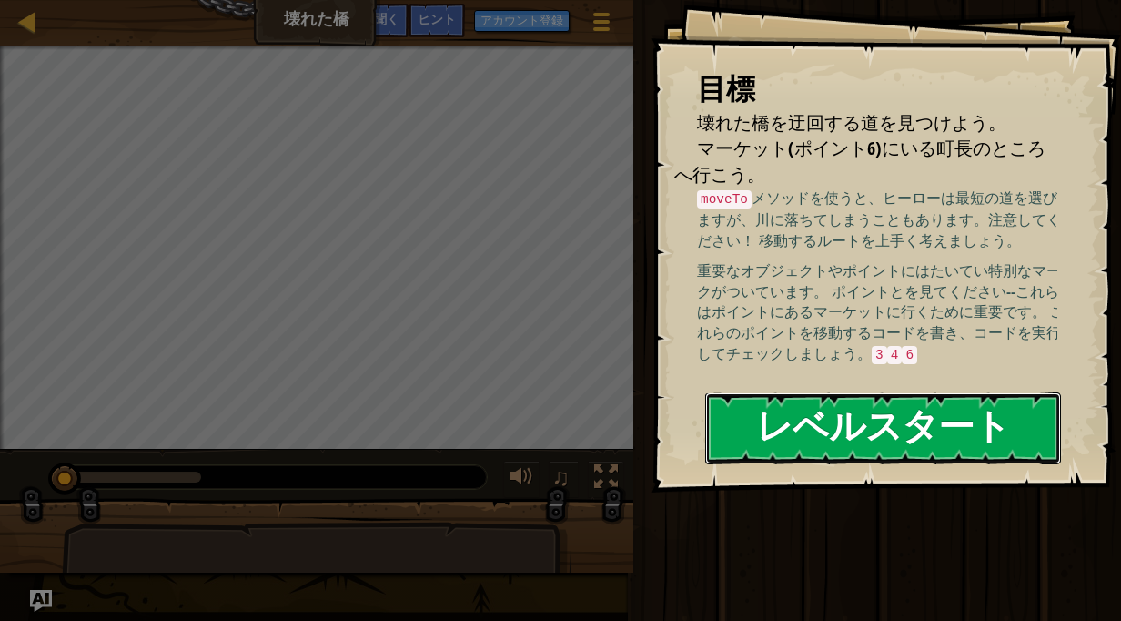
click at [747, 429] on button "レベルスタート" at bounding box center [883, 428] width 356 height 72
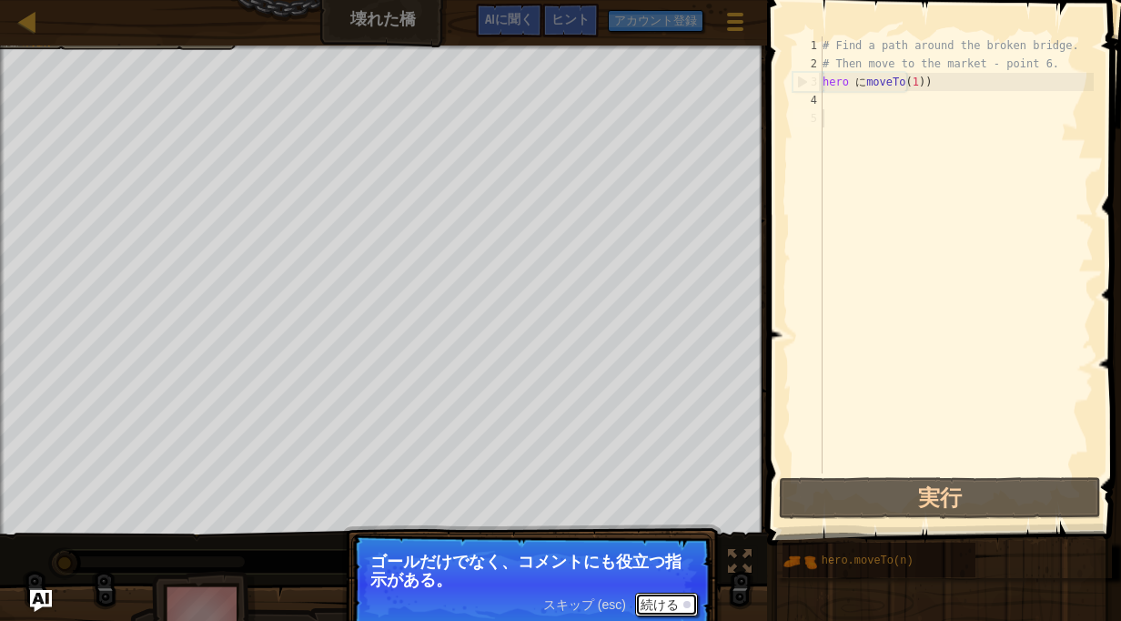
click at [653, 596] on button "続ける" at bounding box center [666, 604] width 63 height 24
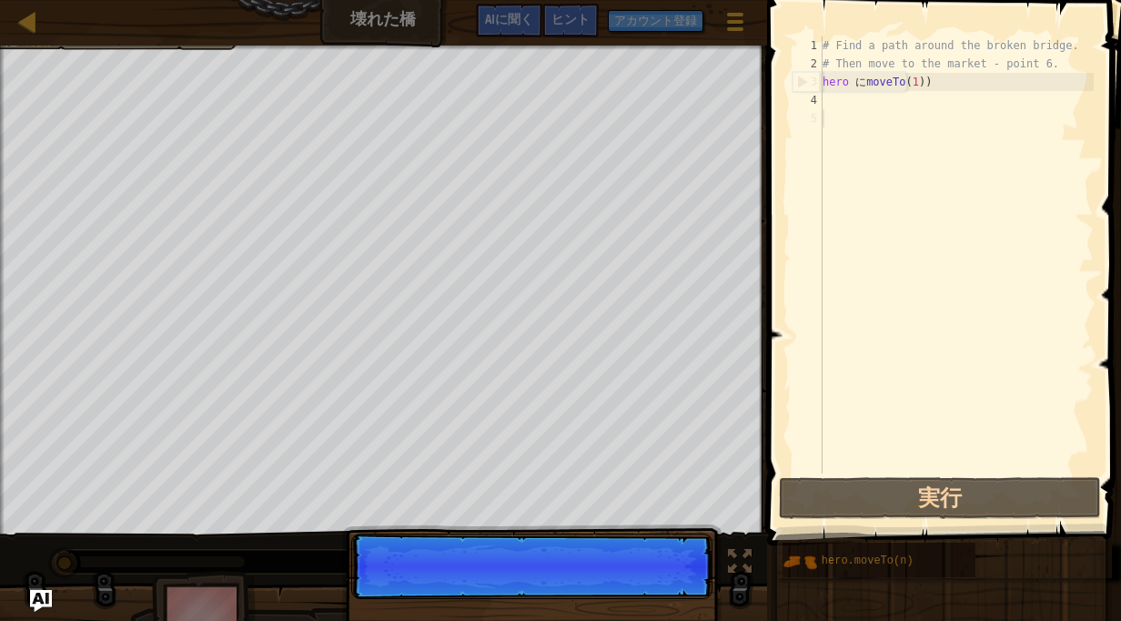
scroll to position [8, 0]
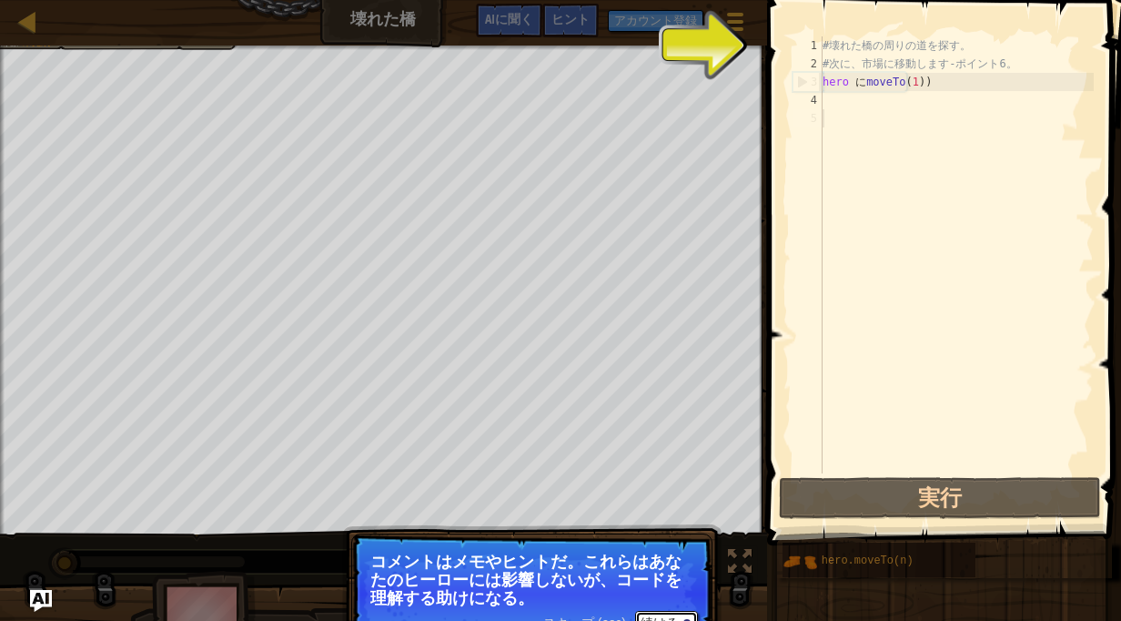
click at [671, 612] on button "続ける" at bounding box center [666, 623] width 63 height 24
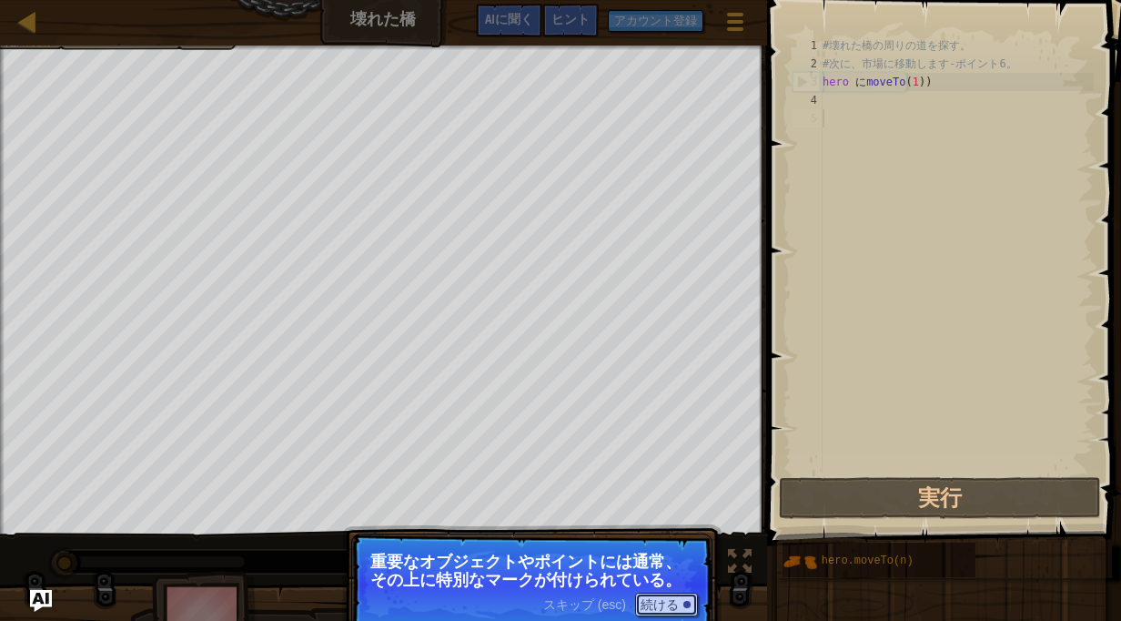
click at [652, 593] on button "続ける" at bounding box center [666, 604] width 63 height 24
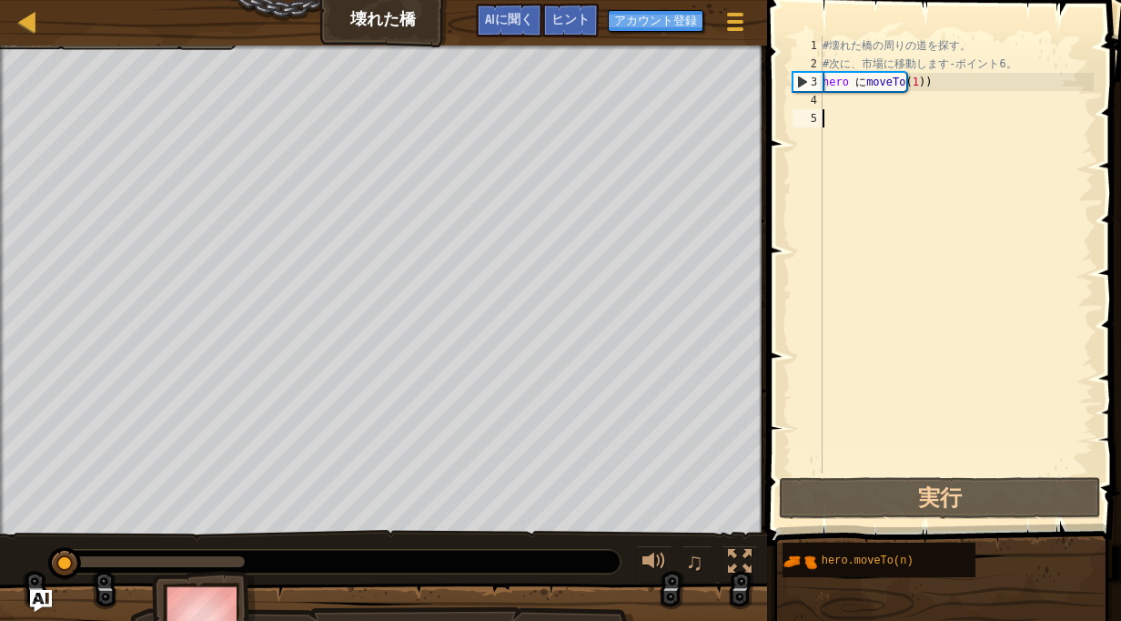
click at [851, 102] on div "#壊れた橋の周りの道を探す。 #次に、市場に移動します-ポイント6。 hero に moveTo ( 1 ) )" at bounding box center [956, 272] width 275 height 473
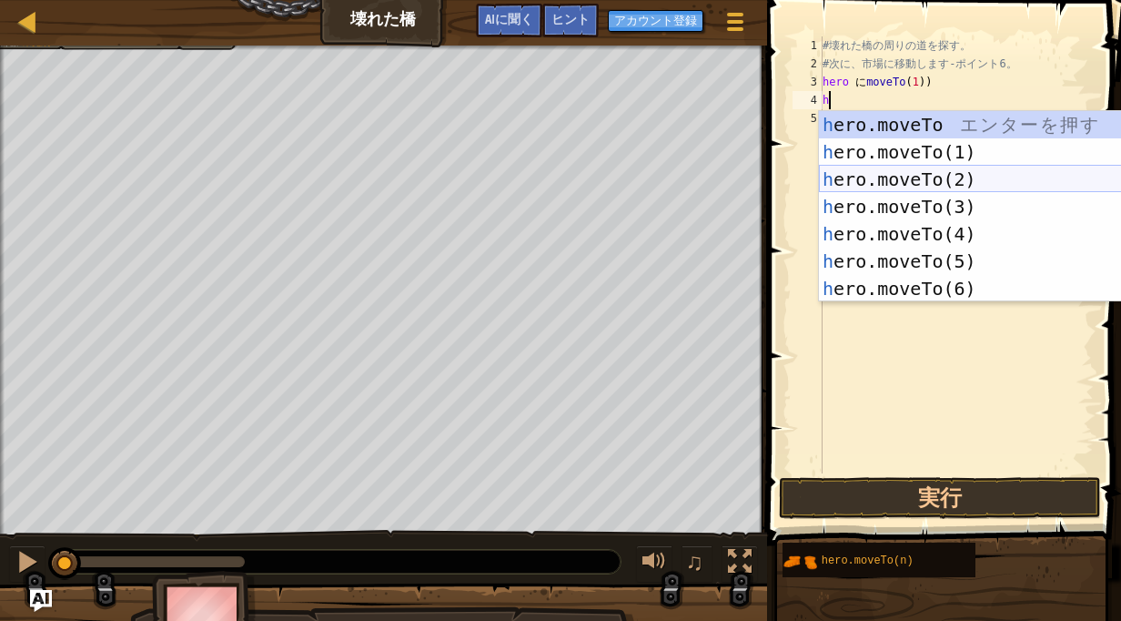
click at [921, 186] on div "h ero.moveTo エ ン タ ー を 押 す h ero.moveTo(1) エ ン タ ー を 押 す h ero.moveTo(2) エ ン タ …" at bounding box center [991, 234] width 344 height 246
type textarea "hero.moveTo(2)"
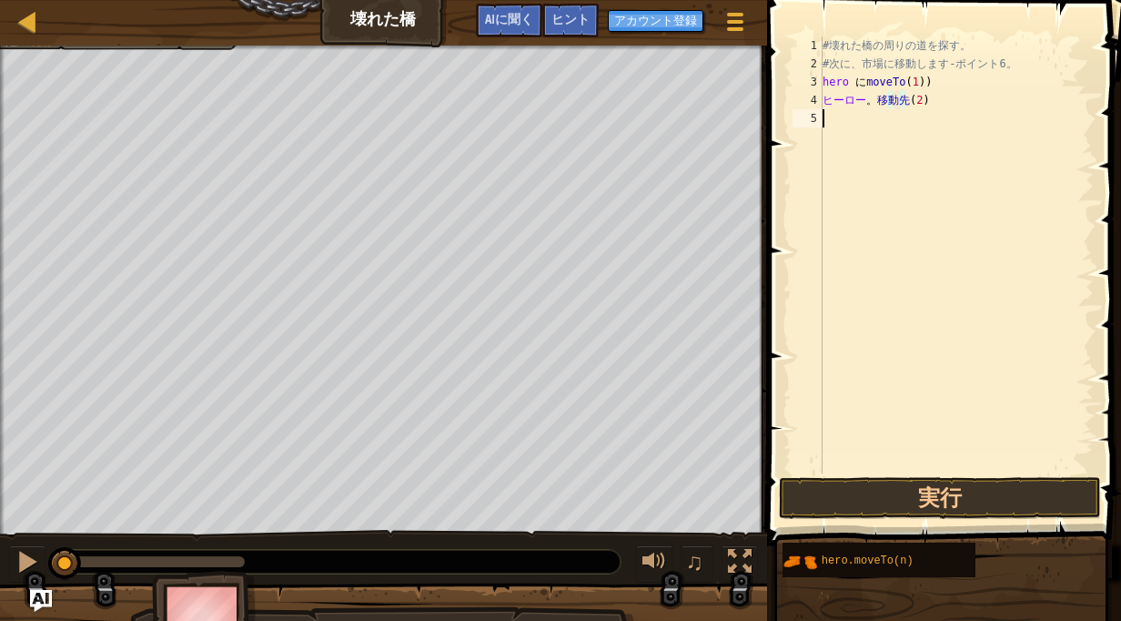
click at [859, 123] on div "#壊れた橋の周りの道を探す。 #次に、市場に移動します-ポイント6。 hero に moveTo ( 1 ) ) ヒーロー 。 移動先 ( 2 )" at bounding box center [956, 272] width 275 height 473
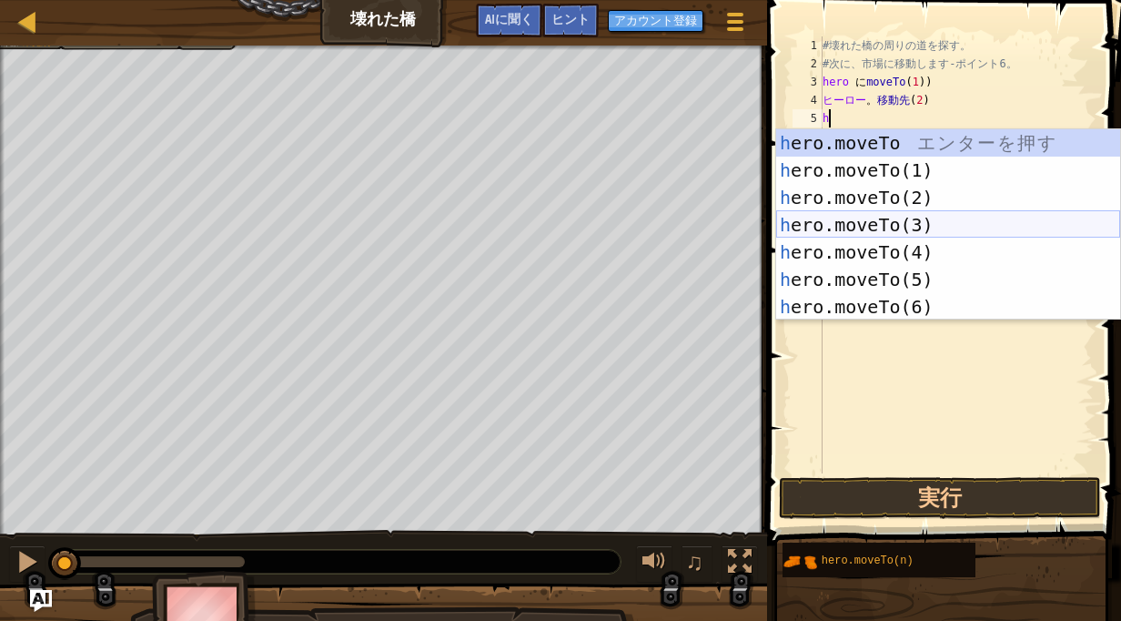
click at [886, 225] on div "h ero.moveTo エ ン タ ー を 押 す h ero.moveTo(1) エ ン タ ー を 押 す h ero.moveTo(2) エ ン タ …" at bounding box center [948, 252] width 344 height 246
type textarea "hero.moveTo(3)"
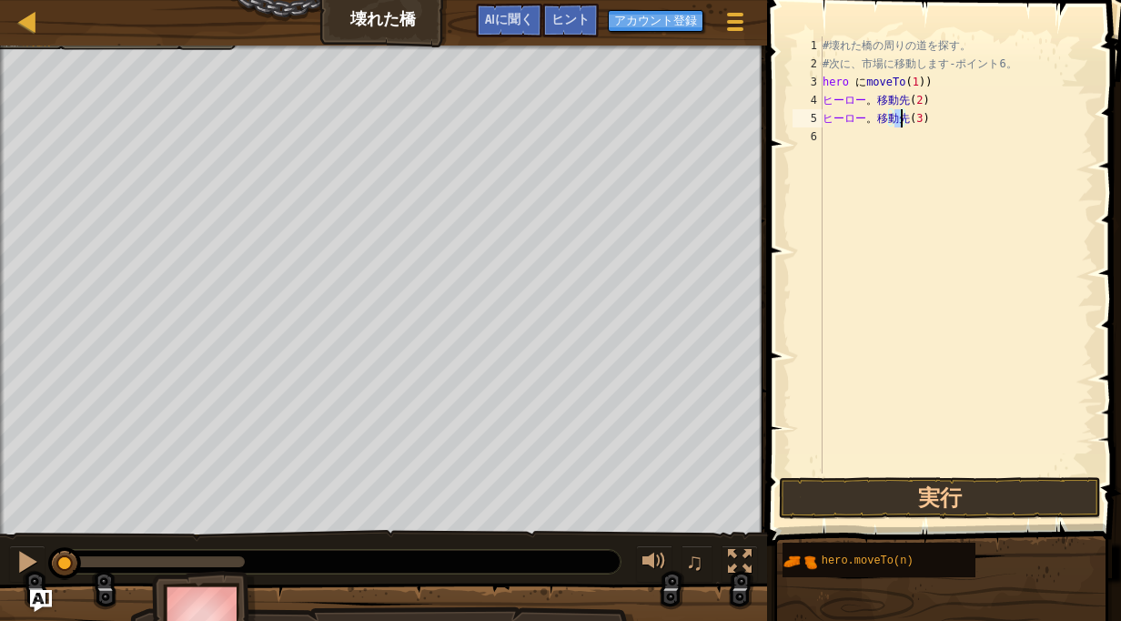
click at [885, 146] on div "#壊れた橋の周りの道を探す。 #次に、市場に移動します-ポイント6。 hero に moveTo ( 1 ) ) ヒーロー 。 移動先 ( 2 ) ヒーロー …" at bounding box center [956, 272] width 275 height 473
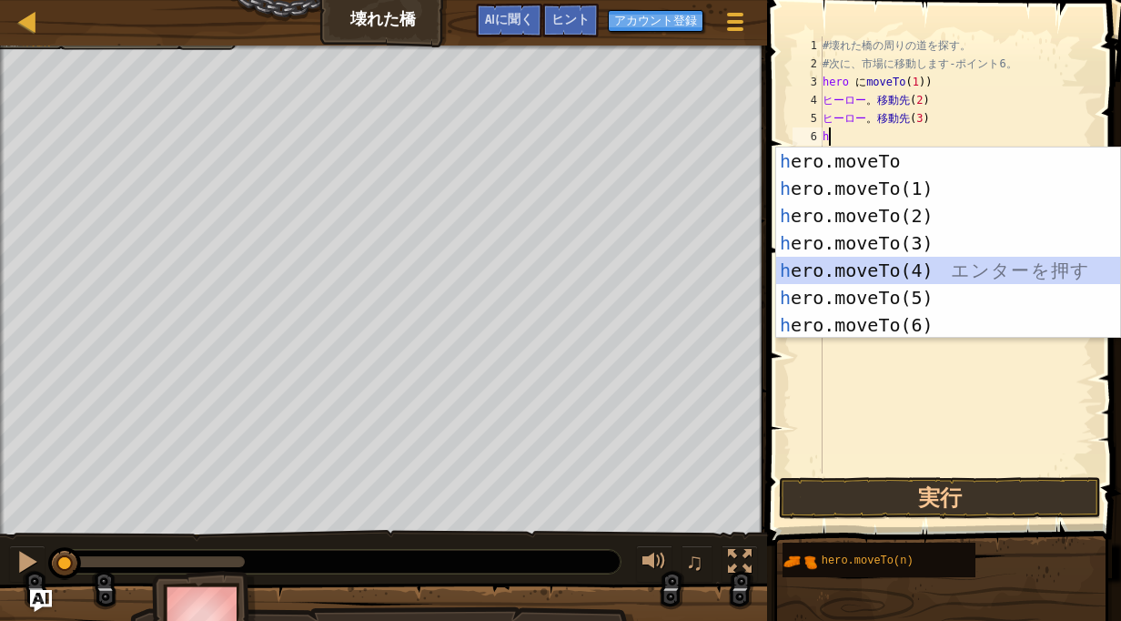
click at [875, 264] on div "h ero.moveTo エ ン タ ー を 押 す h ero.moveTo(1) エ ン タ ー を 押 す h ero.moveTo(2) エ ン タ …" at bounding box center [948, 270] width 344 height 246
type textarea "hero.moveTo(4)"
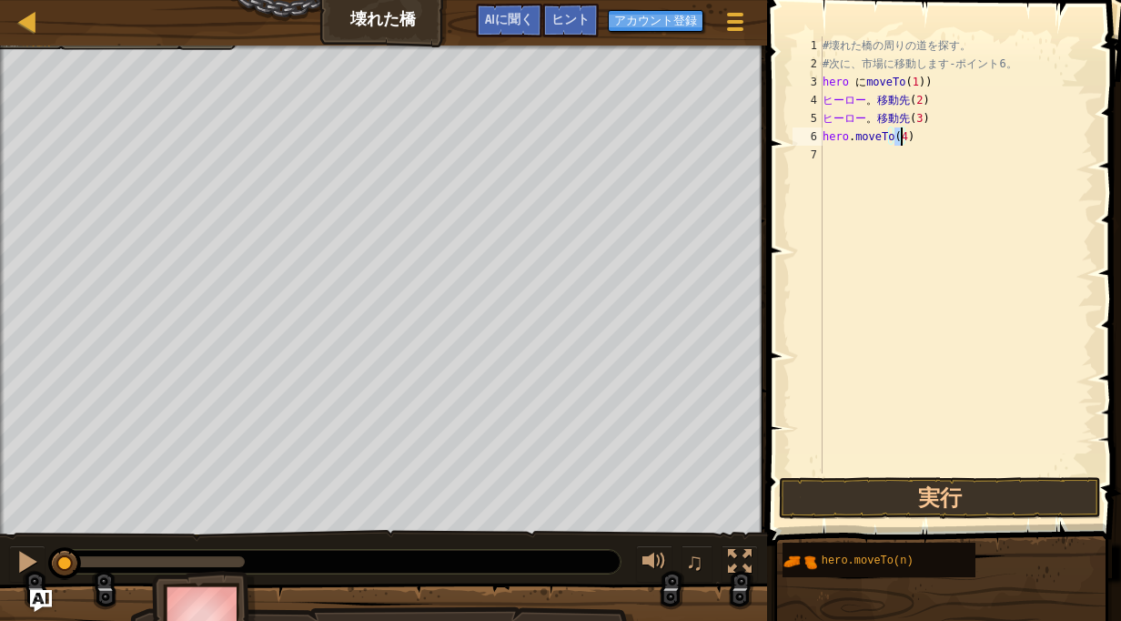
click at [873, 158] on div "#壊れた橋の周りの道を探す。 #次に、市場に移動します-ポイント6。 hero に moveTo ( 1 ) ) ヒーロー 。 移動先 ( 2 ) ヒーロー …" at bounding box center [956, 272] width 275 height 473
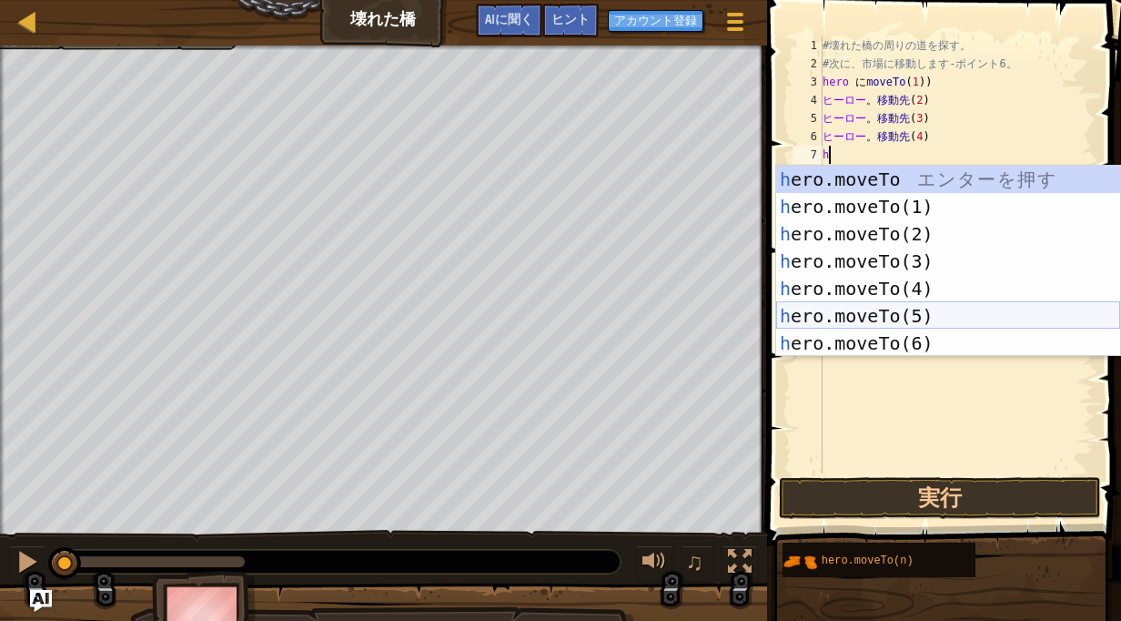
click at [882, 316] on div "h ero.moveTo エ ン タ ー を 押 す h ero.moveTo(1) エ ン タ ー を 押 す h ero.moveTo(2) エ ン タ …" at bounding box center [948, 289] width 344 height 246
type textarea "hero.moveTo(5)"
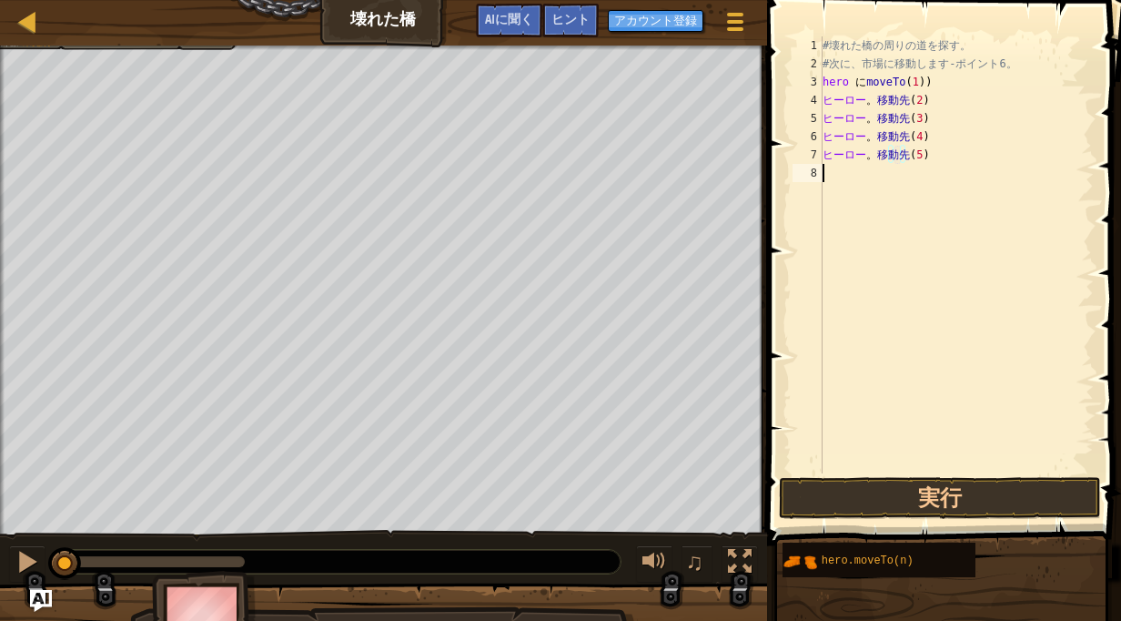
click at [828, 170] on div "#壊れた橋の周りの道を探す。 #次に、市場に移動します-ポイント6。 hero に moveTo ( 1 ) ) ヒーロー 。 移動先 ( 2 ) ヒーロー …" at bounding box center [956, 272] width 275 height 473
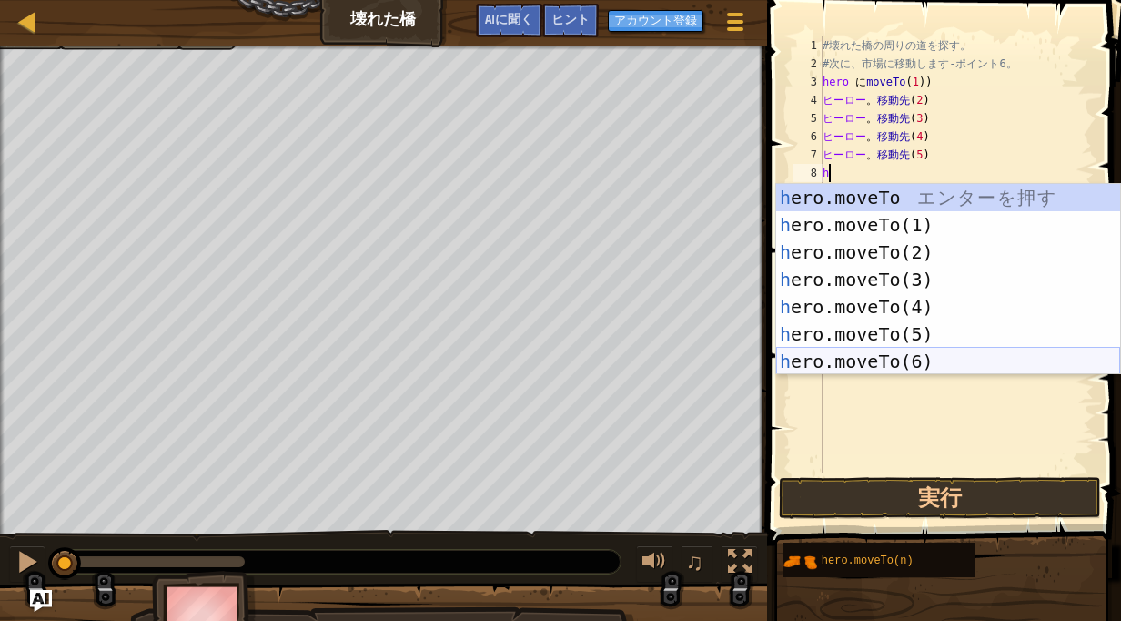
click at [898, 358] on div "h ero.moveTo エ ン タ ー を 押 す h ero.moveTo(1) エ ン タ ー を 押 す h ero.moveTo(2) エ ン タ …" at bounding box center [948, 307] width 344 height 246
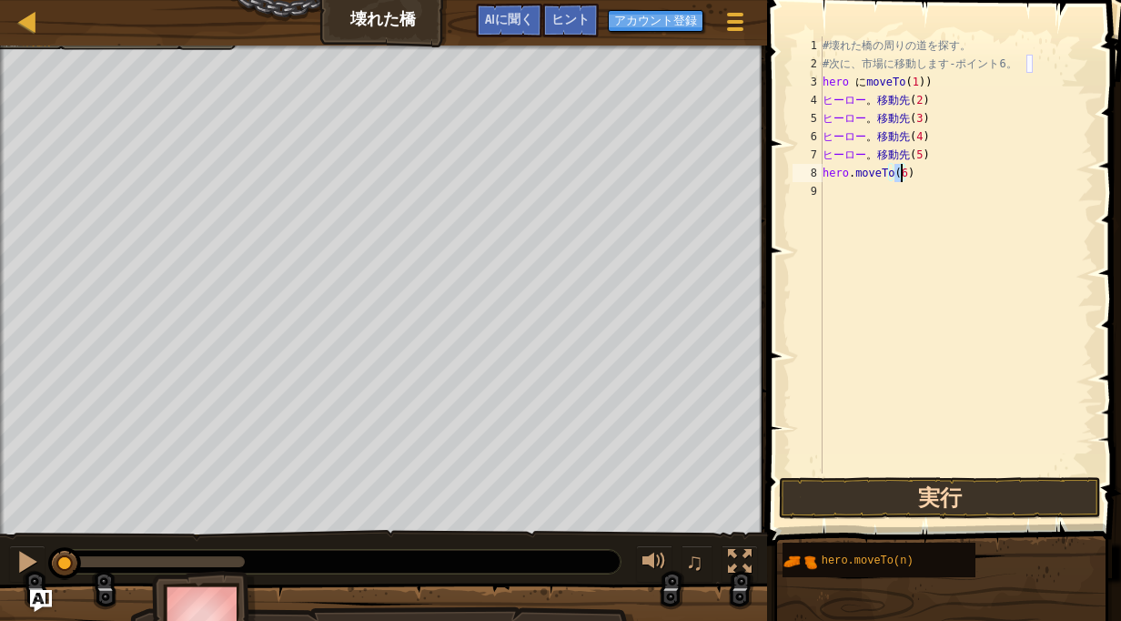
type textarea "hero.moveTo(6)"
click at [886, 483] on button "実行" at bounding box center [940, 498] width 322 height 42
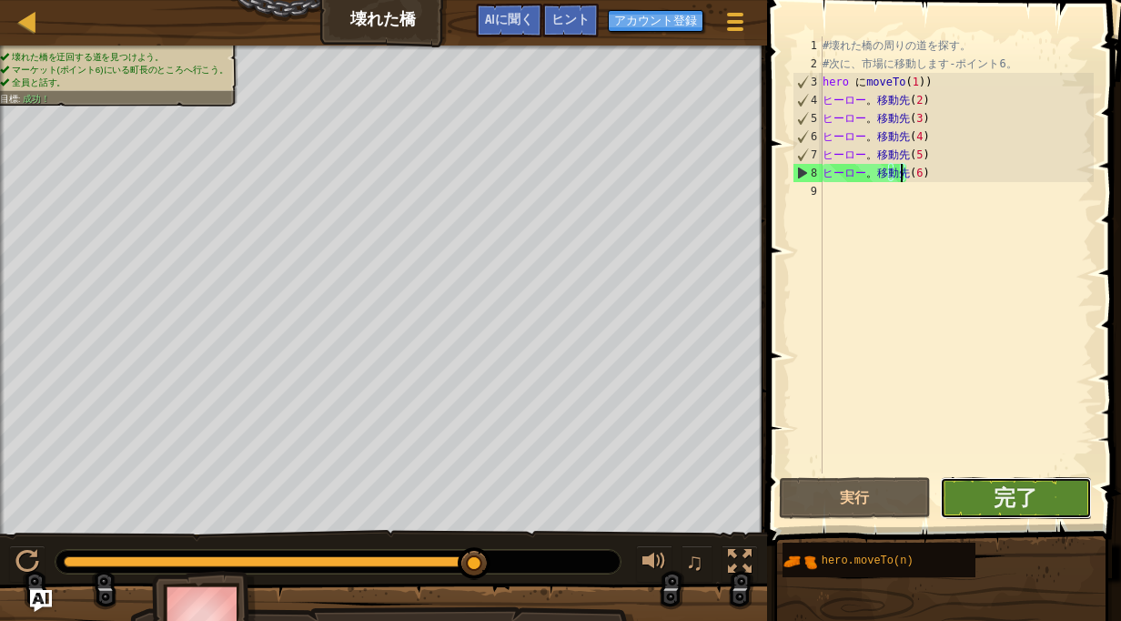
click at [964, 503] on button "完了" at bounding box center [1016, 498] width 152 height 42
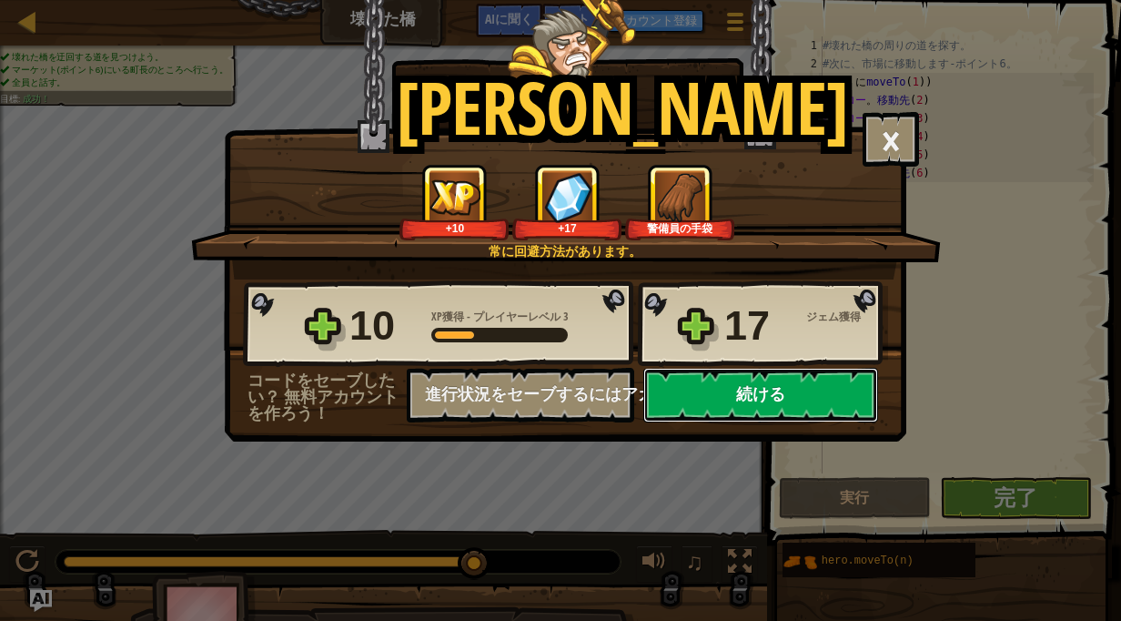
click at [779, 412] on button "続ける" at bounding box center [760, 395] width 235 height 55
select select "ja"
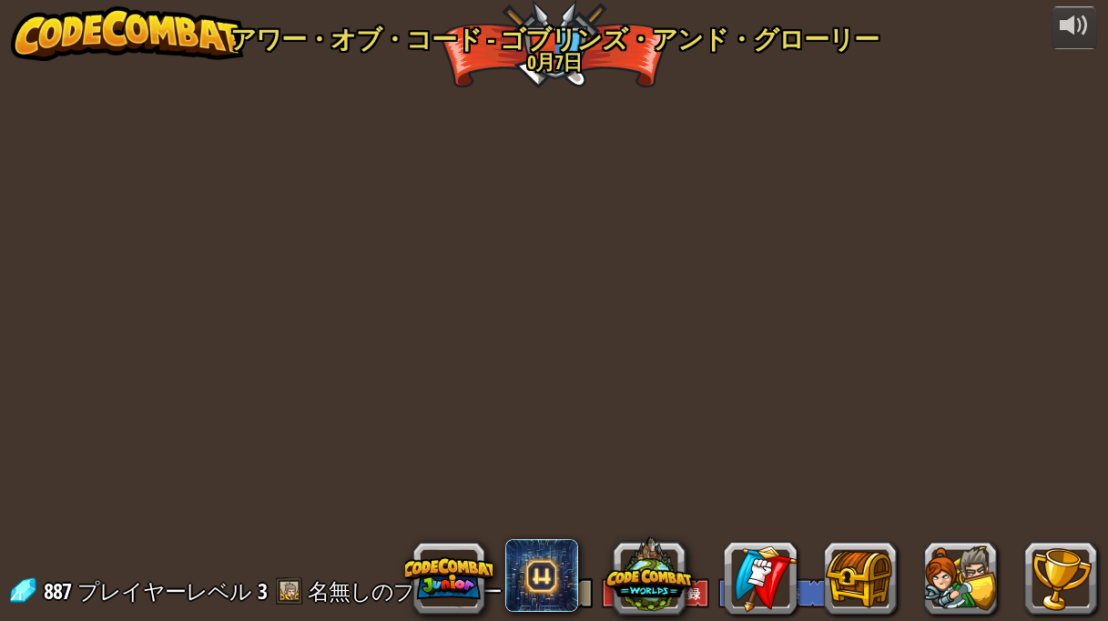
select select "ja"
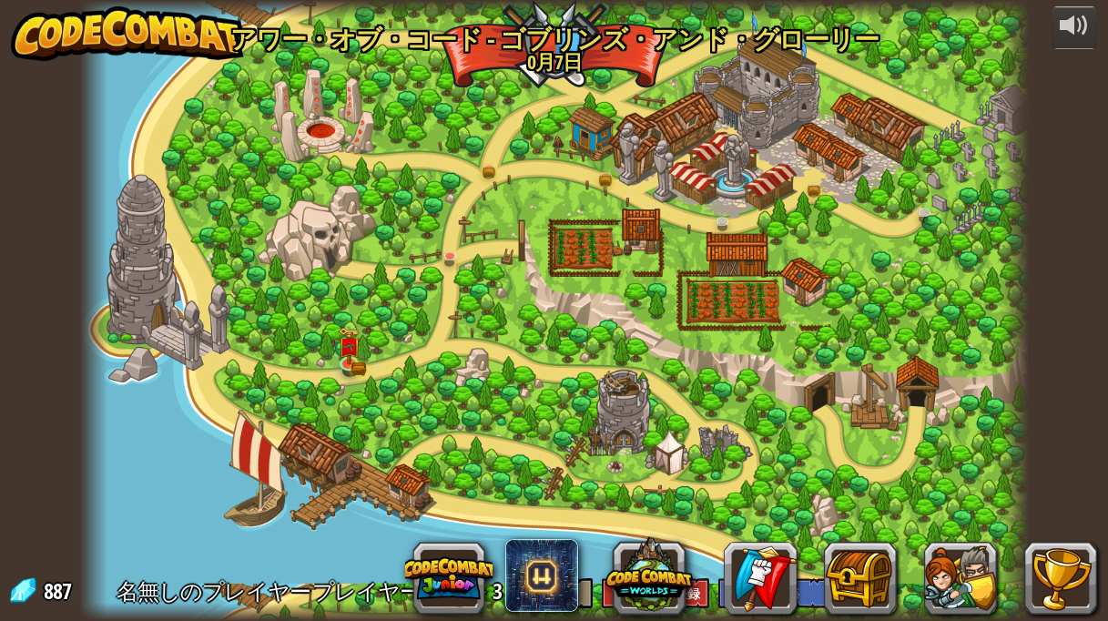
select select "ja"
click at [602, 180] on link at bounding box center [608, 175] width 36 height 36
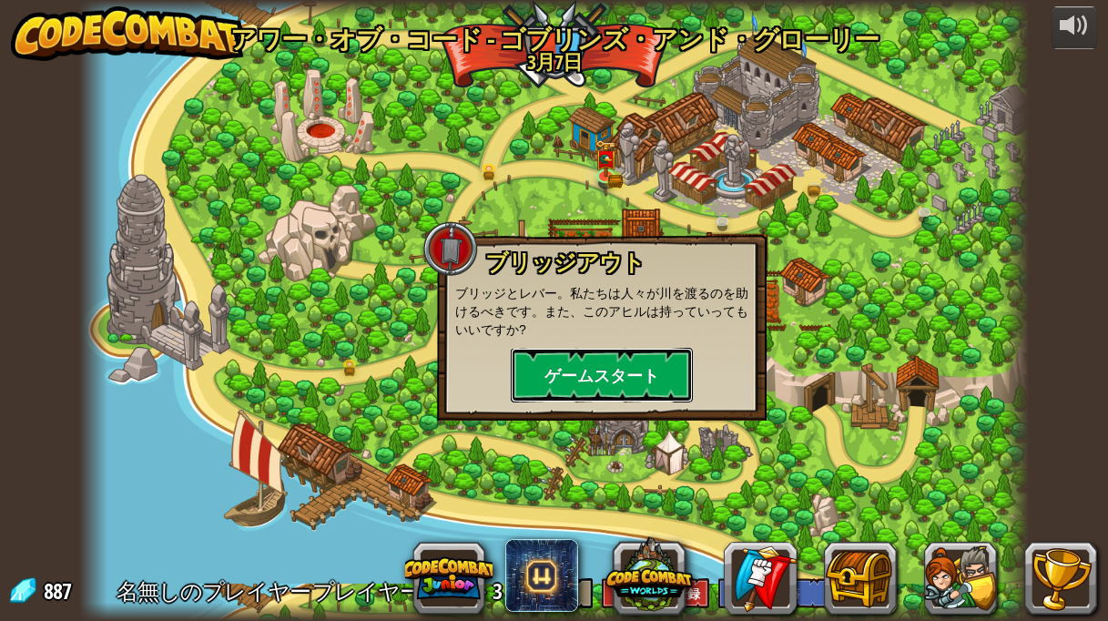
click at [631, 379] on button "ゲームスタート" at bounding box center [602, 375] width 182 height 55
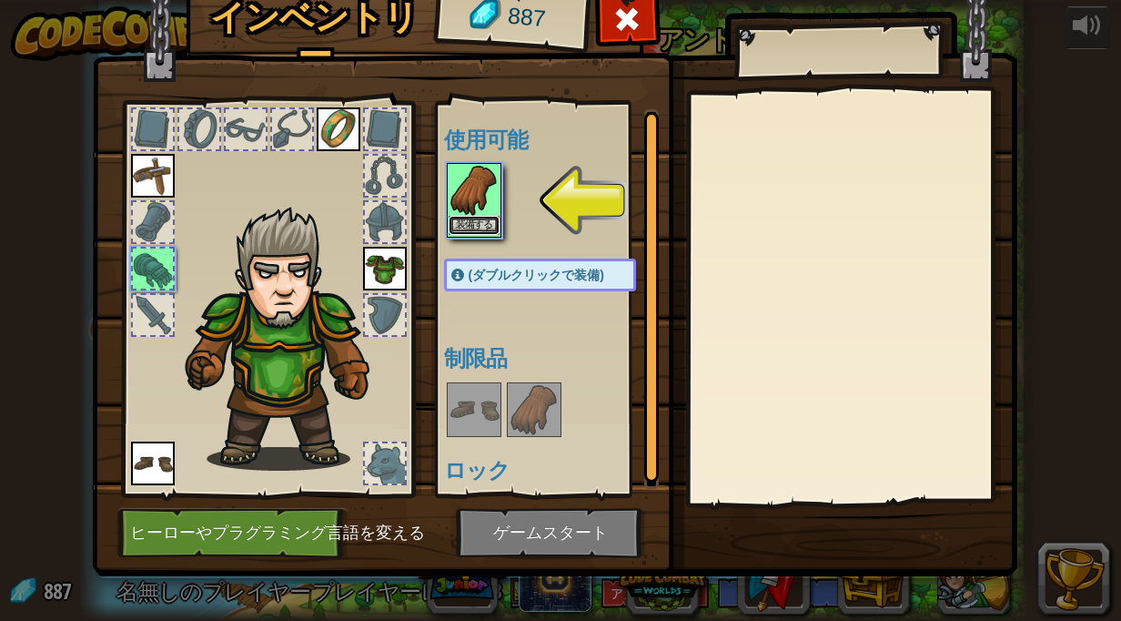
click at [459, 221] on button "装備する" at bounding box center [474, 225] width 51 height 19
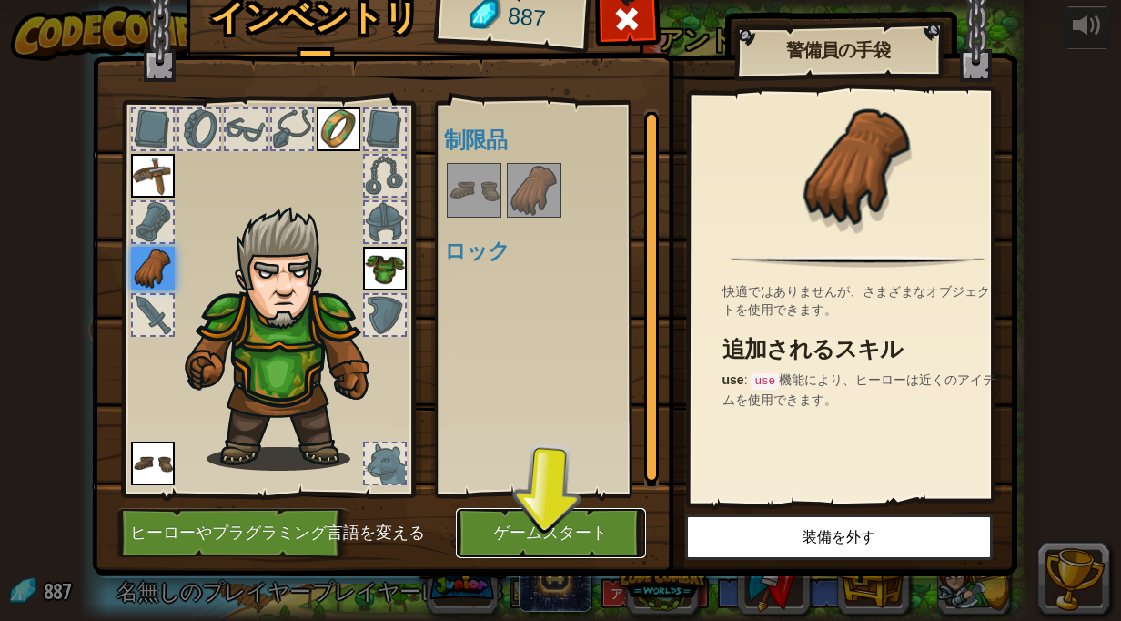
click at [486, 514] on button "ゲームスタート" at bounding box center [551, 533] width 190 height 50
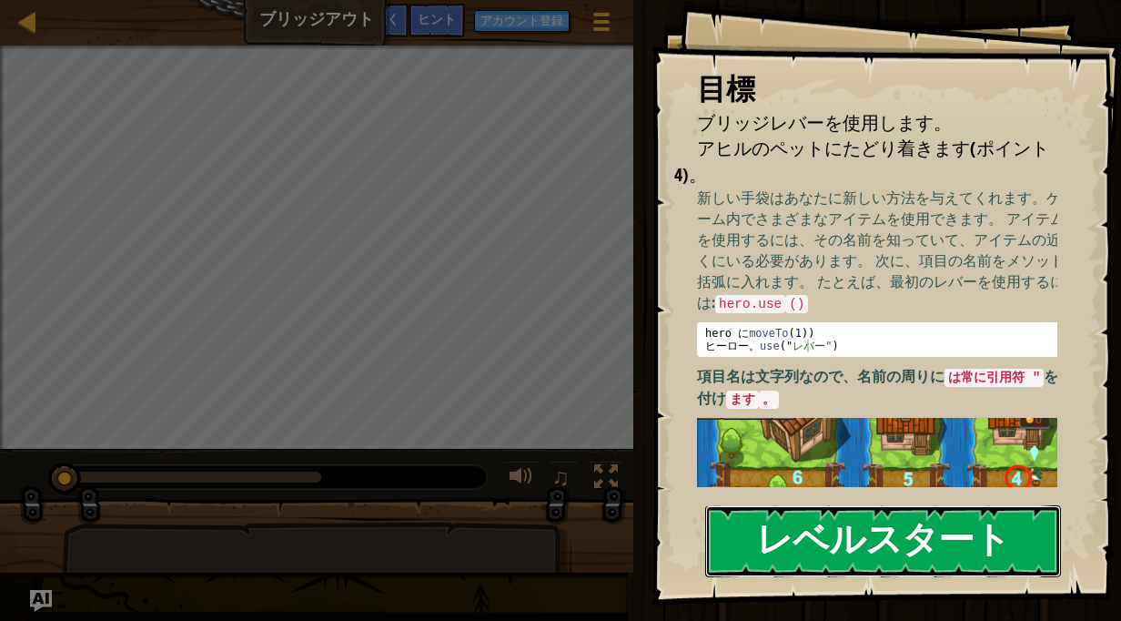
click at [769, 533] on button "レベルスタート" at bounding box center [883, 541] width 356 height 72
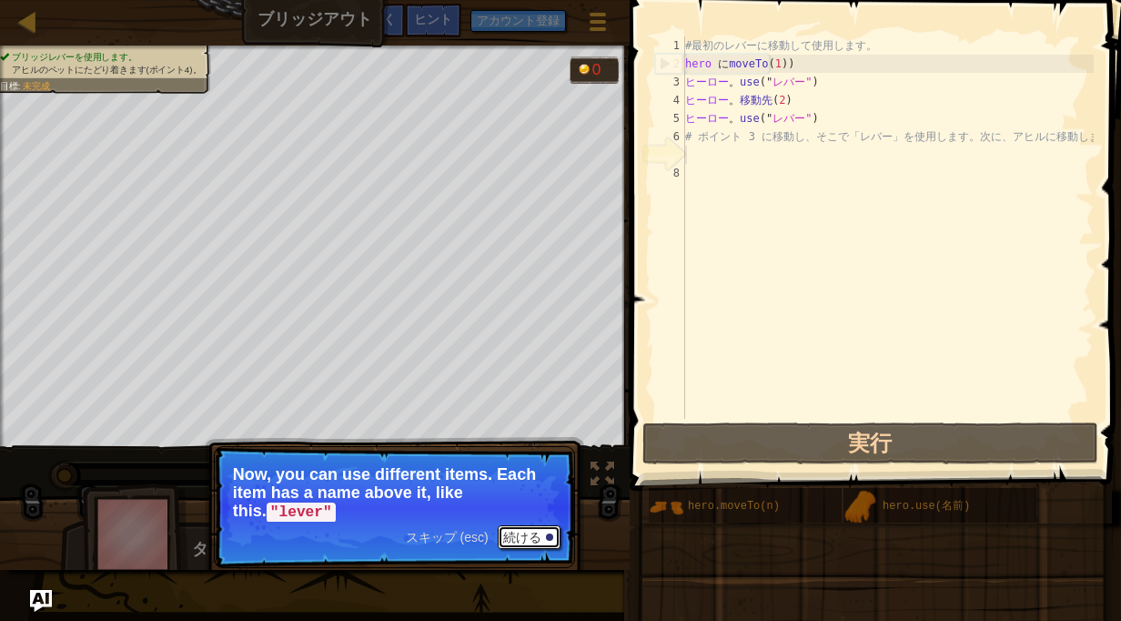
click at [510, 531] on font "続ける" at bounding box center [522, 537] width 38 height 15
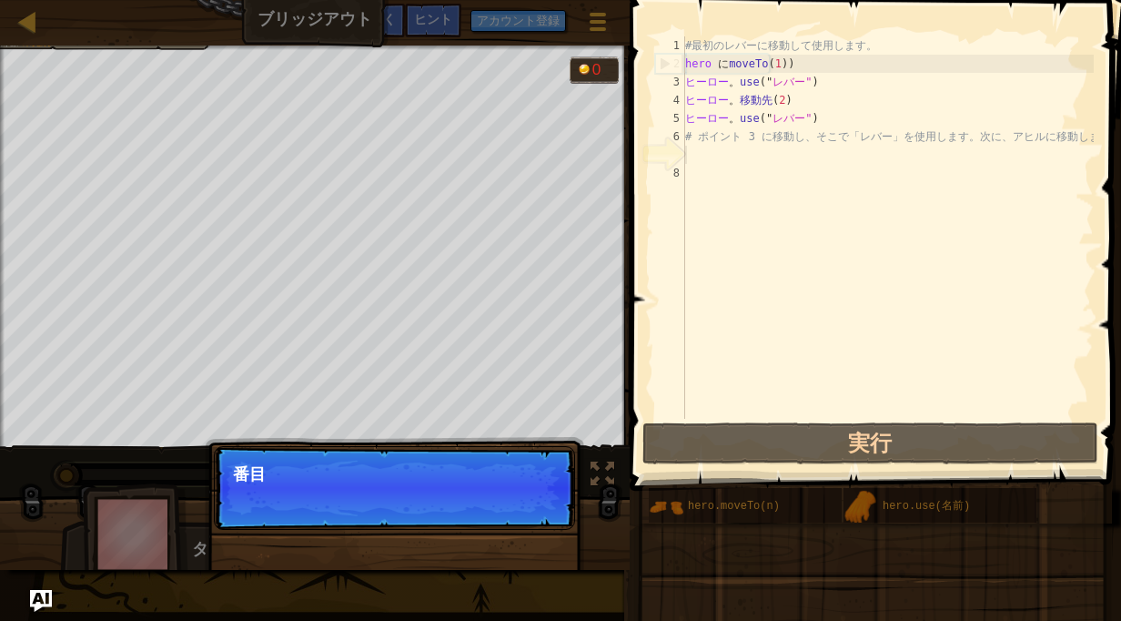
scroll to position [8, 0]
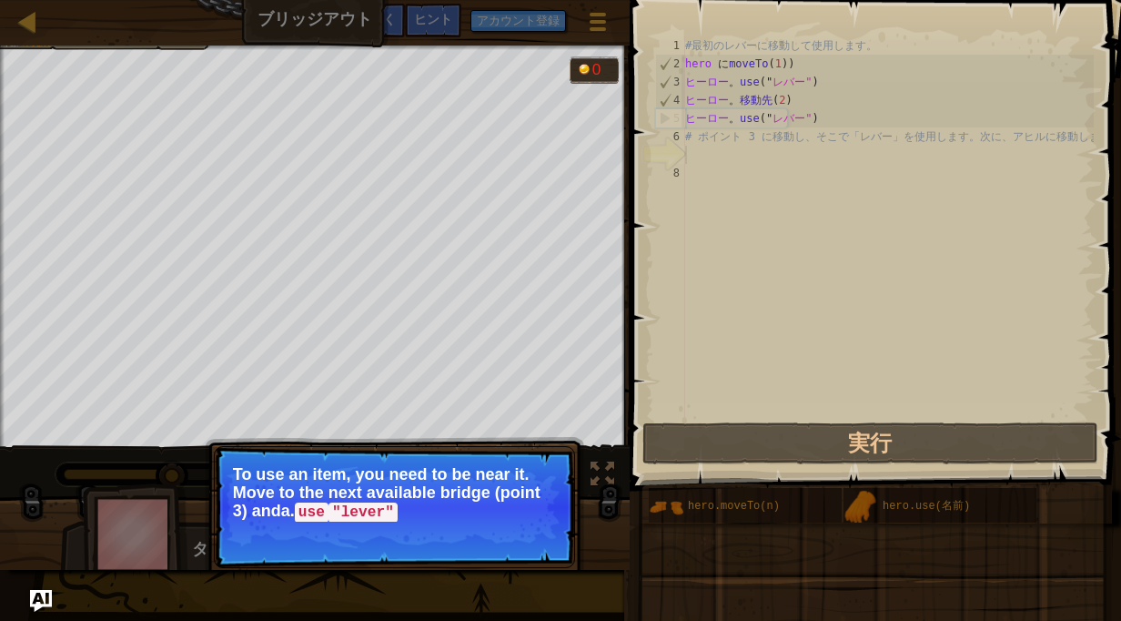
click at [542, 541] on button "続ける" at bounding box center [529, 537] width 63 height 24
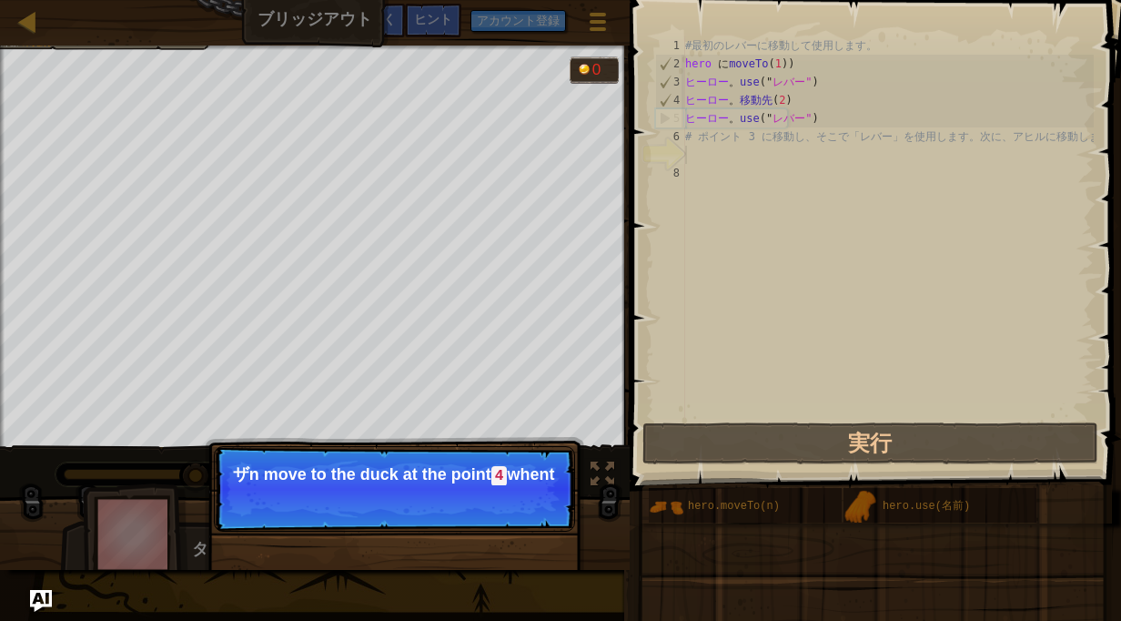
click at [526, 530] on p "スキップ (esc) 続ける ザn move to the duck at the point 4 when t" at bounding box center [394, 489] width 361 height 86
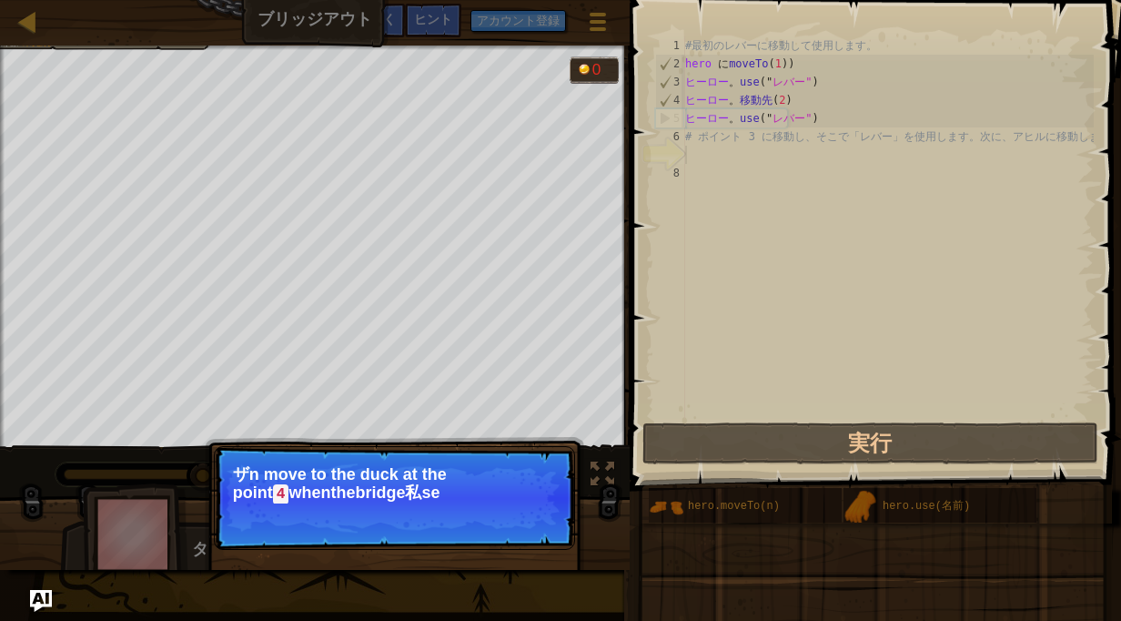
click at [526, 530] on p "スキップ (esc) 続ける ザn move to the duck at the point 4 when t h e b r id ge 私 s e" at bounding box center [394, 498] width 361 height 104
click at [531, 546] on p "スキップ (esc) 続ける ザn move to the duck at the point when t h e b r id ge 私 s e na b…" at bounding box center [394, 498] width 361 height 104
click at [533, 518] on font "続ける" at bounding box center [522, 518] width 38 height 15
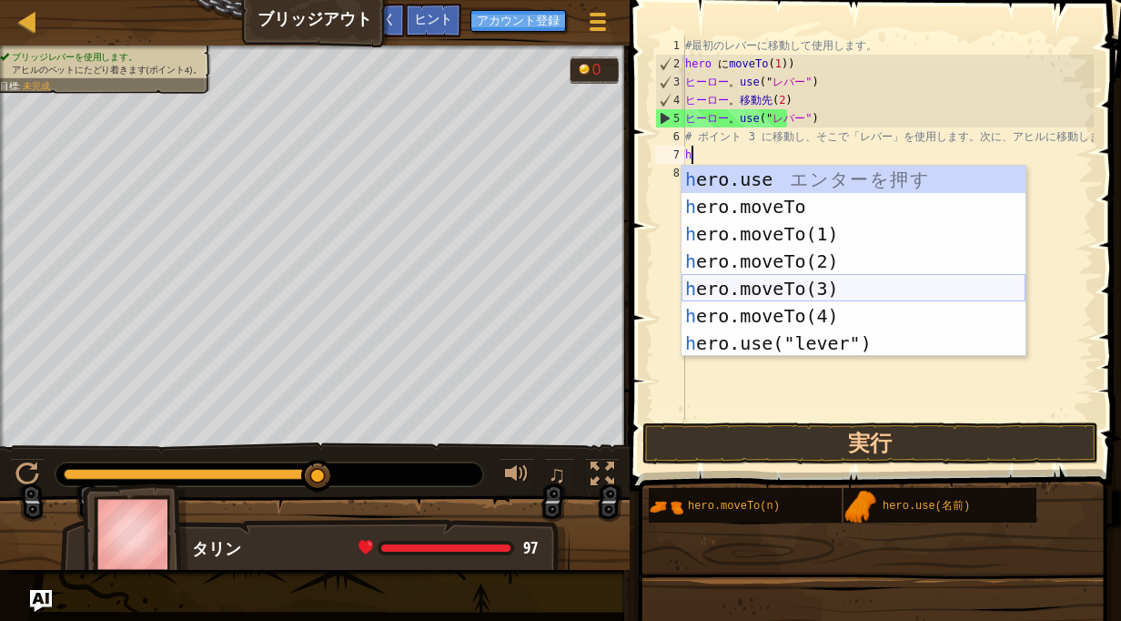
click at [779, 291] on div "h ero.use エ ン タ ー を 押 す h ero.moveTo エ ン タ ー を 押 す h ero.moveTo(1) エ ン タ ー を 押 …" at bounding box center [854, 289] width 344 height 246
type textarea "hero.moveTo(3)"
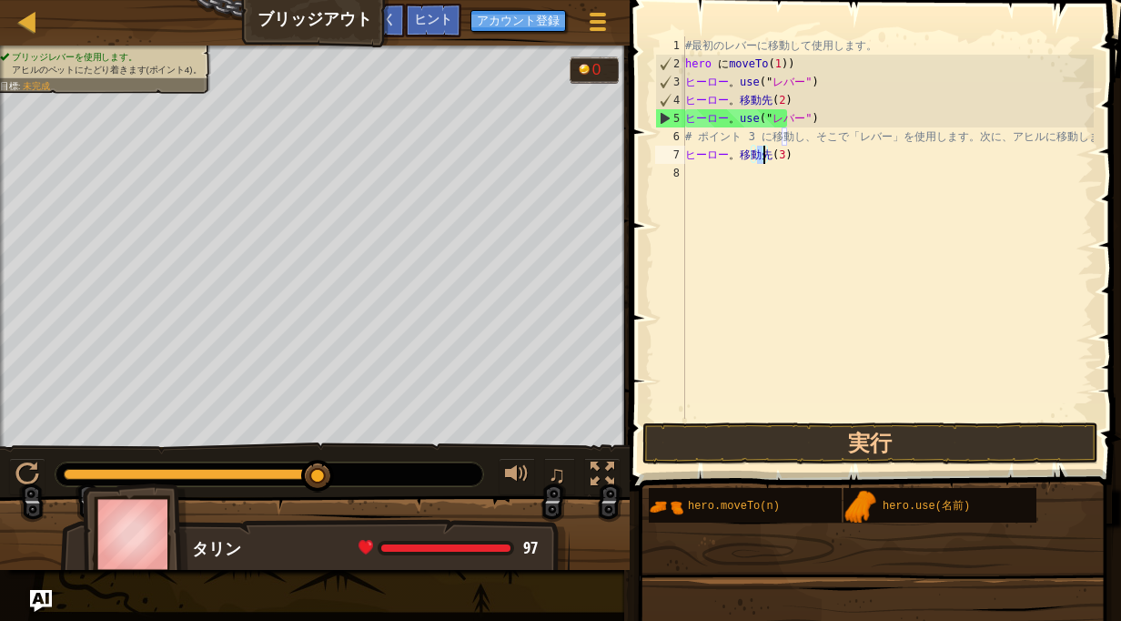
click at [740, 171] on div "#最初のレバーに移動して使用します。 hero に moveTo ( 1 ) ) ヒーロー 。 use (" レバー" ) ヒーロー 。 移動先 ( 2 ) …" at bounding box center [888, 245] width 412 height 419
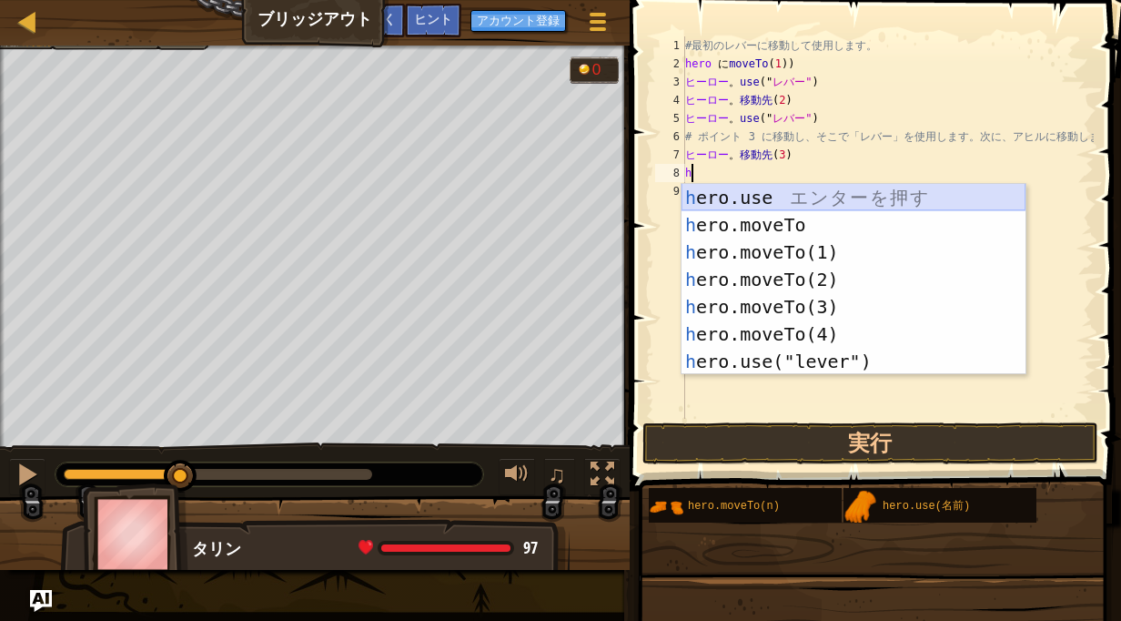
click at [839, 196] on div "h ero.use エ ン タ ー を 押 す h ero.moveTo エ ン タ ー を 押 す h ero.moveTo(1) エ ン タ ー を 押 …" at bounding box center [854, 307] width 344 height 246
type textarea "hero.use("lever")"
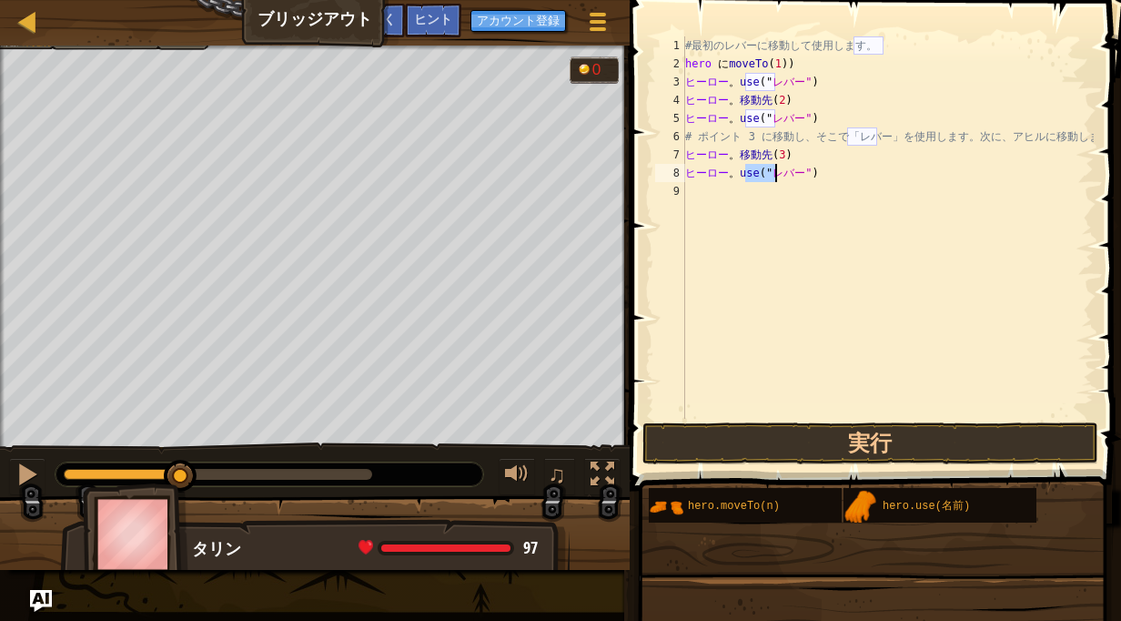
click at [737, 189] on div "#最初のレバーに移動して使用します。 hero に moveTo ( 1 ) ) ヒーロー 。 use (" レバー" ) ヒーロー 。 移動先 ( 2 ) …" at bounding box center [888, 245] width 412 height 419
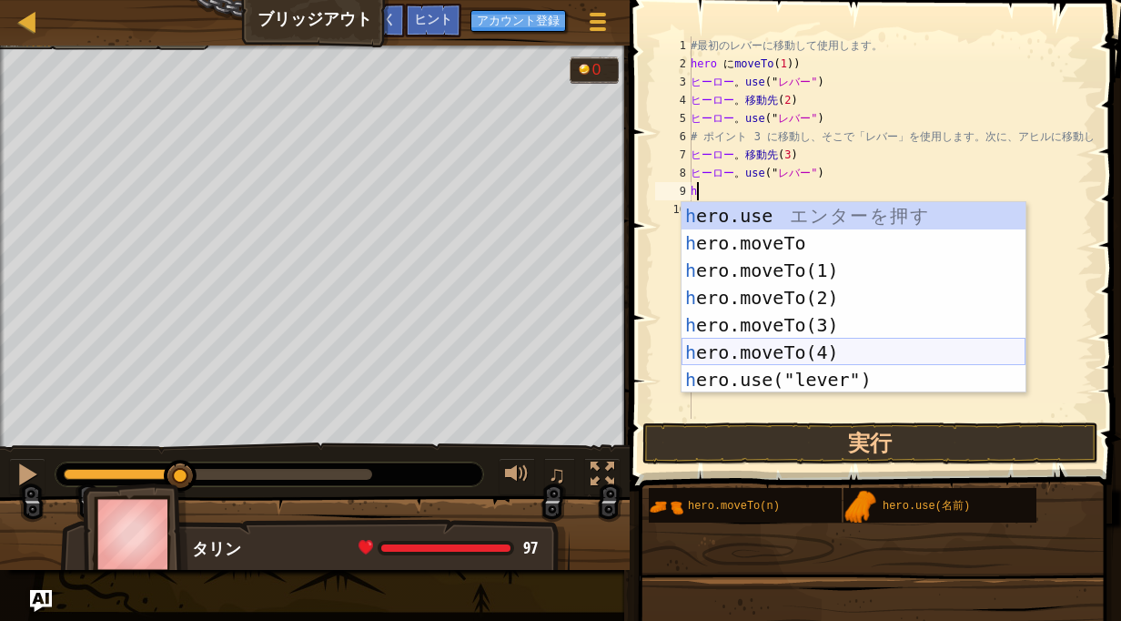
click at [764, 350] on div "h ero.use エ ン タ ー を 押 す h ero.moveTo エ ン タ ー を 押 す h ero.moveTo(1) エ ン タ ー を 押 …" at bounding box center [854, 325] width 344 height 246
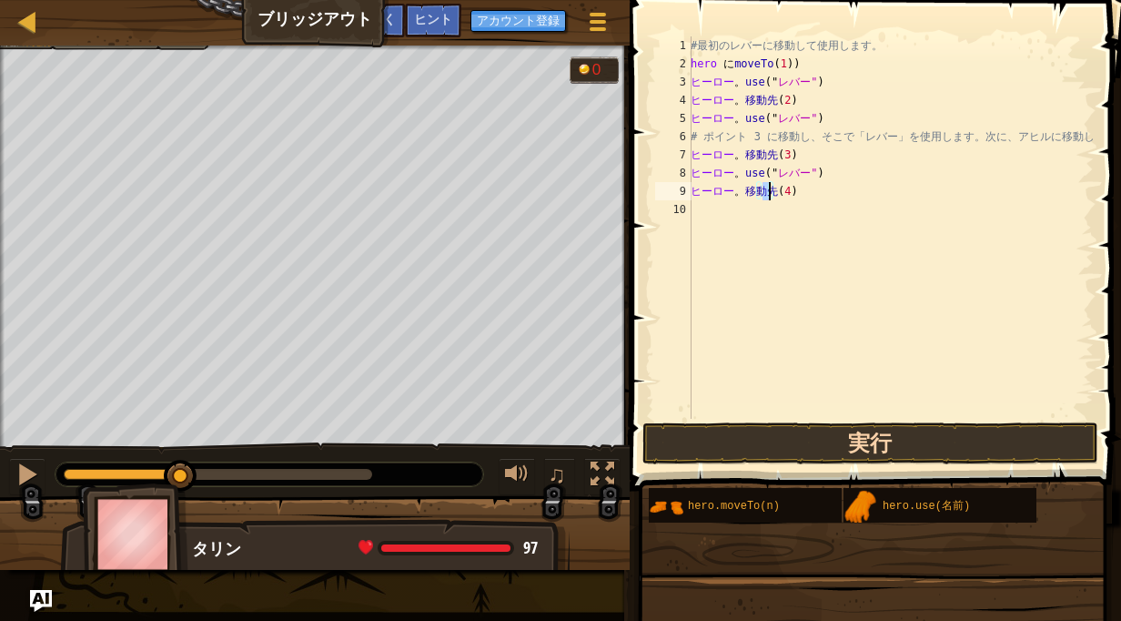
type textarea "hero.moveTo(4)"
click at [783, 439] on button "実行" at bounding box center [870, 443] width 456 height 42
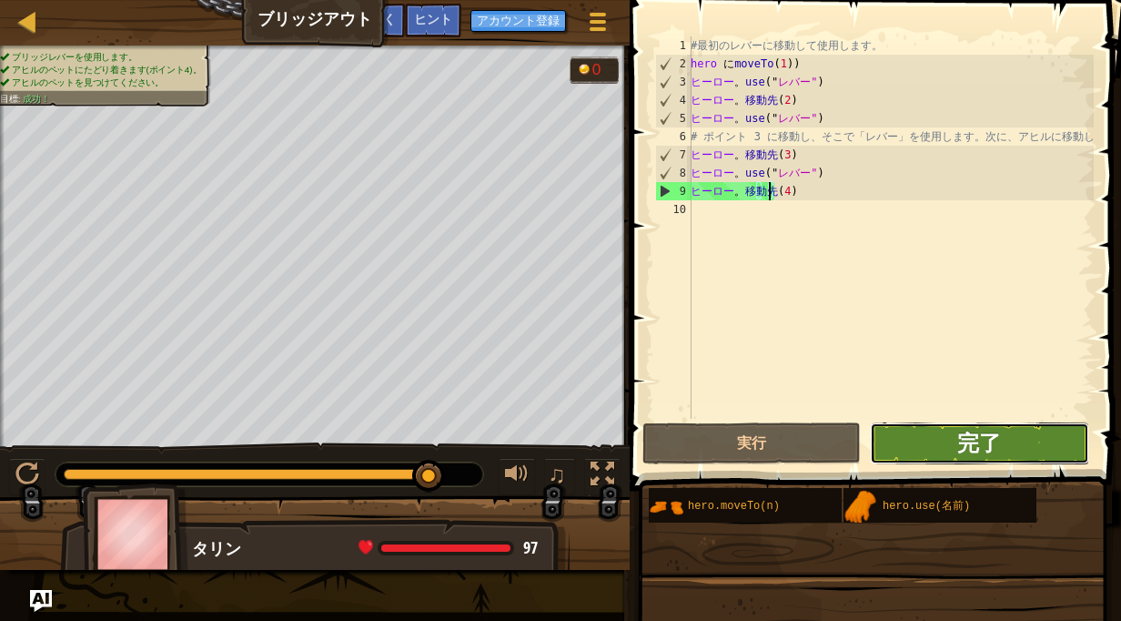
click at [957, 449] on button "完了" at bounding box center [979, 443] width 218 height 42
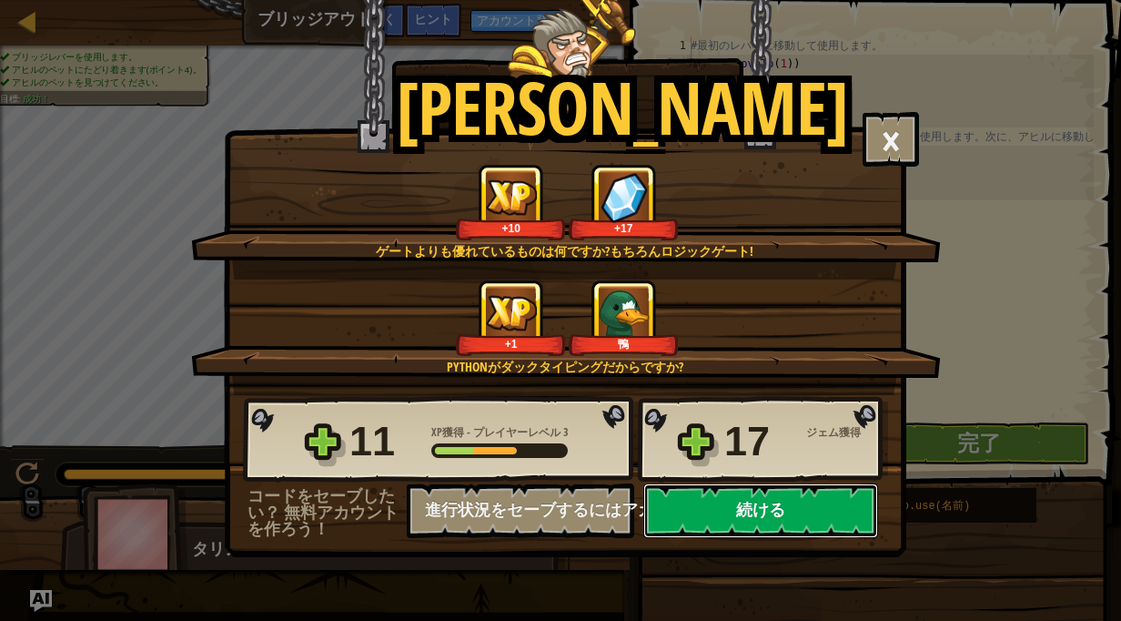
click at [748, 521] on button "続ける" at bounding box center [760, 510] width 235 height 55
select select "ja"
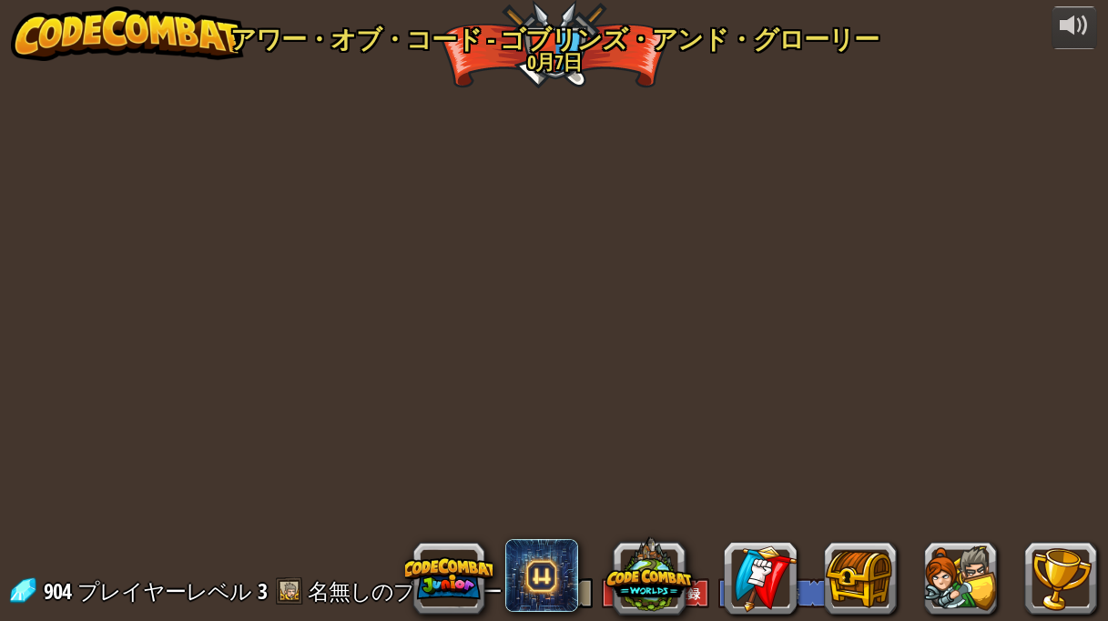
select select "ja"
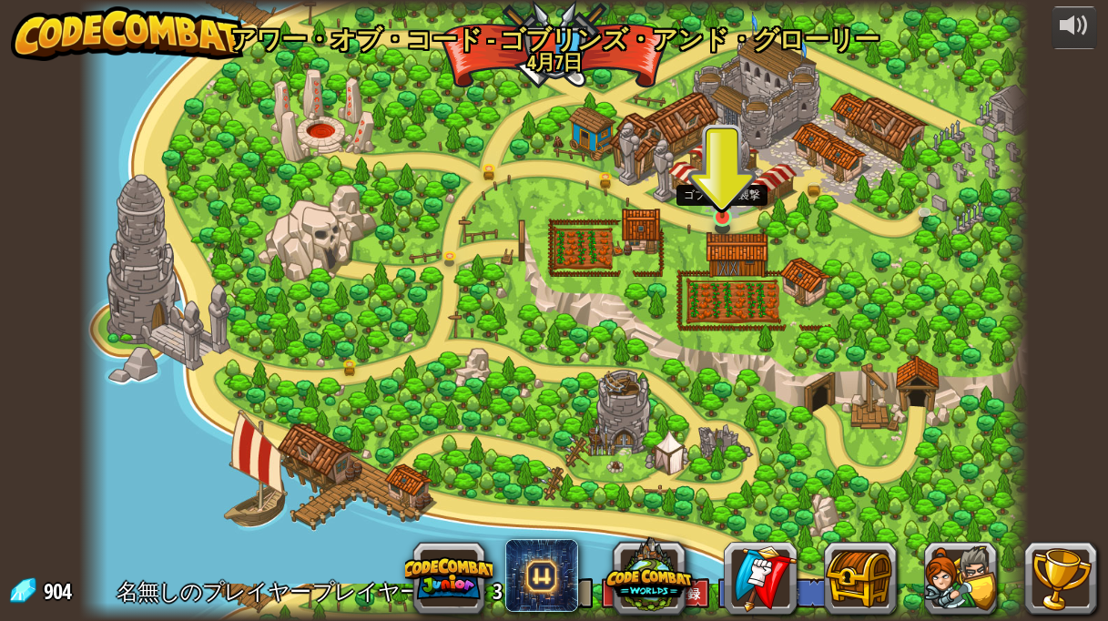
click at [728, 215] on img at bounding box center [722, 192] width 23 height 53
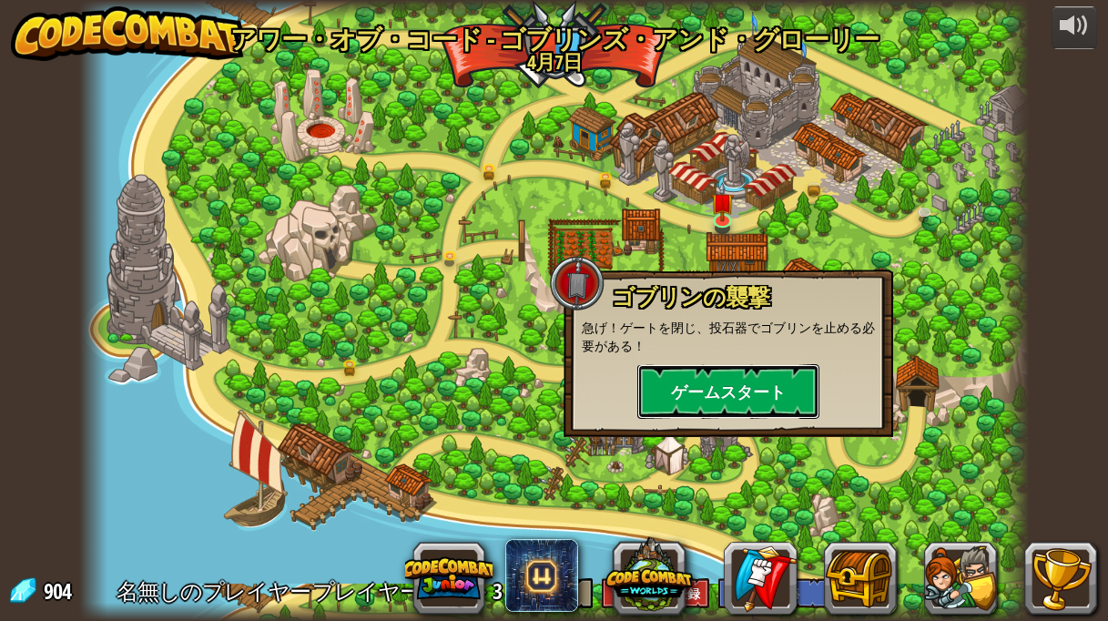
click at [729, 395] on button "ゲームスタート" at bounding box center [728, 391] width 182 height 55
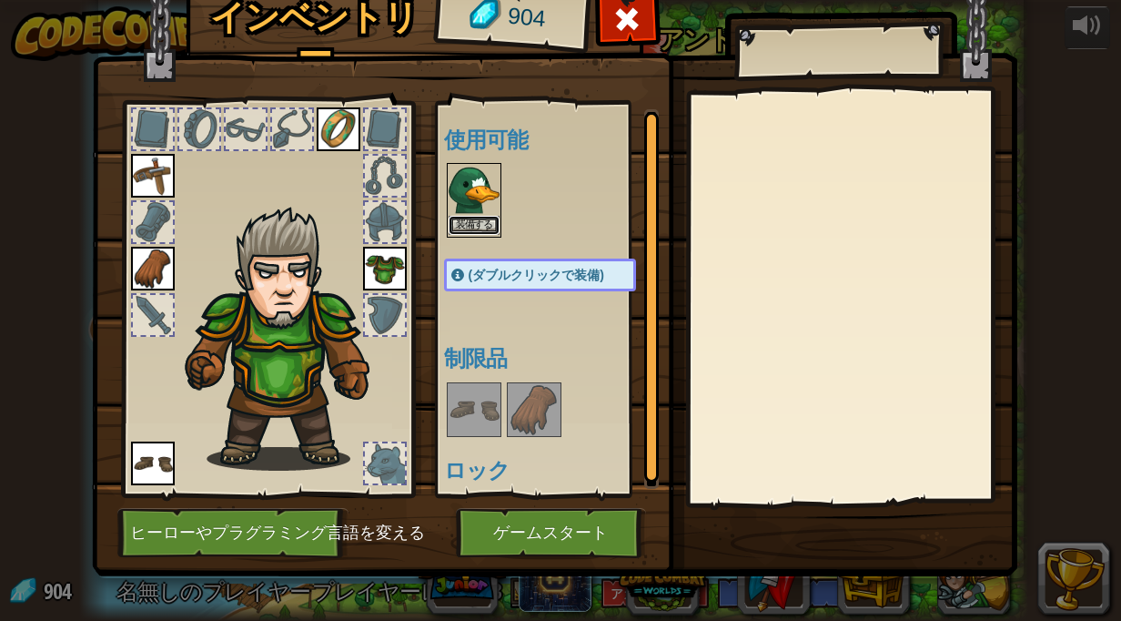
click at [464, 223] on button "装備する" at bounding box center [474, 225] width 51 height 19
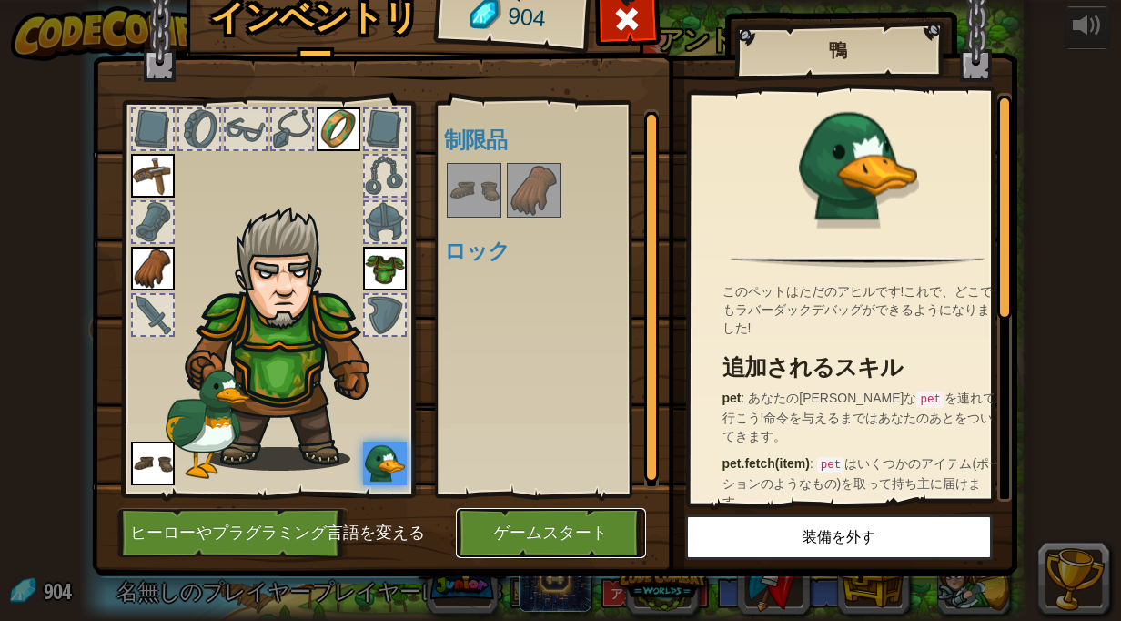
click at [572, 533] on button "ゲームスタート" at bounding box center [551, 533] width 190 height 50
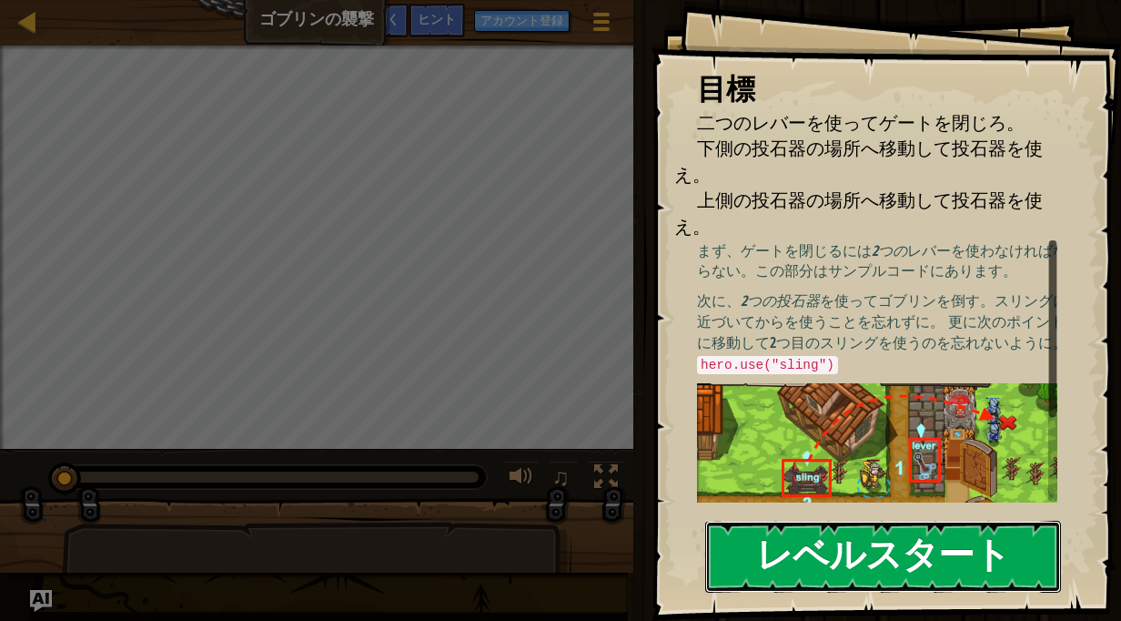
click at [848, 558] on button "レベルスタート" at bounding box center [883, 557] width 356 height 72
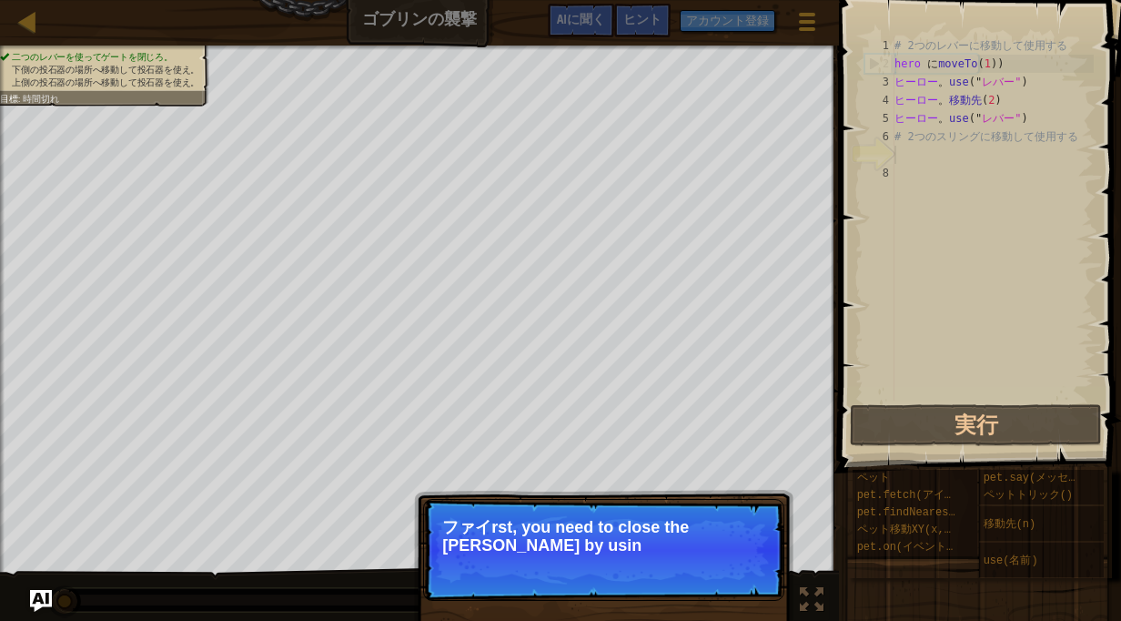
click at [467, 514] on p "スキップ (esc) 続ける ファイrst, you need to close the [PERSON_NAME] by usin" at bounding box center [603, 550] width 361 height 102
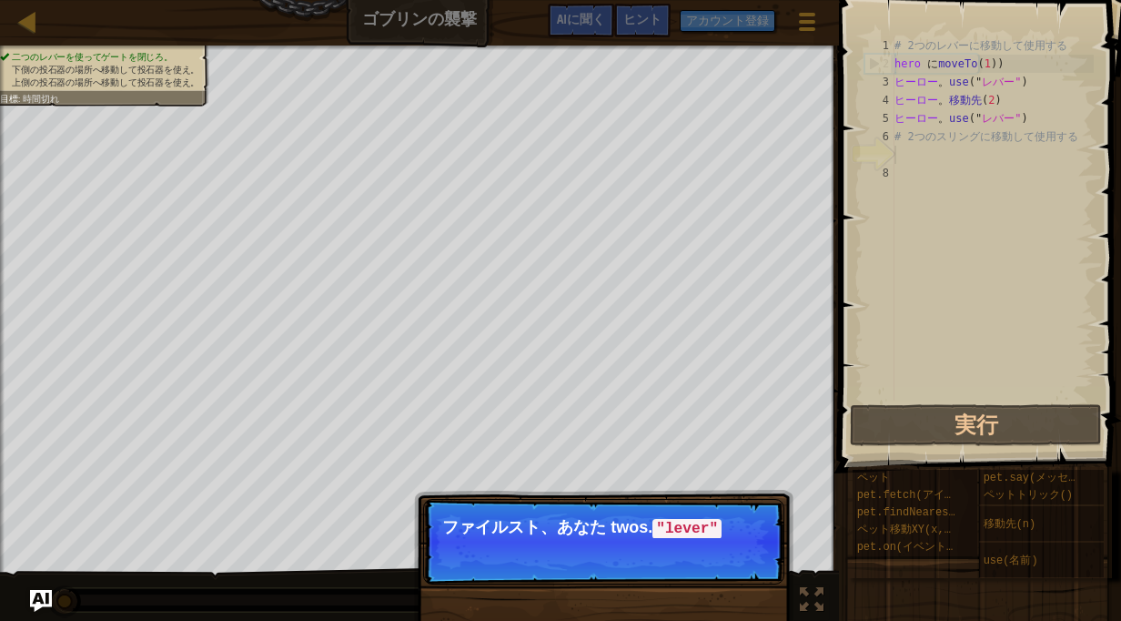
click at [589, 539] on p "スキップ (esc) 続ける ファイルスト、あなた two s. "lever"" at bounding box center [603, 542] width 361 height 86
click at [713, 551] on font "続ける" at bounding box center [732, 553] width 38 height 15
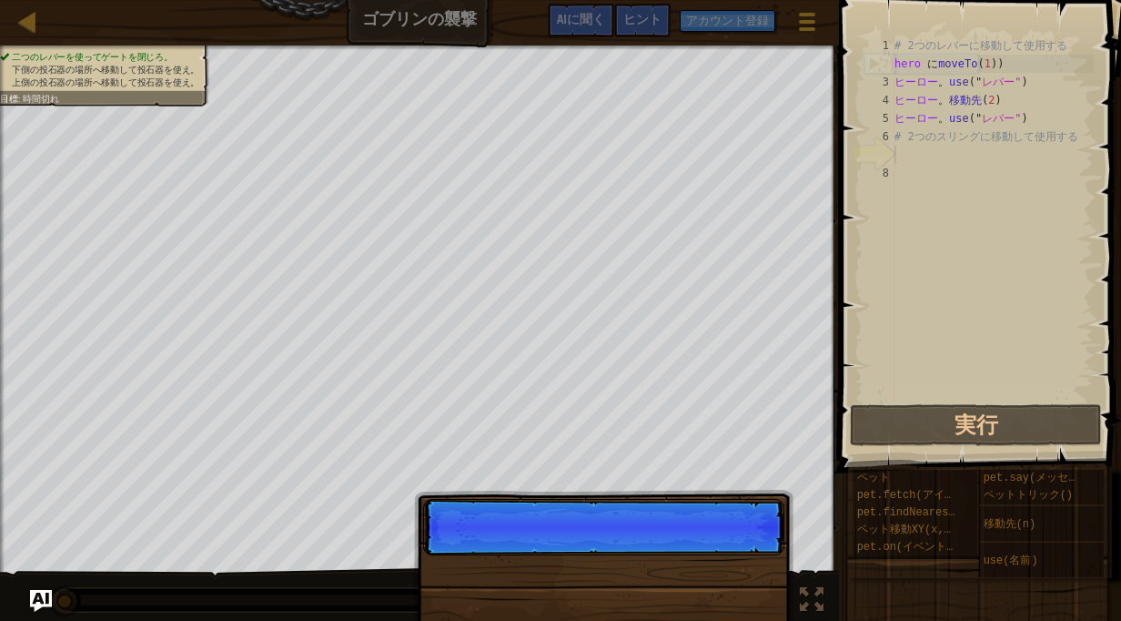
scroll to position [8, 0]
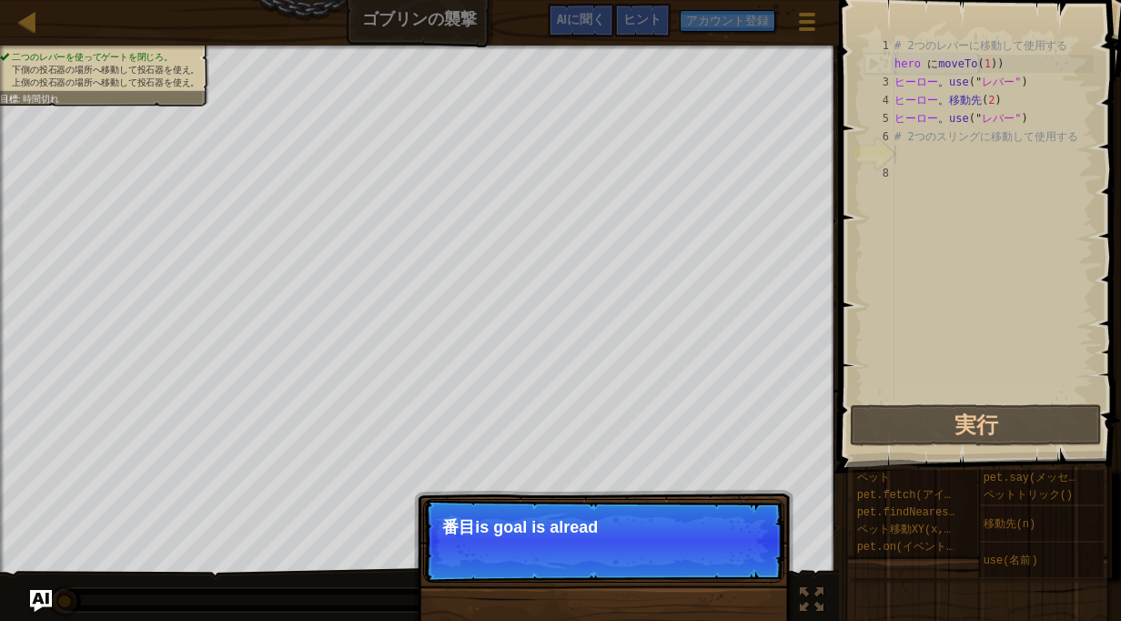
click at [713, 551] on p "スキップ (esc) 続ける 番目is goal is alread" at bounding box center [603, 541] width 361 height 84
